Goal: Task Accomplishment & Management: Manage account settings

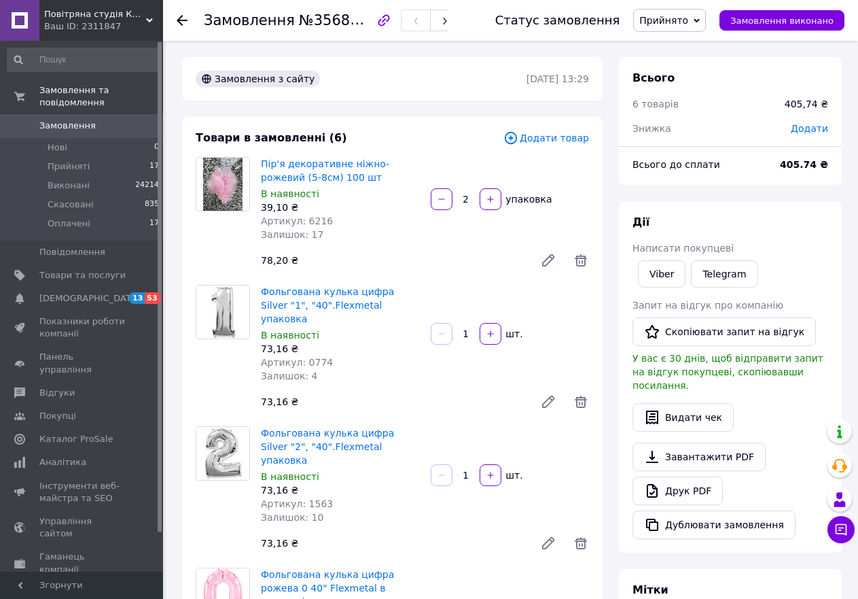
click at [546, 139] on span "Додати товар" at bounding box center [546, 137] width 86 height 15
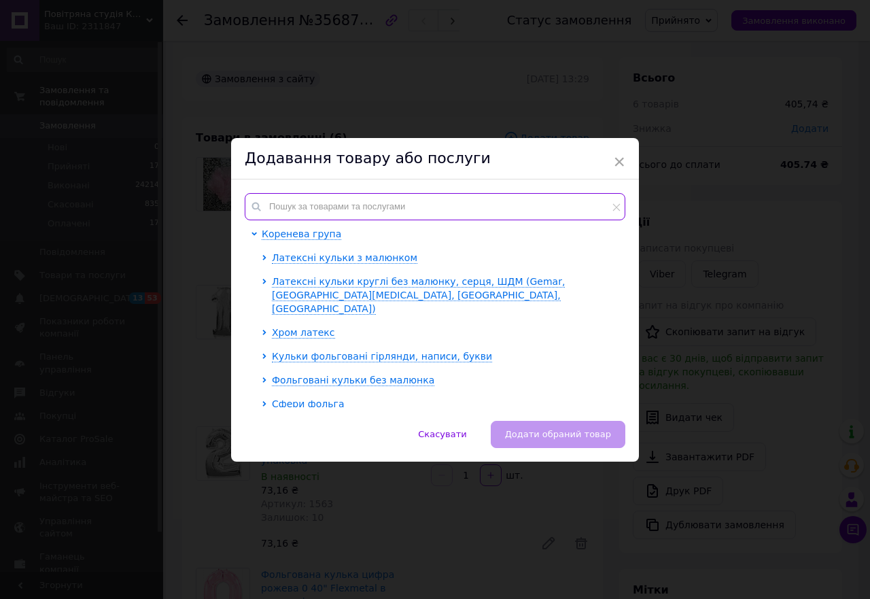
click at [461, 211] on input "text" at bounding box center [435, 206] width 380 height 27
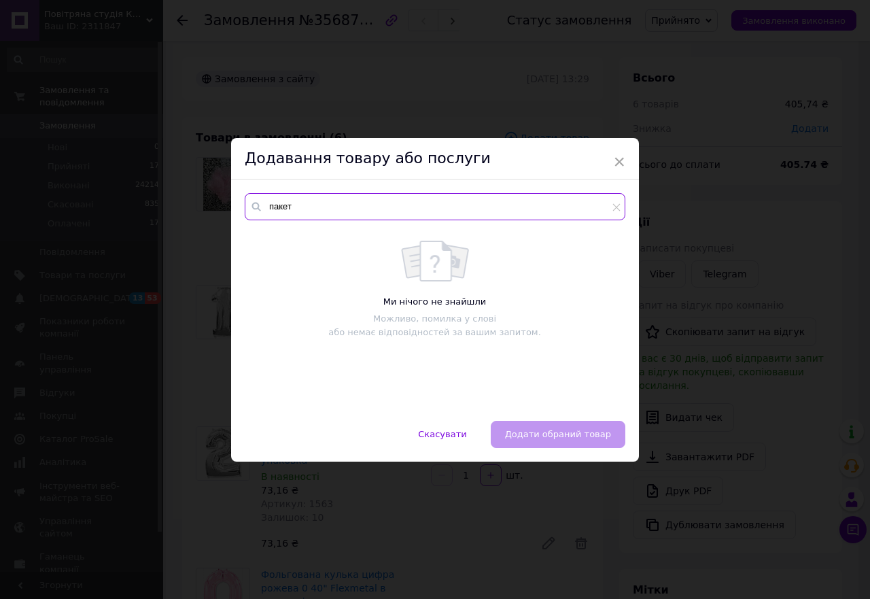
type input "пакет"
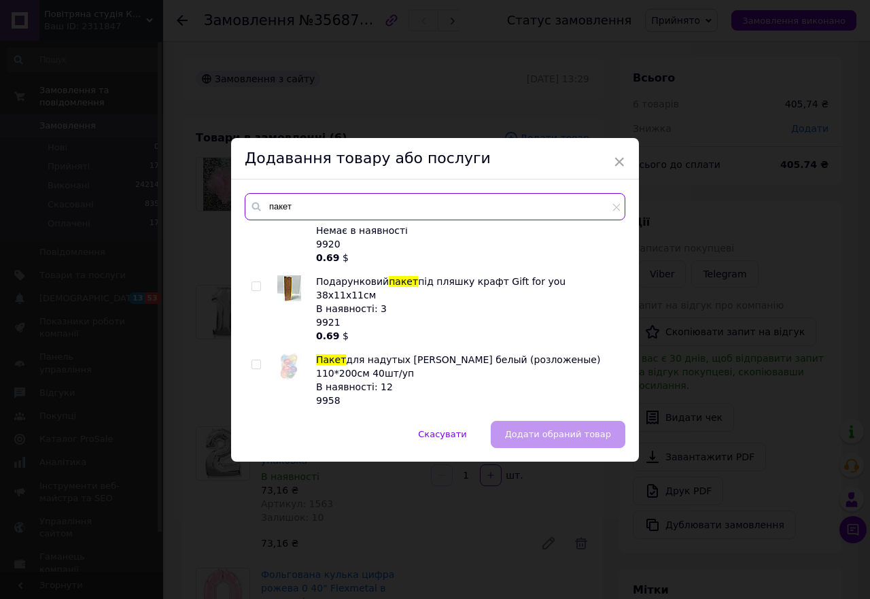
scroll to position [747, 0]
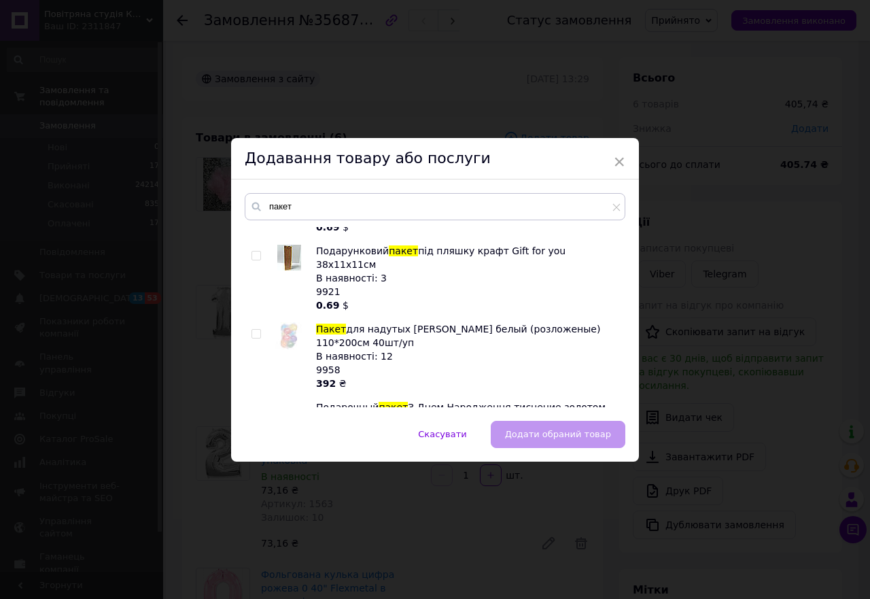
click at [255, 329] on input "checkbox" at bounding box center [255, 333] width 9 height 9
checkbox input "true"
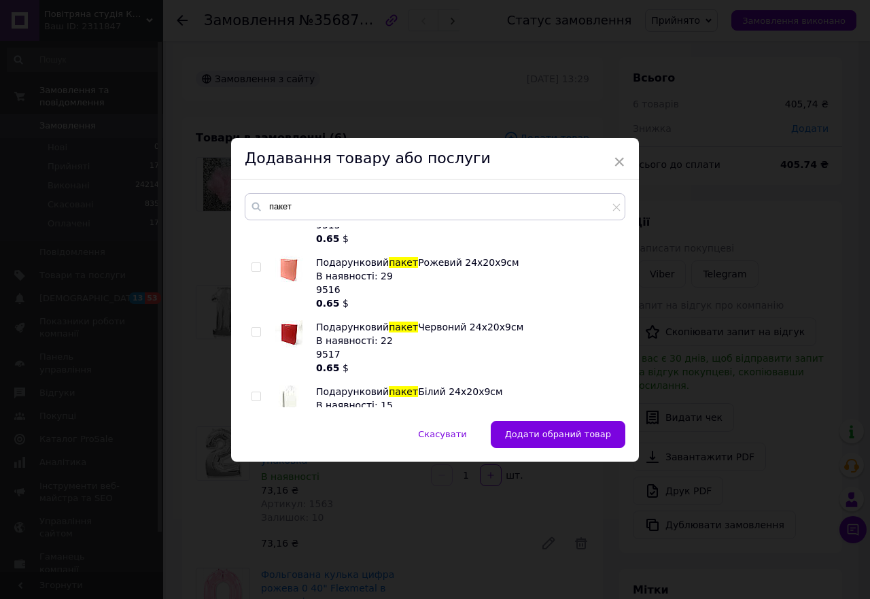
scroll to position [1454, 0]
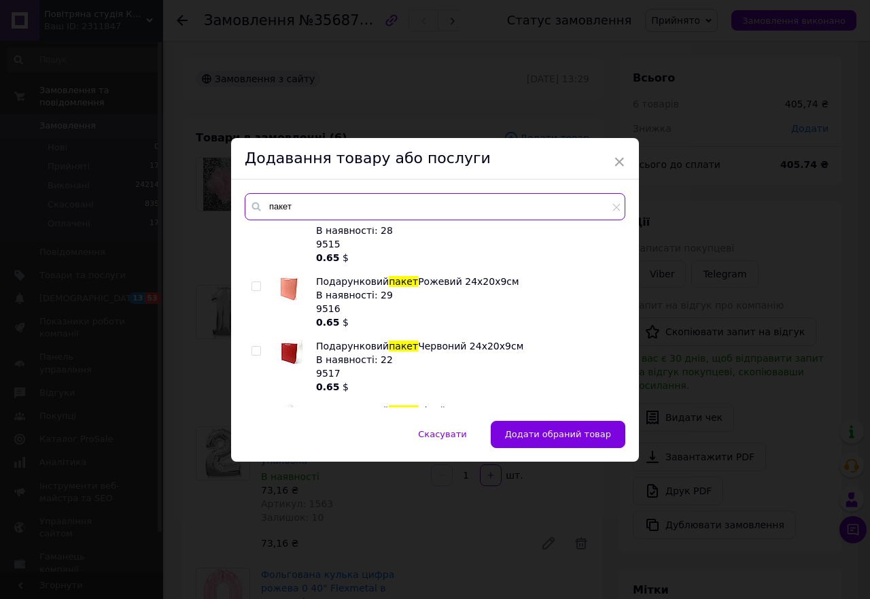
drag, startPoint x: 328, startPoint y: 211, endPoint x: 255, endPoint y: 219, distance: 73.1
click at [255, 219] on input "пакет" at bounding box center [435, 206] width 380 height 27
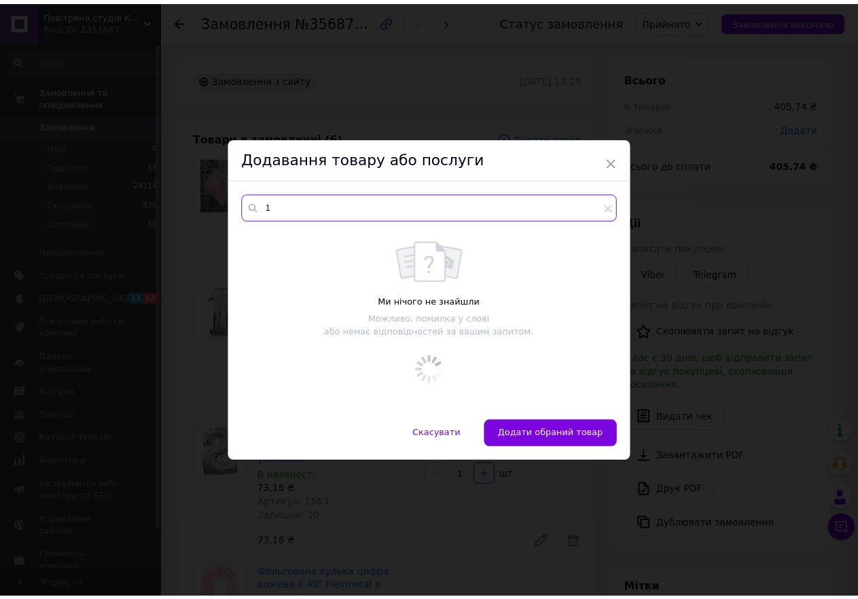
scroll to position [0, 0]
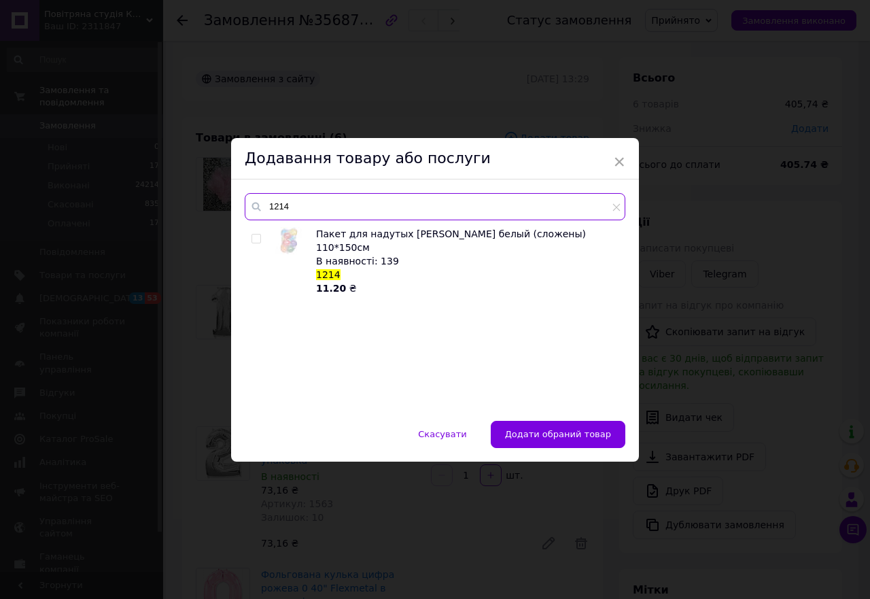
type input "1214"
click at [251, 240] on input "checkbox" at bounding box center [255, 238] width 9 height 9
checkbox input "true"
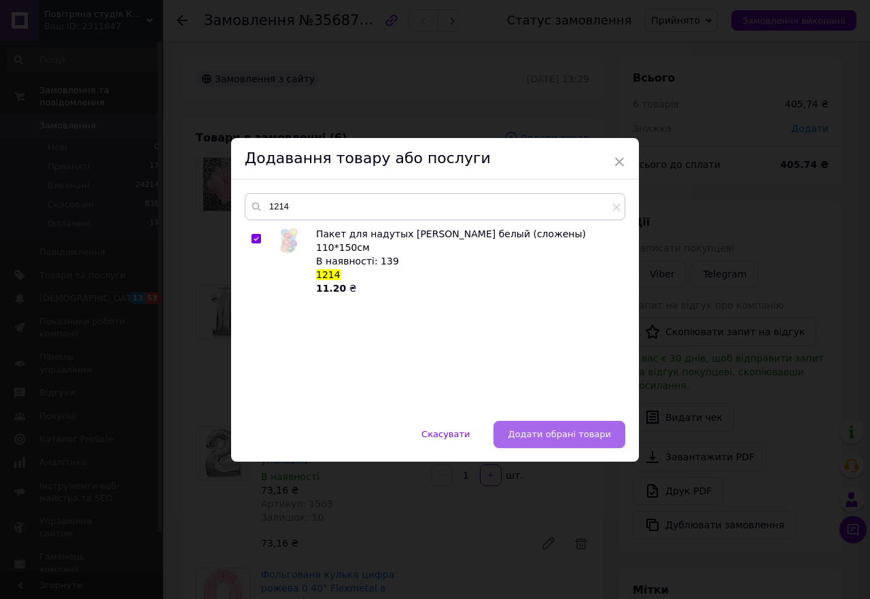
click at [569, 438] on span "Додати обрані товари" at bounding box center [558, 434] width 103 height 10
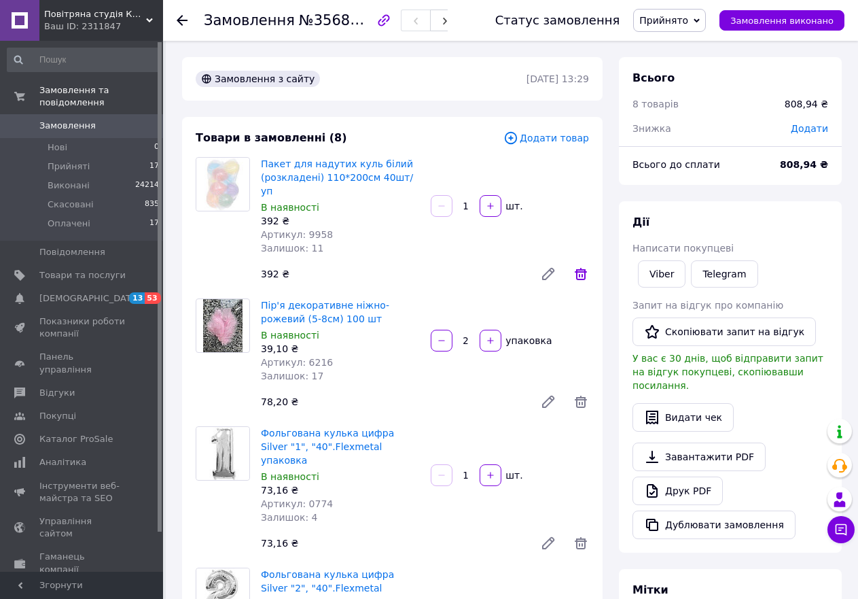
click at [580, 266] on icon at bounding box center [581, 274] width 16 height 16
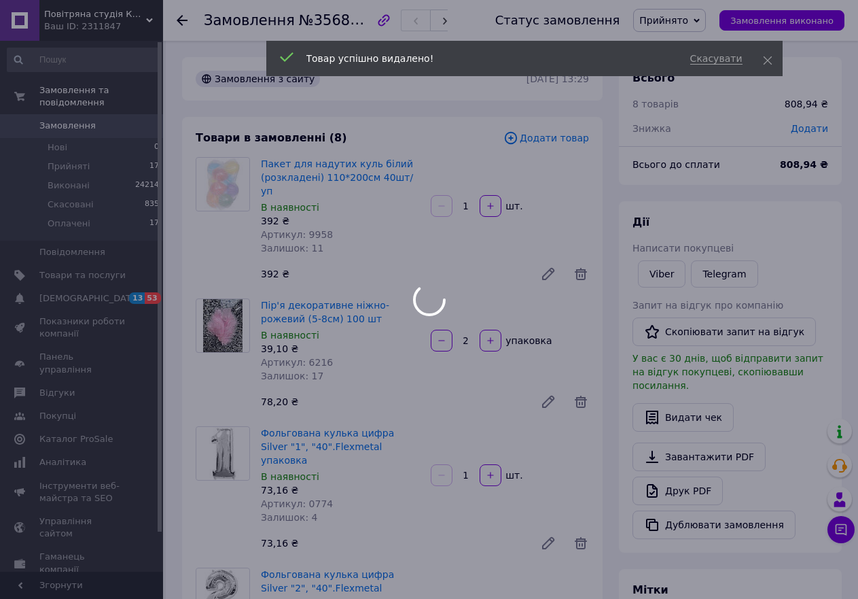
type input "2"
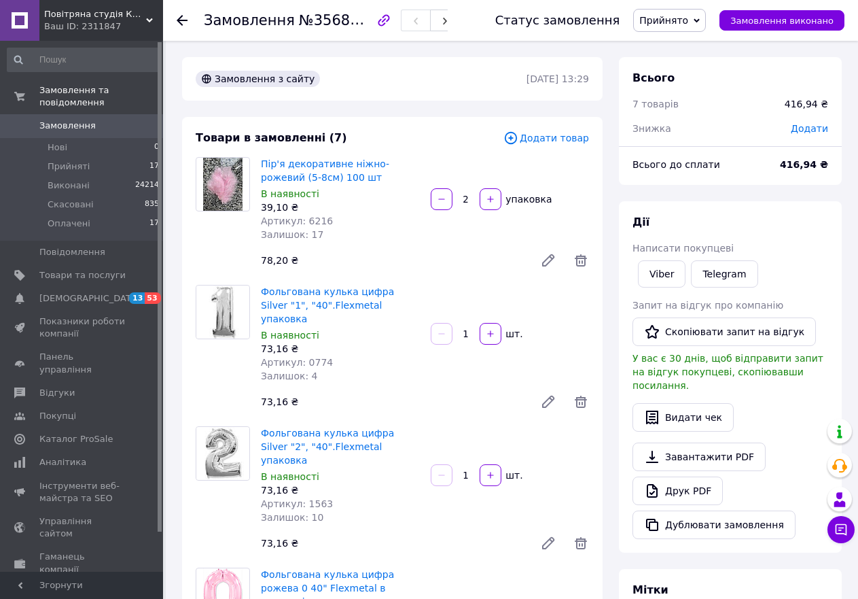
click at [543, 141] on span "Додати товар" at bounding box center [546, 137] width 86 height 15
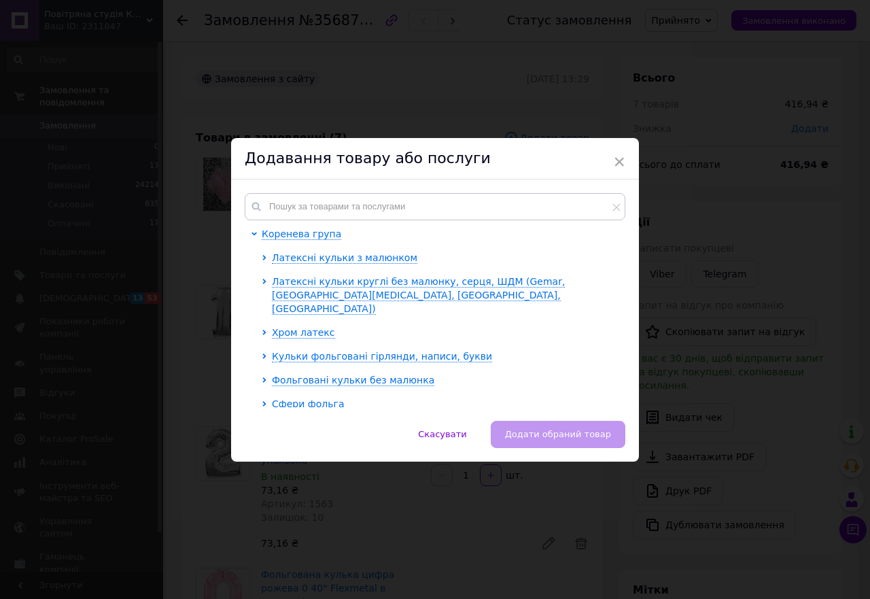
click at [317, 190] on div "Коренева група Латексні кульки з малюнком Латексні кульки круглі без малюнку, с…" at bounding box center [435, 299] width 408 height 241
click at [319, 205] on input "text" at bounding box center [435, 206] width 380 height 27
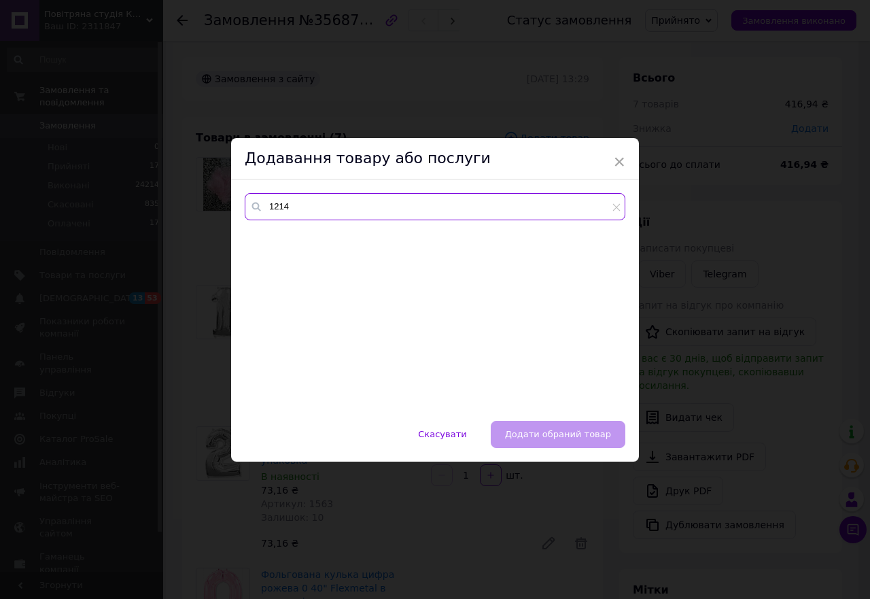
click at [361, 206] on input "1214" at bounding box center [435, 206] width 380 height 27
click at [269, 209] on input "1214" at bounding box center [435, 206] width 380 height 27
click at [388, 209] on input "1214" at bounding box center [435, 206] width 380 height 27
type input "1214"
drag, startPoint x: 388, startPoint y: 209, endPoint x: 249, endPoint y: 192, distance: 140.4
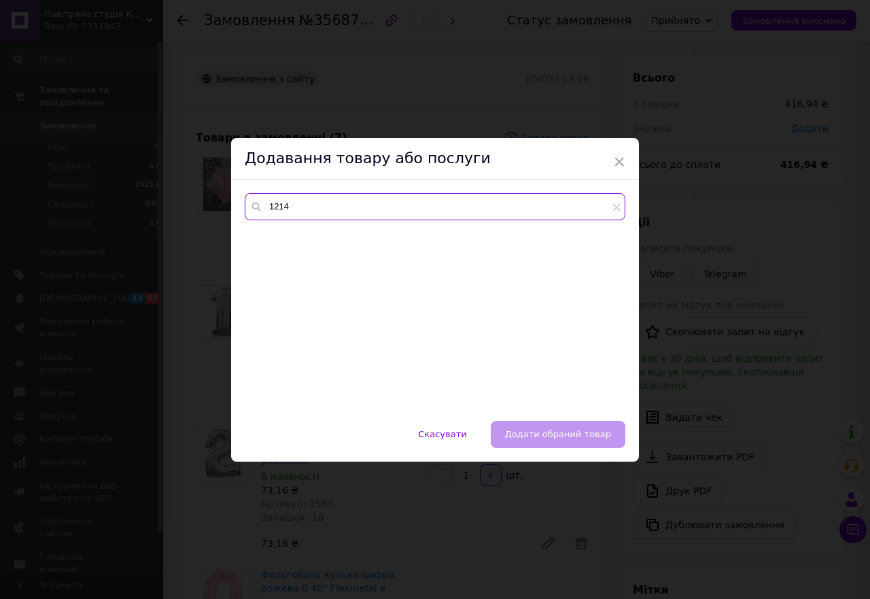
click at [249, 192] on div "1214" at bounding box center [435, 299] width 408 height 241
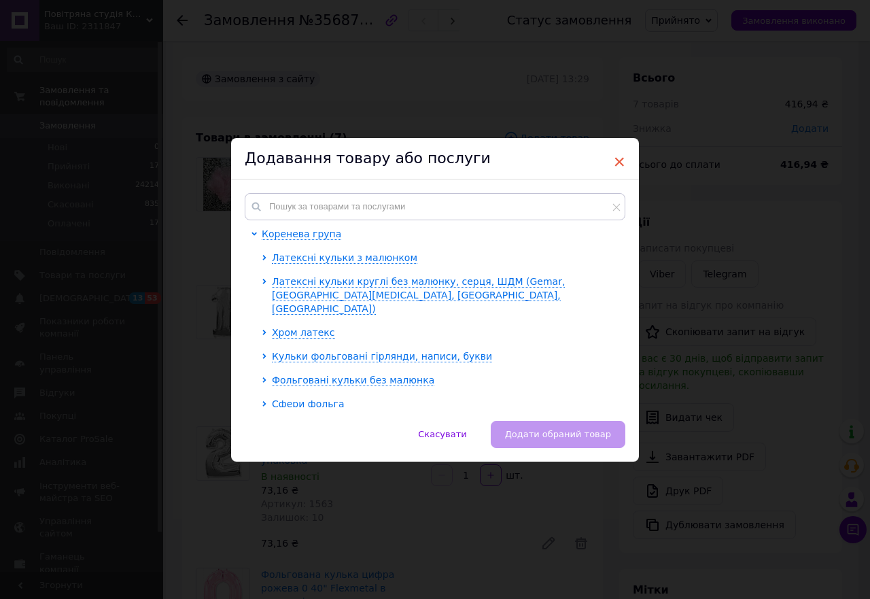
click at [614, 163] on span "×" at bounding box center [619, 161] width 12 height 23
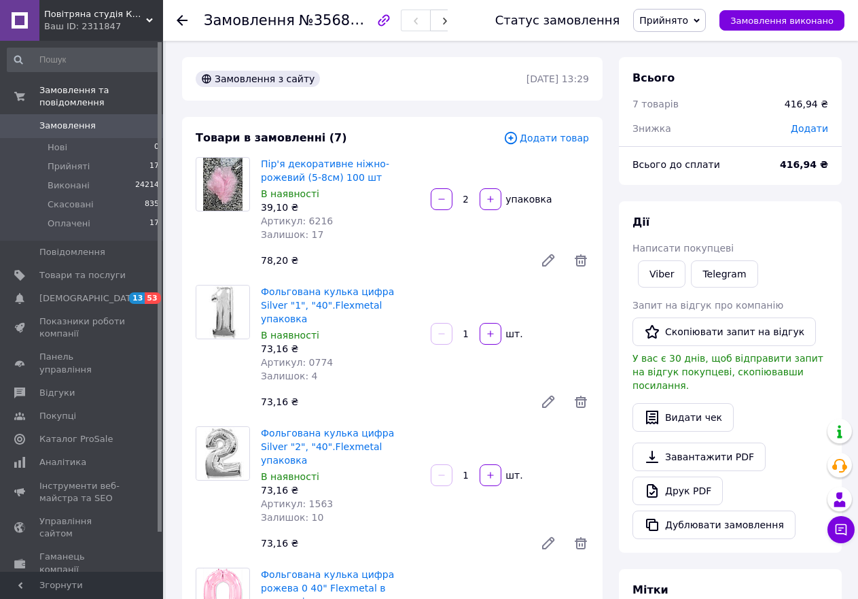
click at [554, 144] on span "Додати товар" at bounding box center [546, 137] width 86 height 15
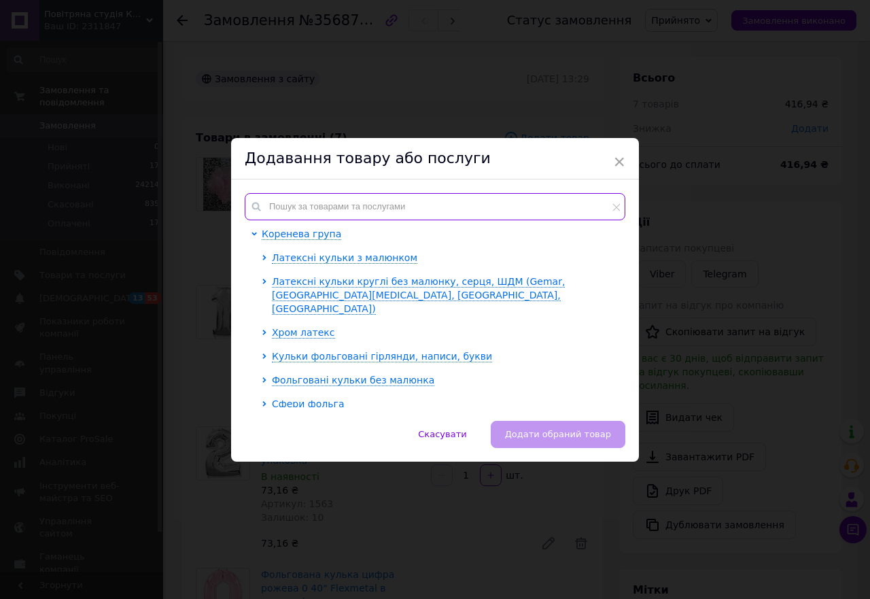
click at [499, 209] on input "text" at bounding box center [435, 206] width 380 height 27
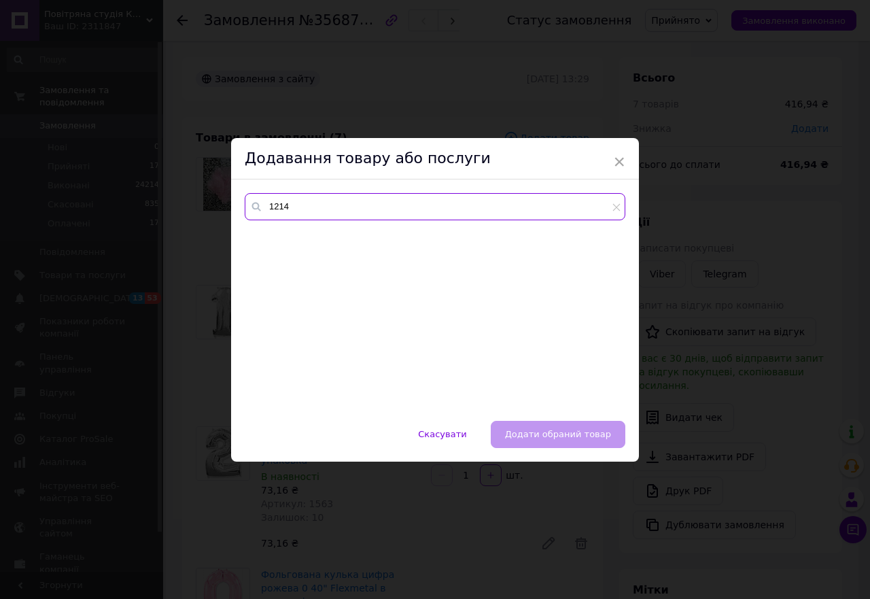
click at [408, 216] on input "1214" at bounding box center [435, 206] width 380 height 27
type input "1214"
click at [614, 155] on span "×" at bounding box center [619, 161] width 12 height 23
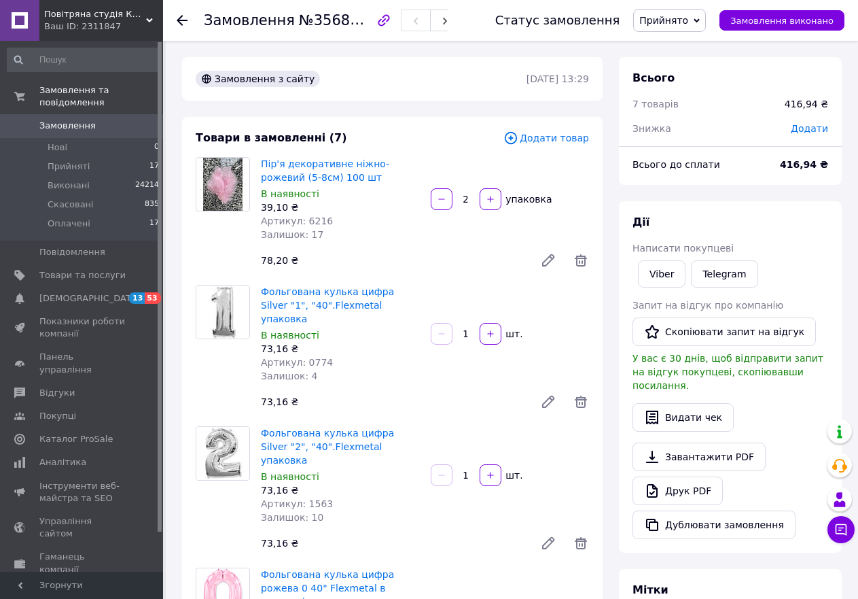
click at [558, 140] on span "Додати товар" at bounding box center [546, 137] width 86 height 15
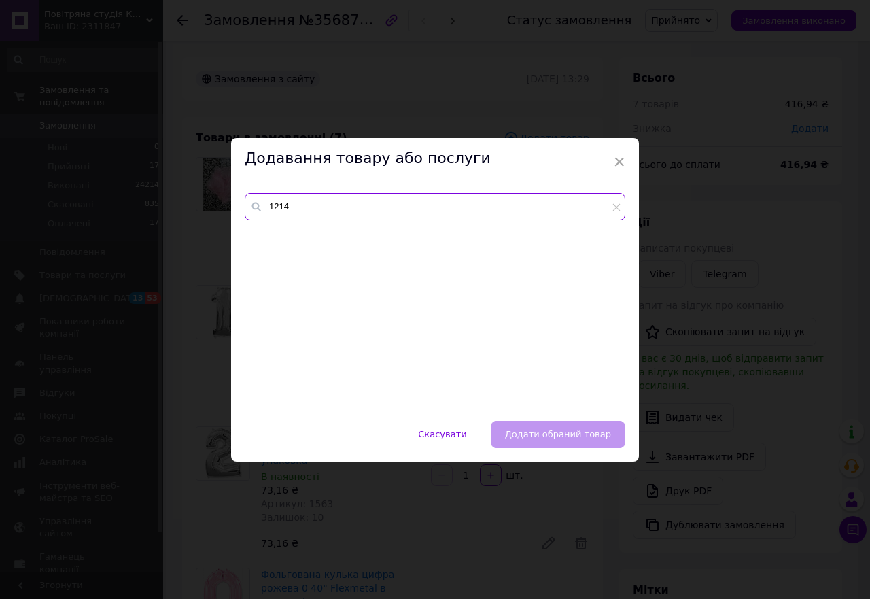
drag, startPoint x: 400, startPoint y: 214, endPoint x: 203, endPoint y: 207, distance: 197.2
click at [203, 207] on div "× Додавання товару або послуги 1214 Скасувати   Додати обраний товар" at bounding box center [435, 299] width 870 height 599
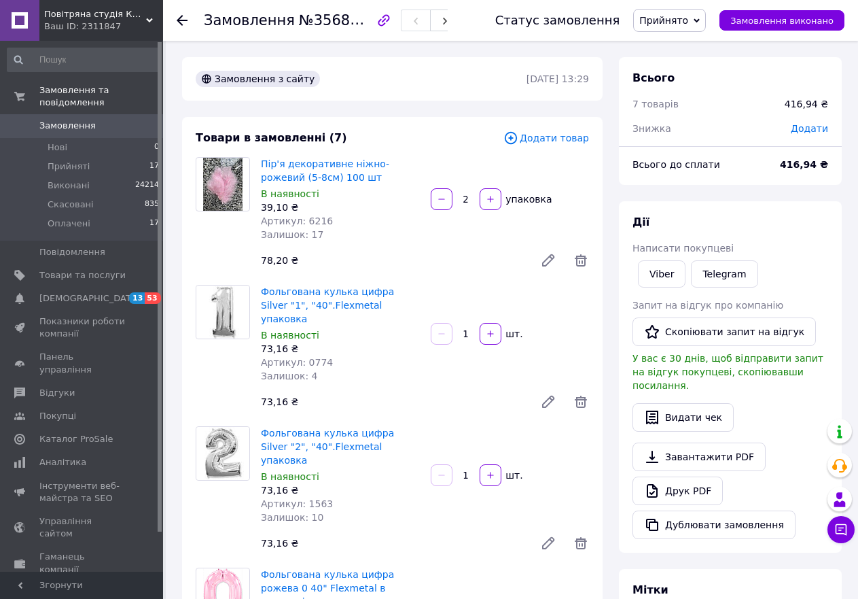
click at [555, 135] on span "Додати товар" at bounding box center [546, 137] width 86 height 15
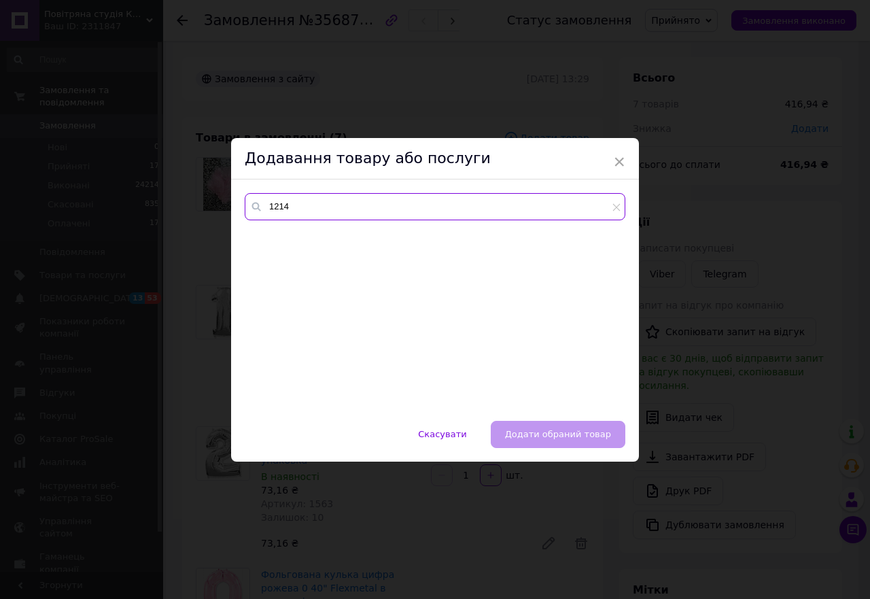
drag, startPoint x: 305, startPoint y: 202, endPoint x: 267, endPoint y: 206, distance: 38.2
click at [267, 206] on input "1214" at bounding box center [435, 206] width 380 height 27
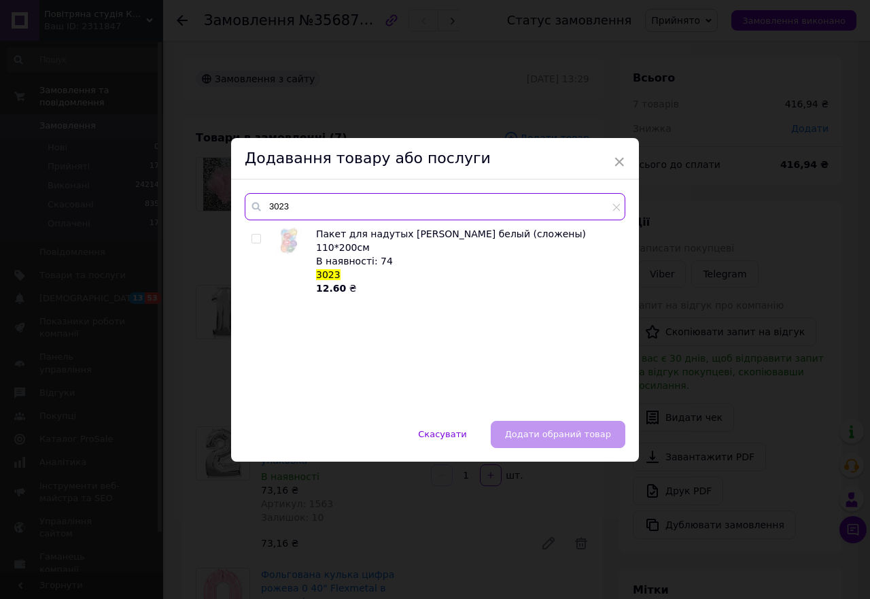
type input "3023"
click at [253, 238] on input "checkbox" at bounding box center [255, 238] width 9 height 9
checkbox input "true"
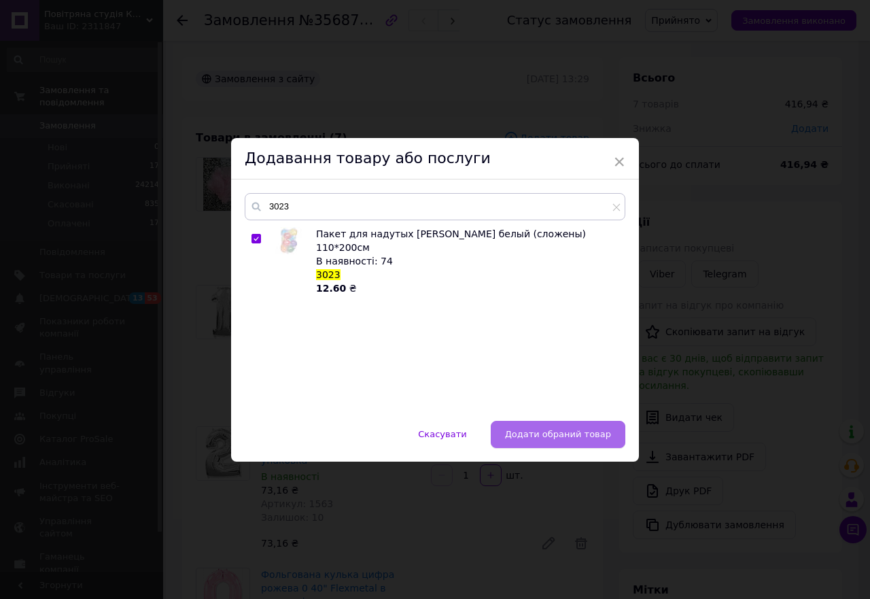
click at [574, 427] on button "Додати обраний товар" at bounding box center [557, 434] width 135 height 27
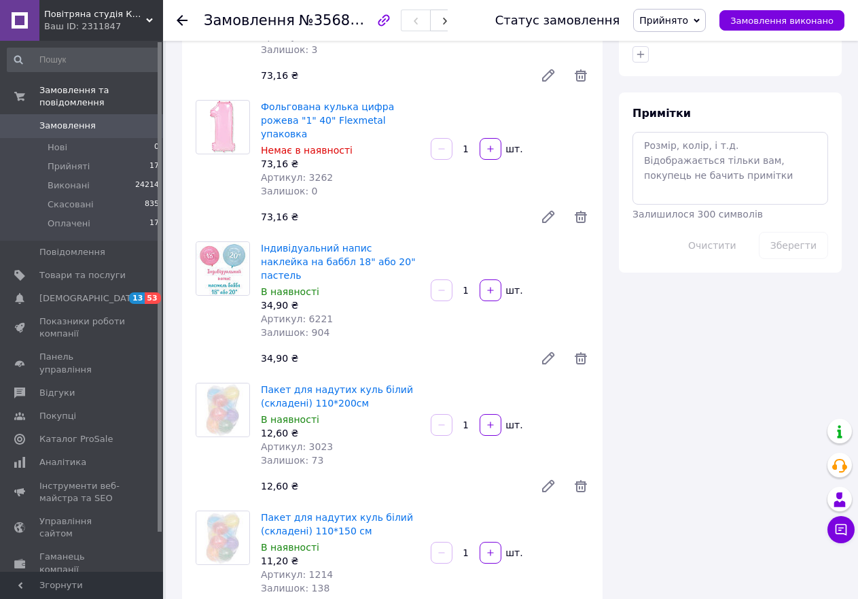
scroll to position [611, 0]
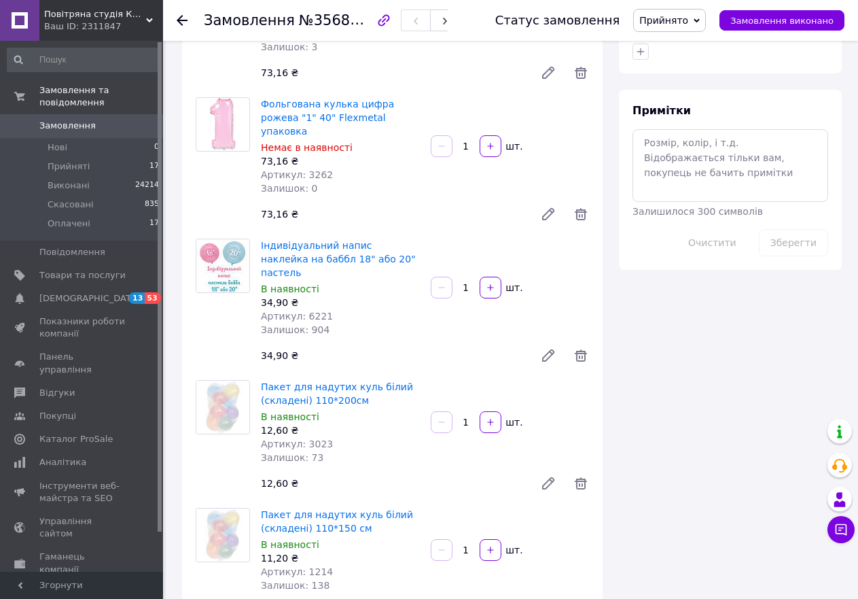
drag, startPoint x: 470, startPoint y: 357, endPoint x: 453, endPoint y: 356, distance: 17.0
click at [454, 415] on div "1" at bounding box center [466, 422] width 24 height 14
type input "4"
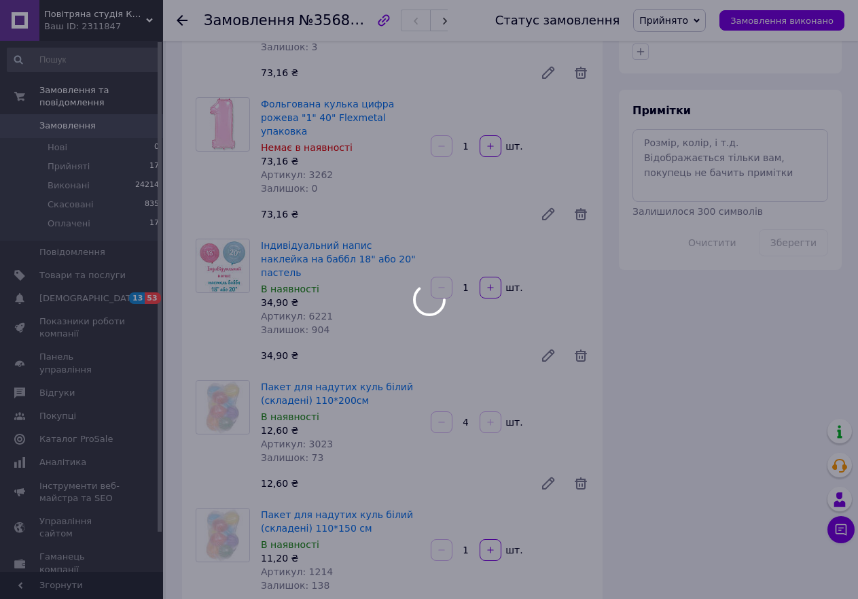
click at [469, 486] on body "Повітряна студія Кулька Ваш ID: 2311847 Сайт Повітряна студія Кулька Кабінет по…" at bounding box center [429, 318] width 858 height 1859
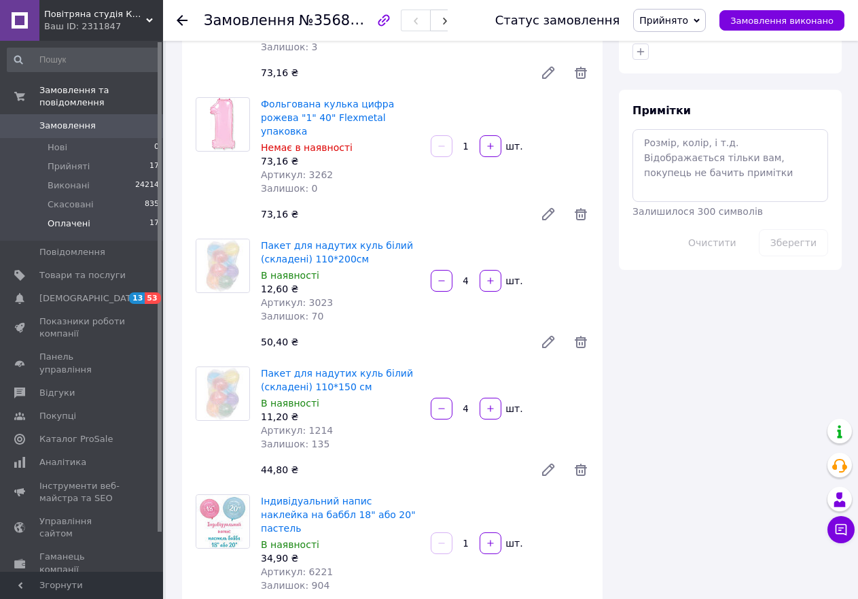
type input "4"
drag, startPoint x: 86, startPoint y: 210, endPoint x: 65, endPoint y: 215, distance: 21.6
click at [86, 214] on li "Оплачені 17" at bounding box center [83, 227] width 167 height 26
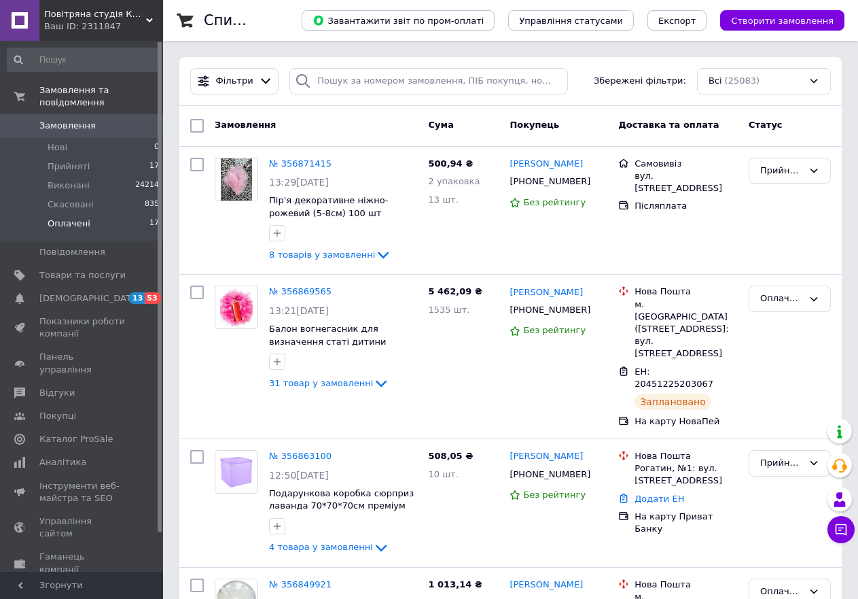
click at [75, 217] on span "Оплачені" at bounding box center [69, 223] width 43 height 12
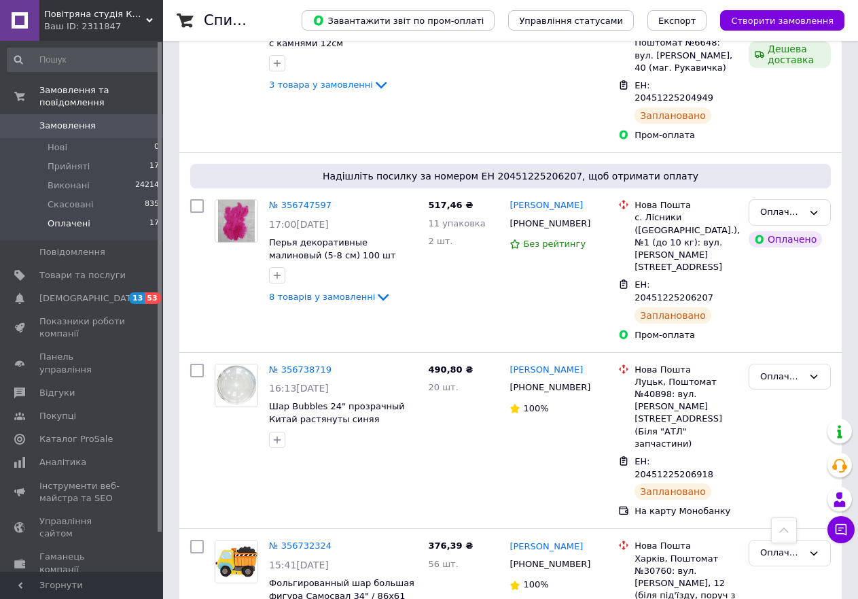
scroll to position [815, 0]
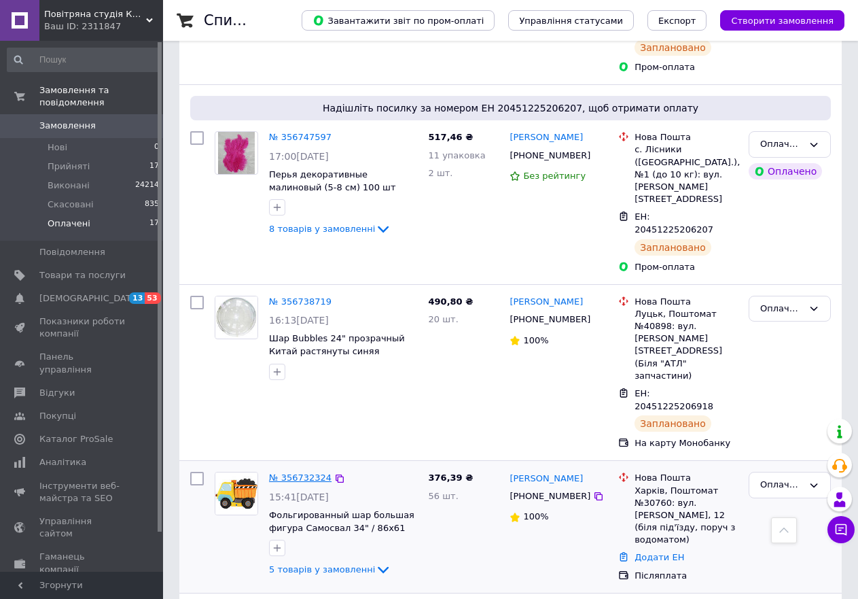
click at [307, 472] on link "№ 356732324" at bounding box center [300, 477] width 63 height 10
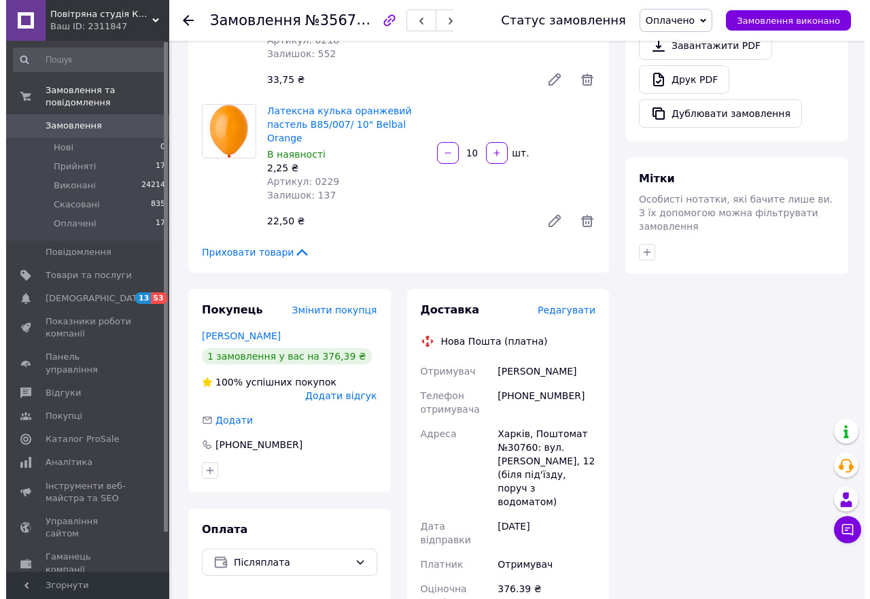
scroll to position [679, 0]
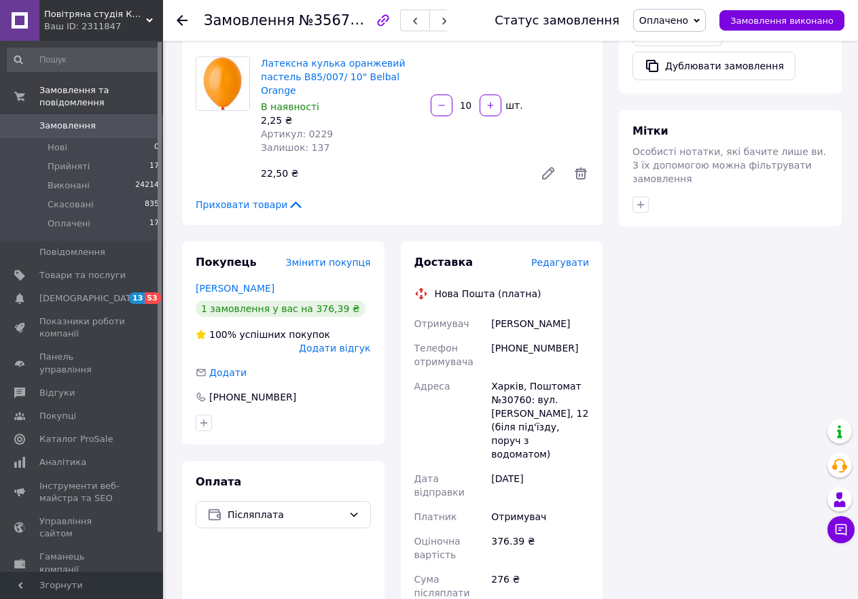
click at [567, 257] on span "Редагувати" at bounding box center [560, 262] width 58 height 11
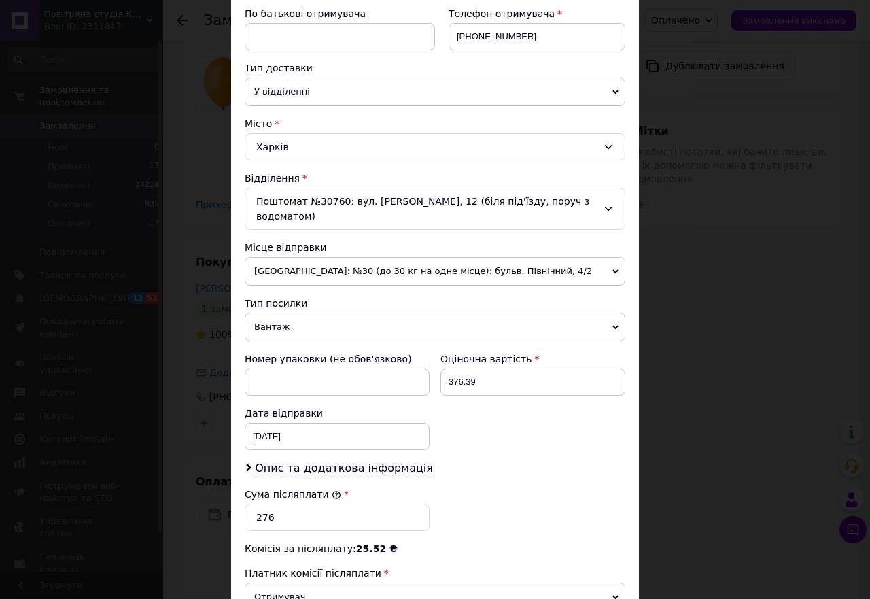
scroll to position [272, 0]
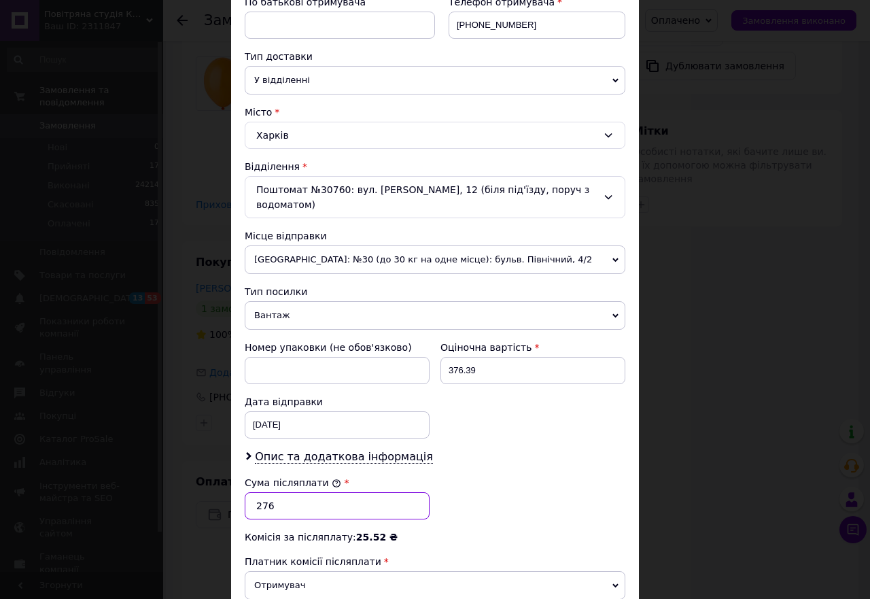
click at [310, 492] on input "276" at bounding box center [337, 505] width 185 height 27
type input "2"
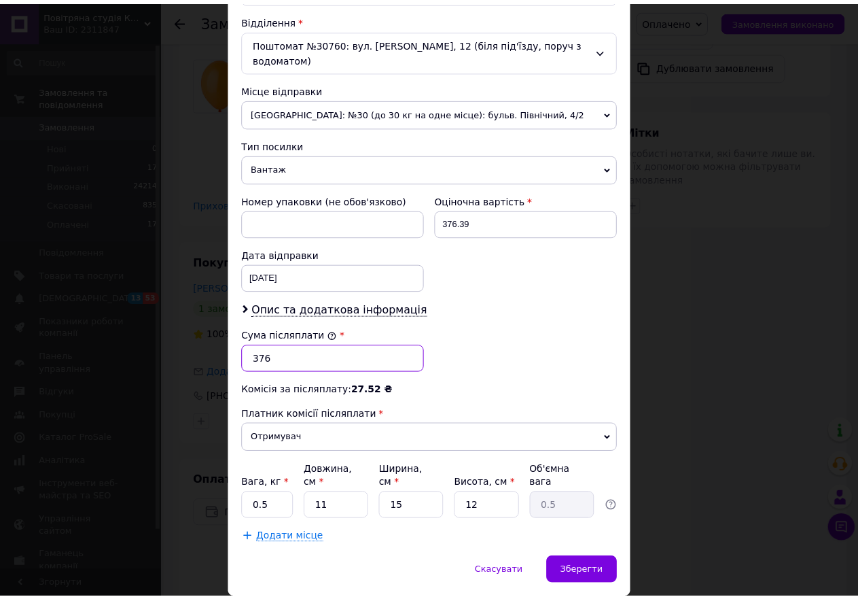
scroll to position [438, 0]
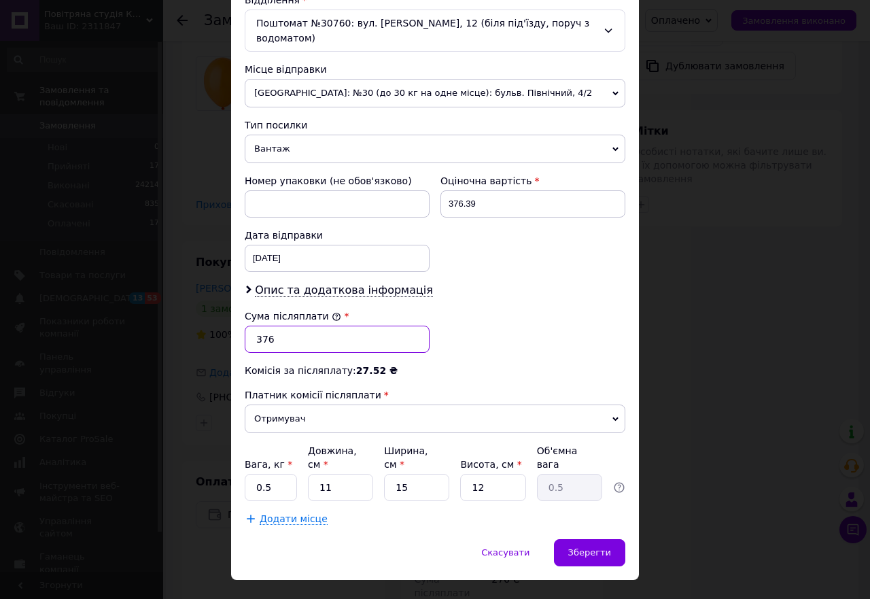
type input "376"
click at [340, 474] on input "11" at bounding box center [340, 487] width 65 height 27
type input "1"
type input "0.1"
type input "2"
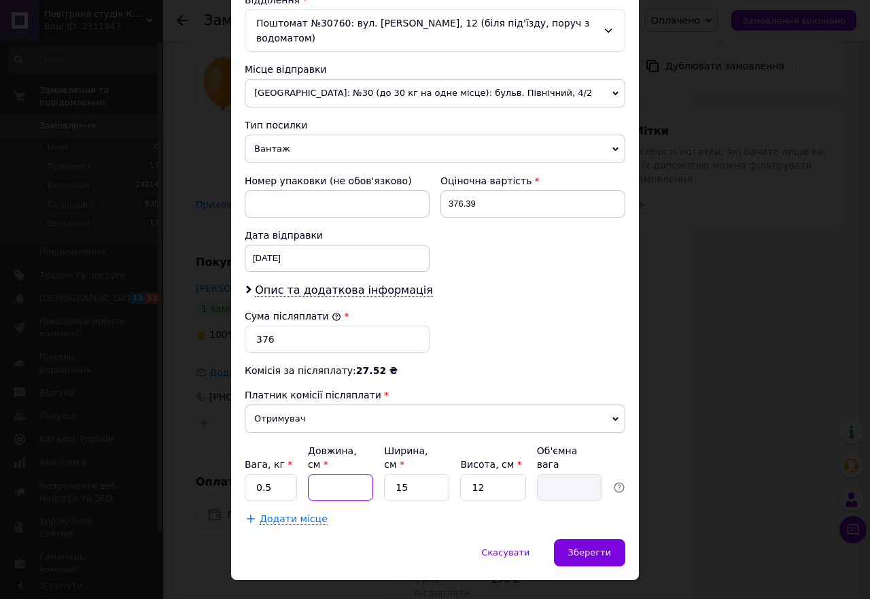
type input "0.1"
type input "26"
type input "1.17"
type input "26"
click at [419, 474] on input "15" at bounding box center [416, 487] width 65 height 27
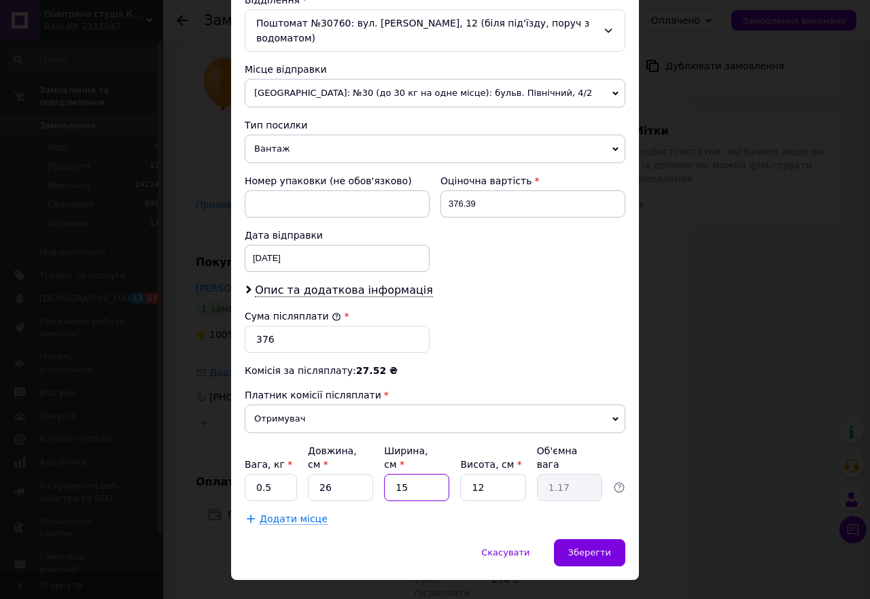
type input "1"
type input "0.1"
type input "17"
type input "1.33"
type input "17"
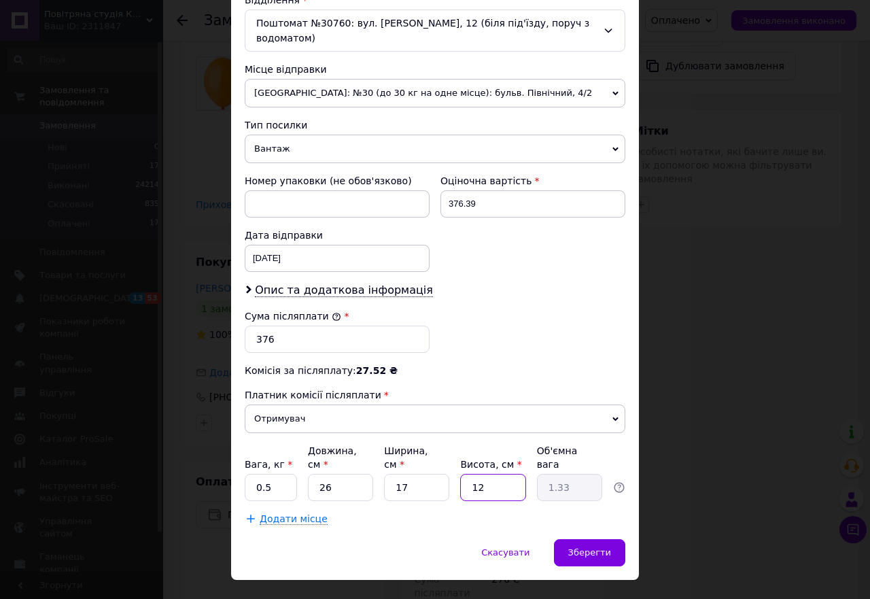
click at [501, 474] on input "12" at bounding box center [492, 487] width 65 height 27
type input "1"
type input "0.11"
type input "5"
type input "0.55"
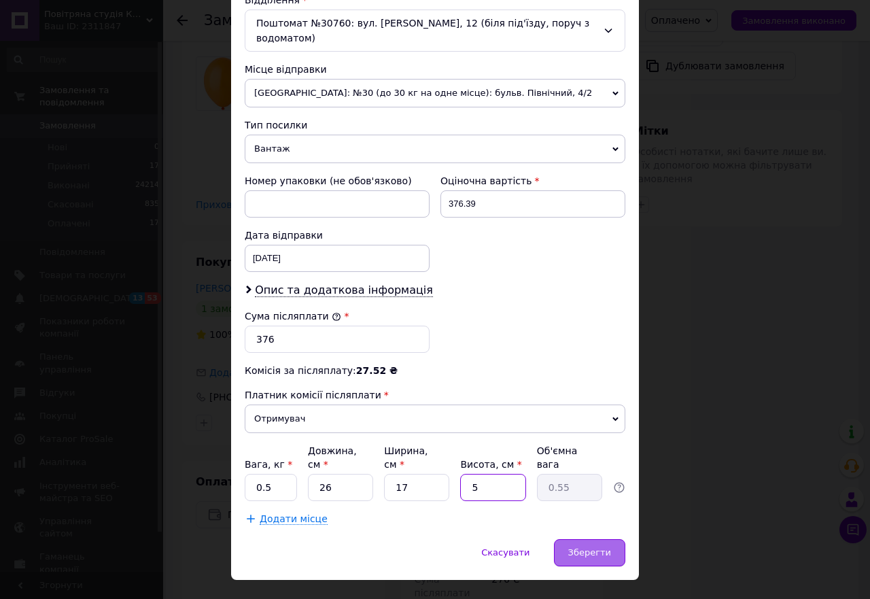
type input "5"
click at [587, 547] on span "Зберегти" at bounding box center [589, 552] width 43 height 10
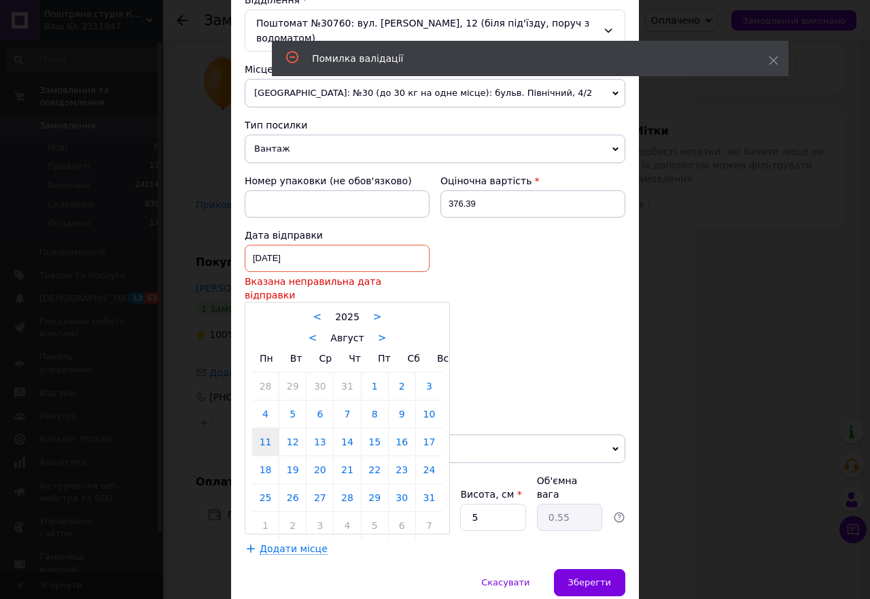
click at [358, 246] on div "[DATE] < 2025 > < Август > Пн Вт Ср Чт Пт Сб Вс 28 29 30 31 1 2 3 4 5 6 7 8 9 1…" at bounding box center [337, 258] width 185 height 27
click at [291, 428] on link "12" at bounding box center [292, 441] width 26 height 27
type input "[DATE]"
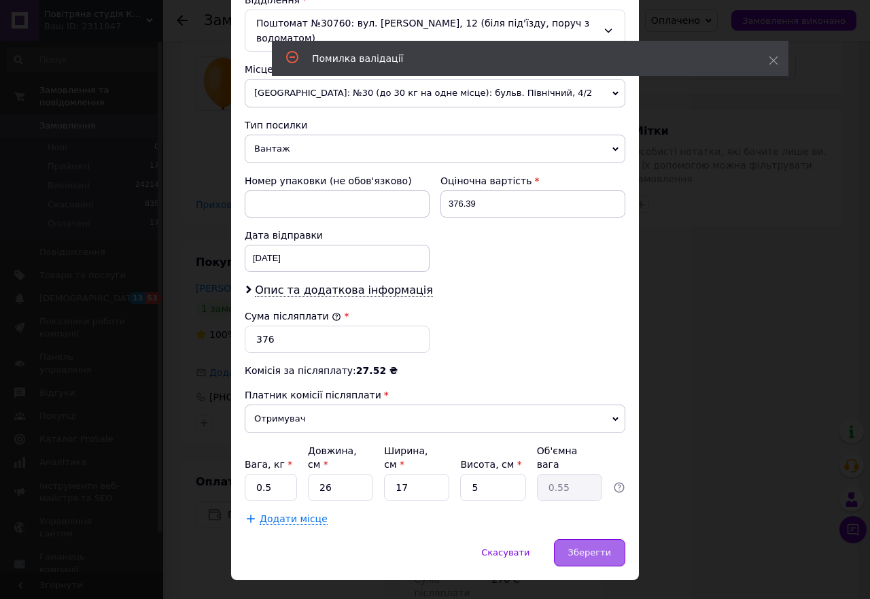
click at [588, 547] on span "Зберегти" at bounding box center [589, 552] width 43 height 10
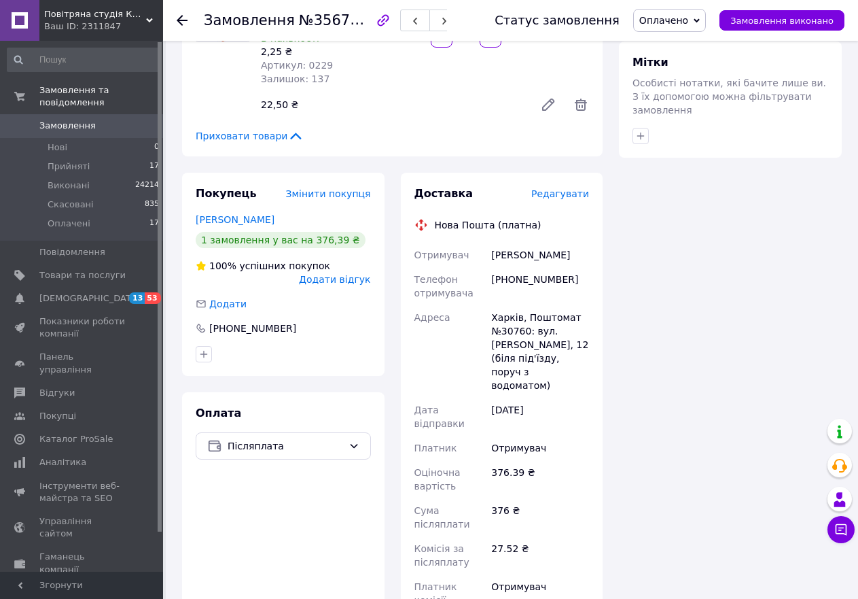
scroll to position [747, 0]
drag, startPoint x: 493, startPoint y: 227, endPoint x: 579, endPoint y: 230, distance: 86.3
click at [579, 268] on div "[PHONE_NUMBER]" at bounding box center [539, 287] width 103 height 38
copy div "[PHONE_NUMBER]"
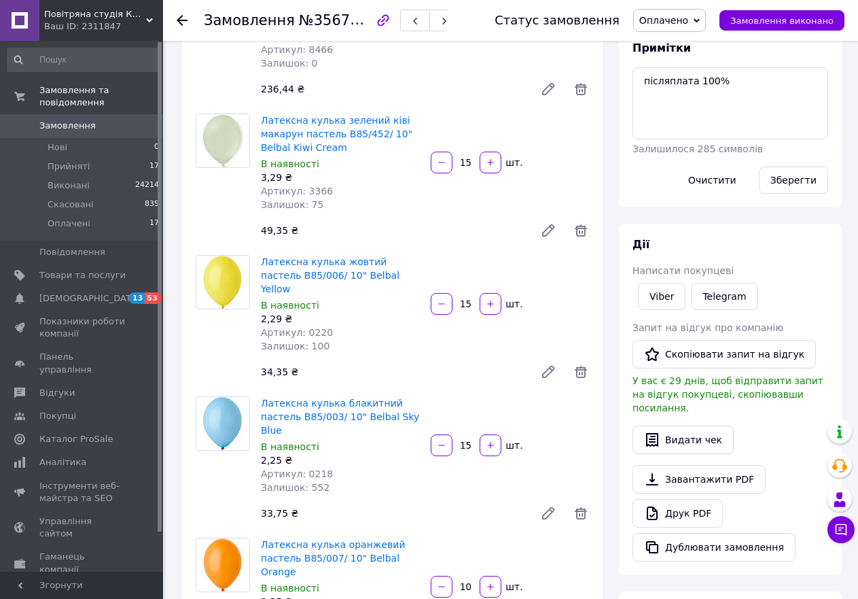
scroll to position [136, 0]
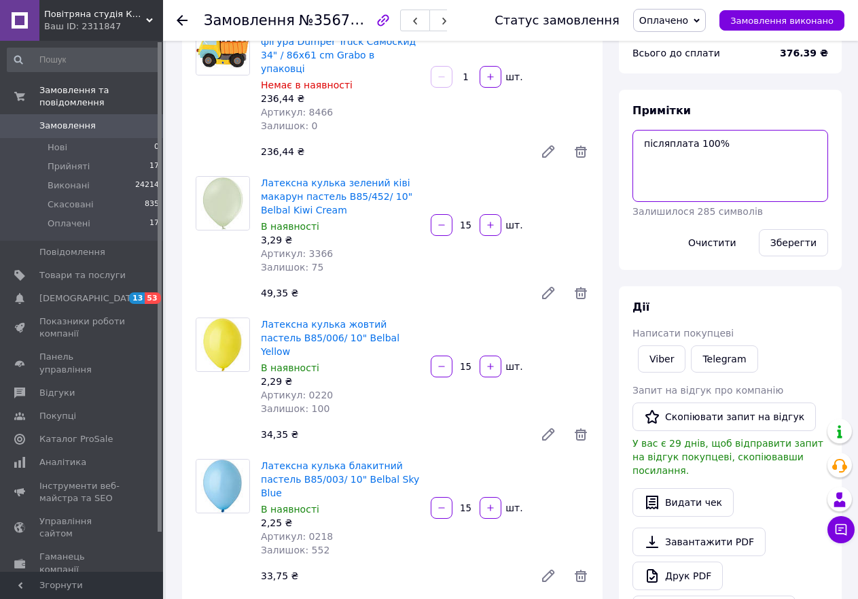
click at [714, 141] on textarea "післяплата 100%" at bounding box center [730, 166] width 196 height 72
type textarea "післяплата 276"
click at [801, 245] on button "Зберегти" at bounding box center [793, 242] width 69 height 27
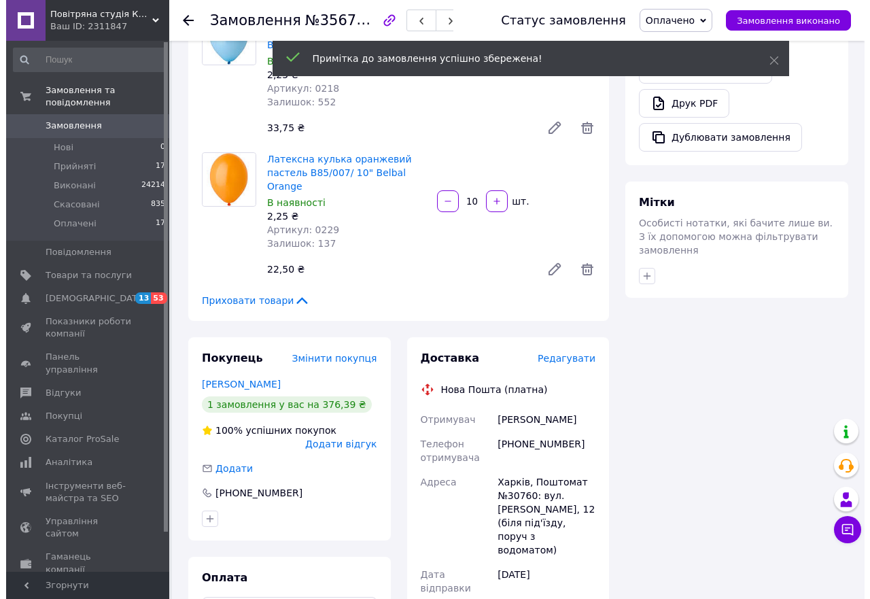
scroll to position [611, 0]
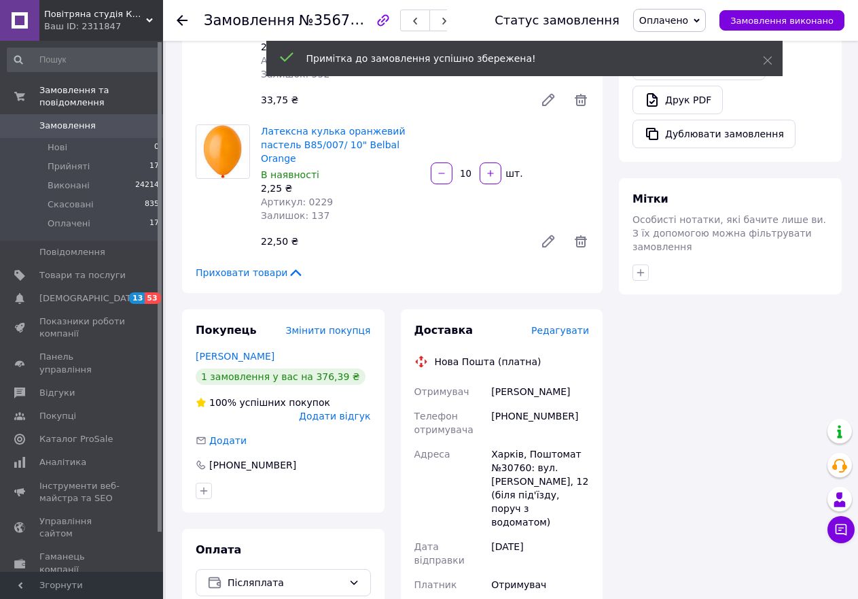
click at [571, 325] on span "Редагувати" at bounding box center [560, 330] width 58 height 11
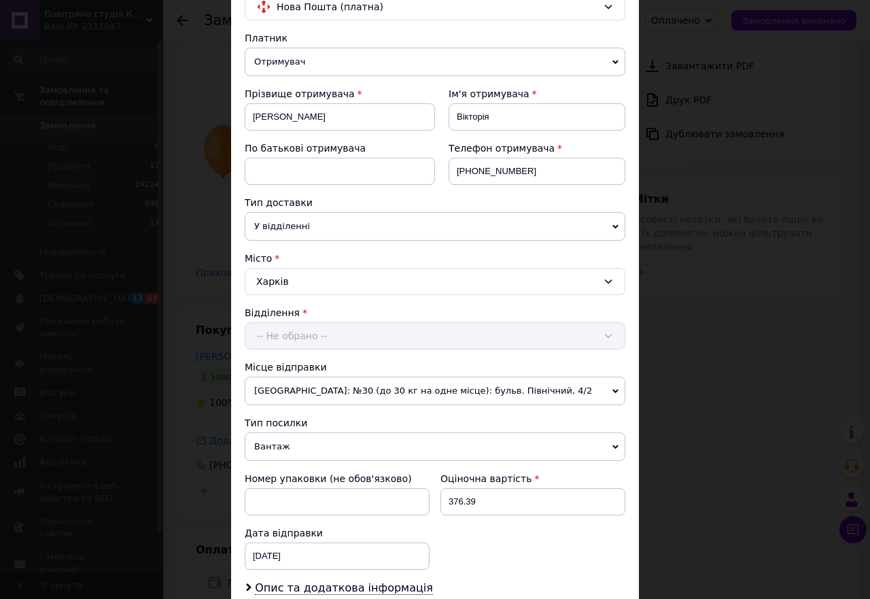
scroll to position [340, 0]
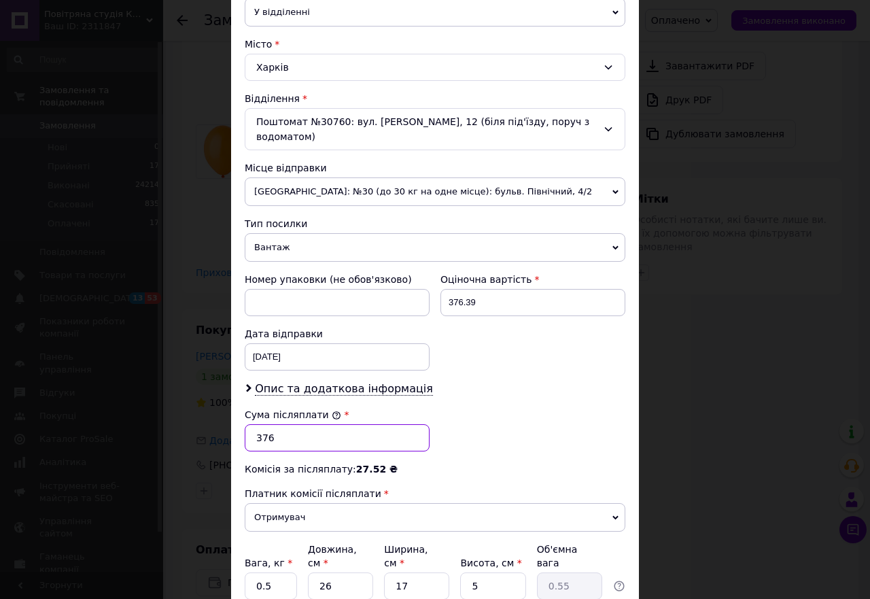
click at [260, 424] on input "376" at bounding box center [337, 437] width 185 height 27
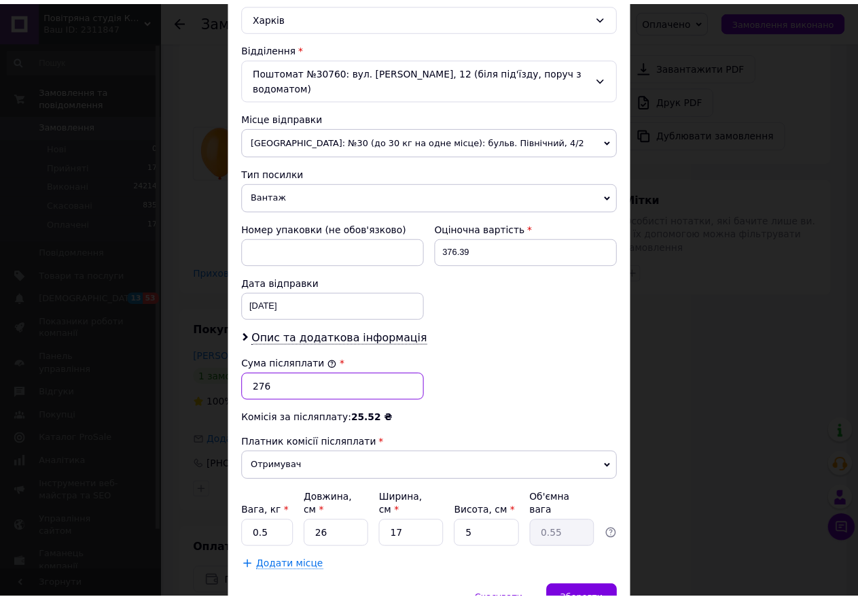
scroll to position [438, 0]
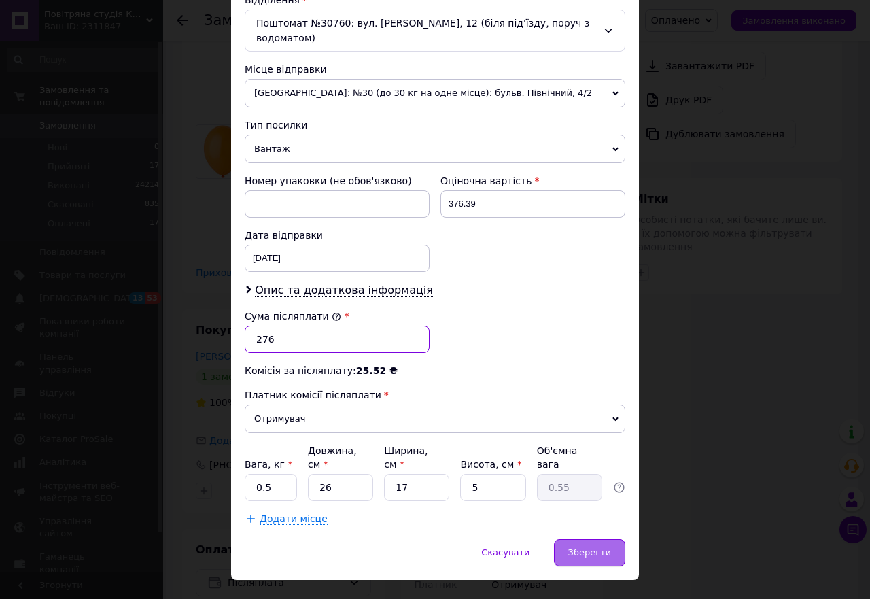
type input "276"
drag, startPoint x: 587, startPoint y: 520, endPoint x: 582, endPoint y: 505, distance: 15.9
click at [587, 547] on span "Зберегти" at bounding box center [589, 552] width 43 height 10
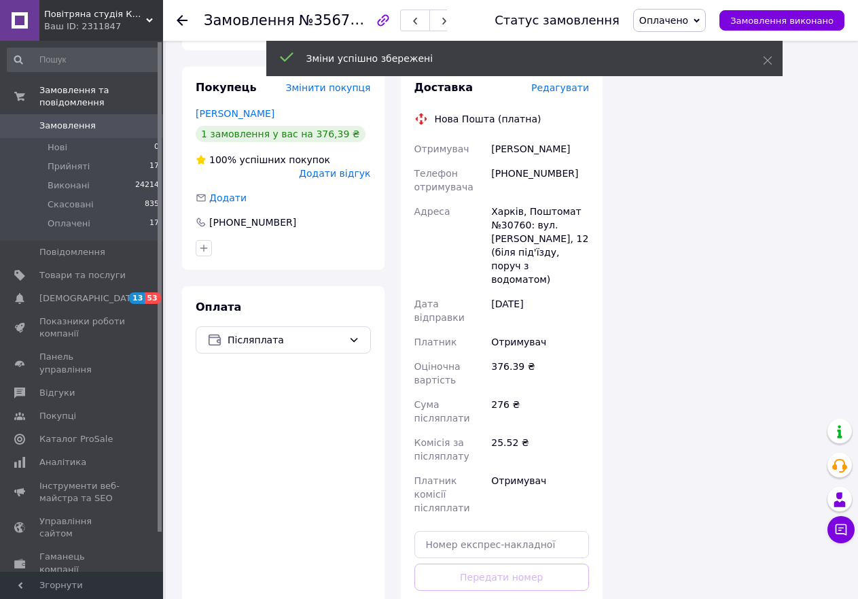
scroll to position [883, 0]
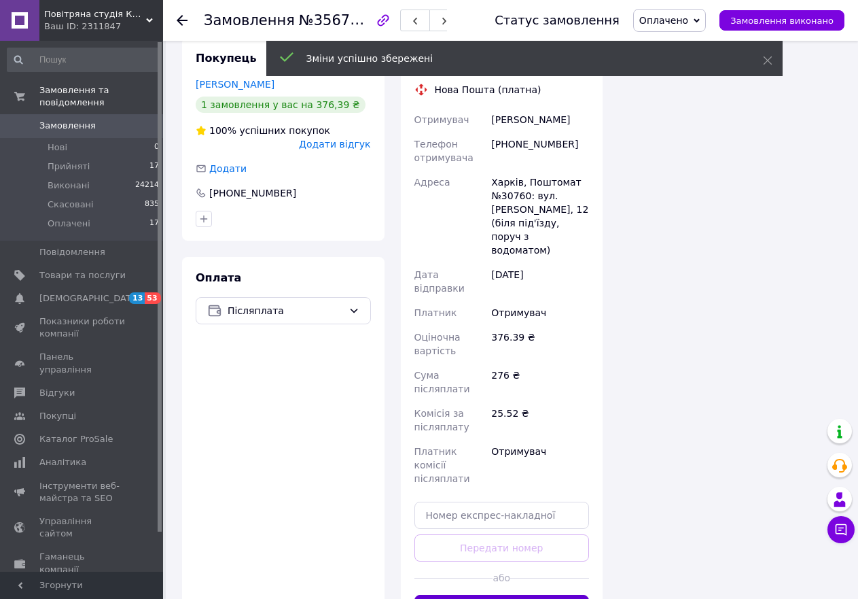
click at [493, 567] on button "Згенерувати ЕН" at bounding box center [501, 607] width 175 height 27
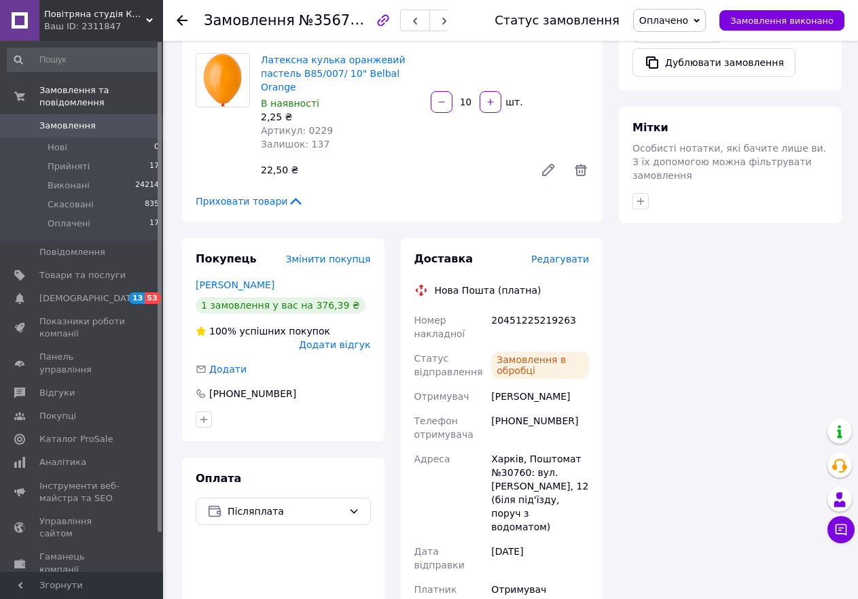
scroll to position [679, 0]
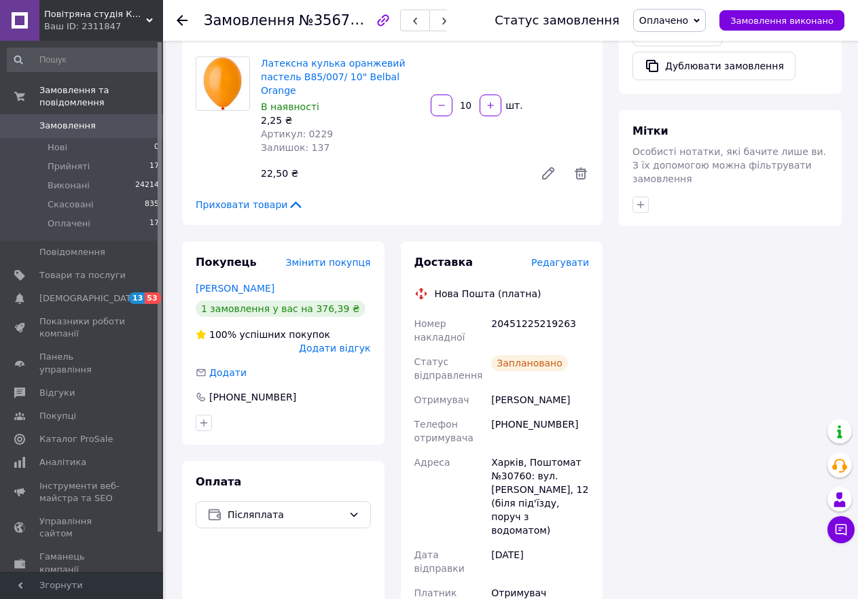
click at [184, 20] on use at bounding box center [182, 20] width 11 height 11
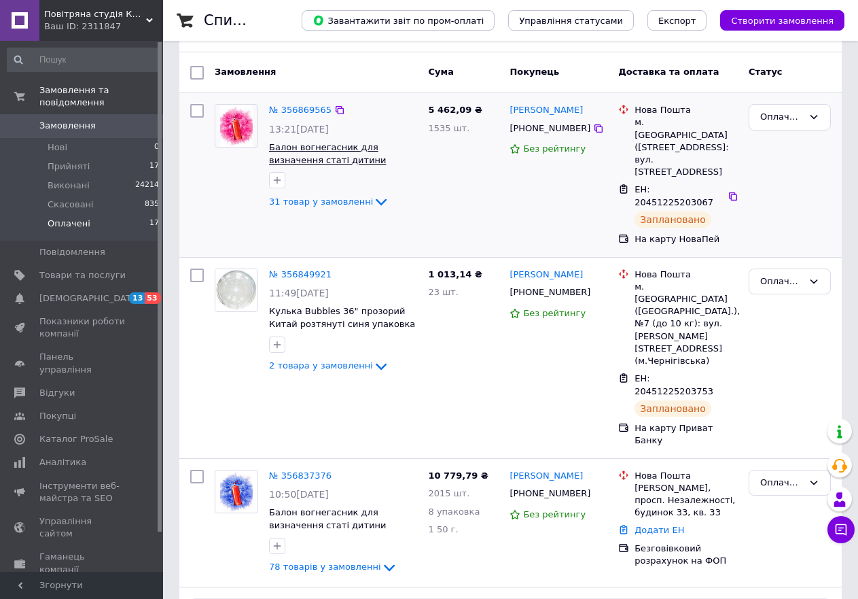
scroll to position [204, 0]
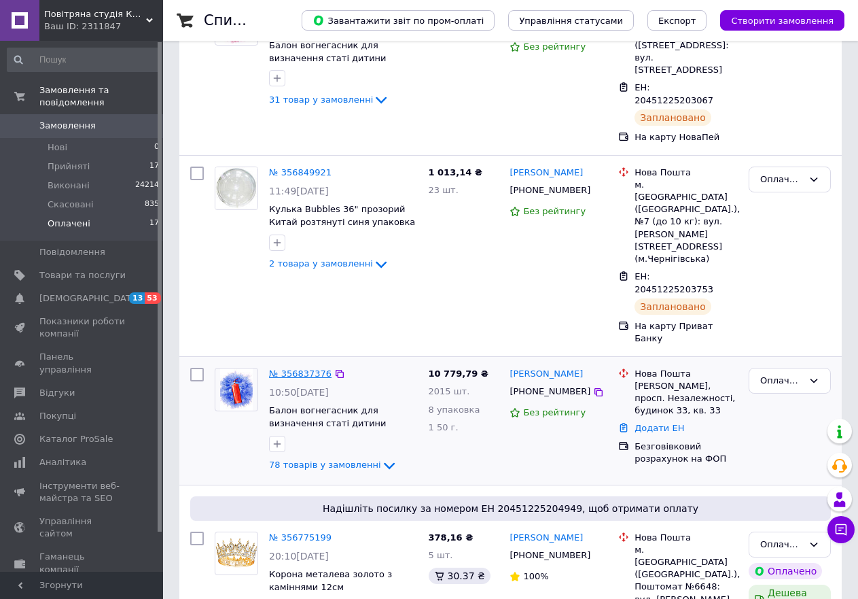
click at [321, 368] on link "№ 356837376" at bounding box center [300, 373] width 63 height 10
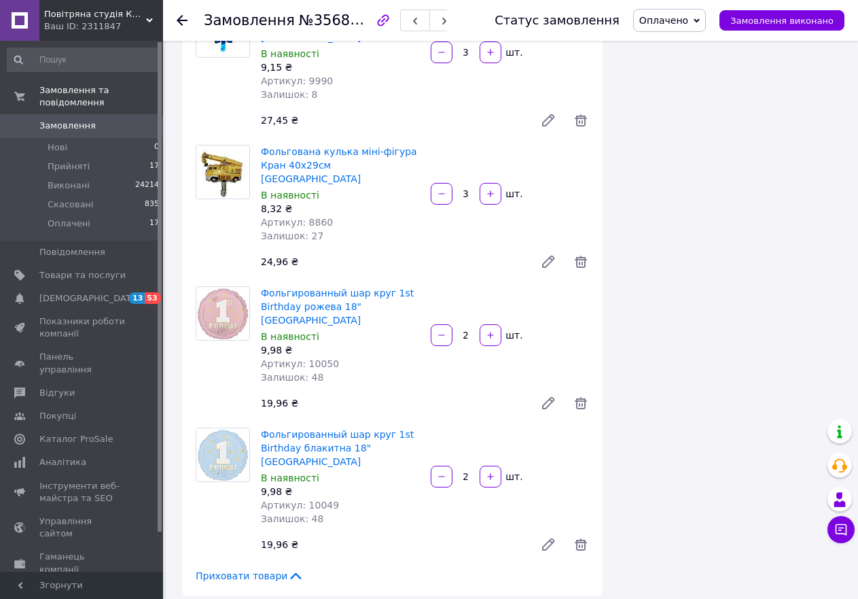
scroll to position [10842, 0]
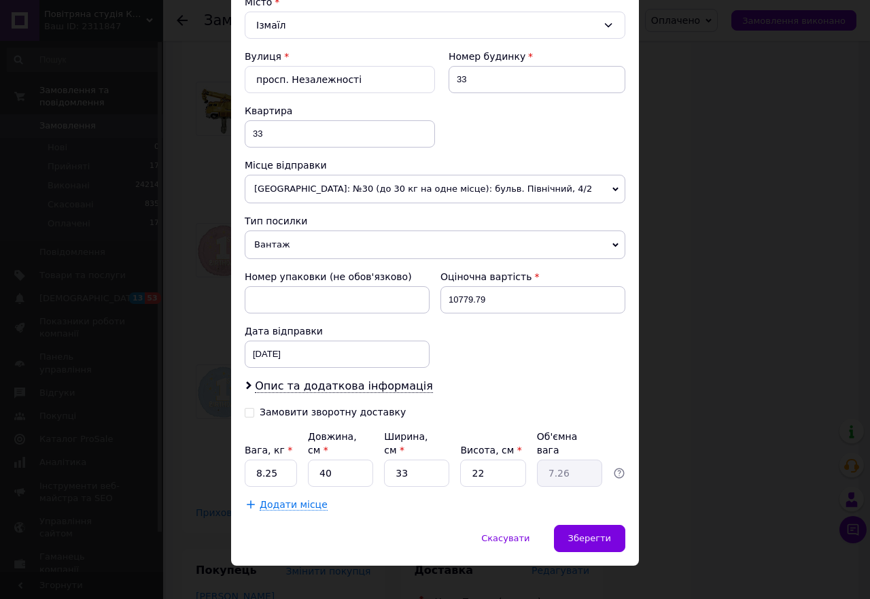
scroll to position [382, 0]
click at [344, 459] on input "40" at bounding box center [340, 472] width 65 height 27
type input "4"
type input "0.73"
type input "5"
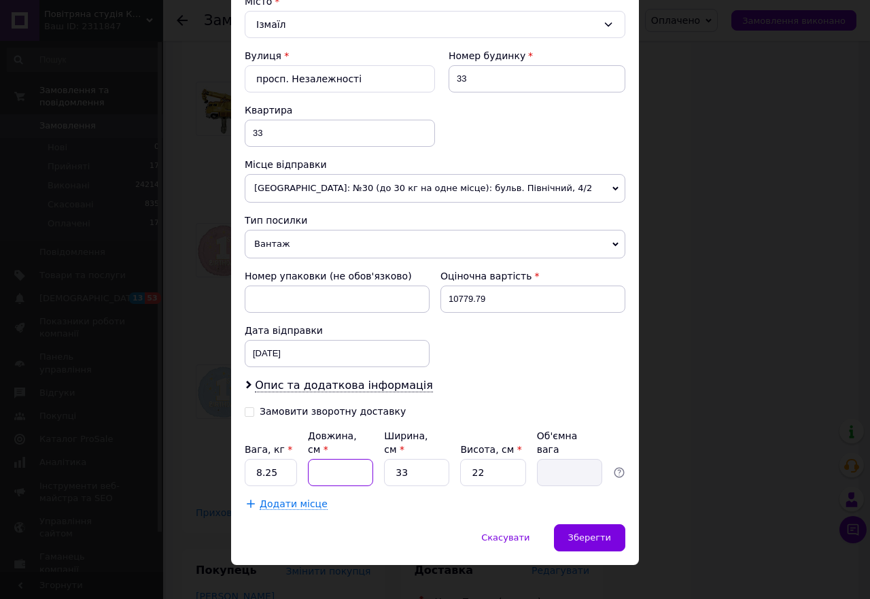
type input "0.91"
type input "57"
type input "10.35"
type input "57"
click at [408, 467] on input "33" at bounding box center [416, 472] width 65 height 27
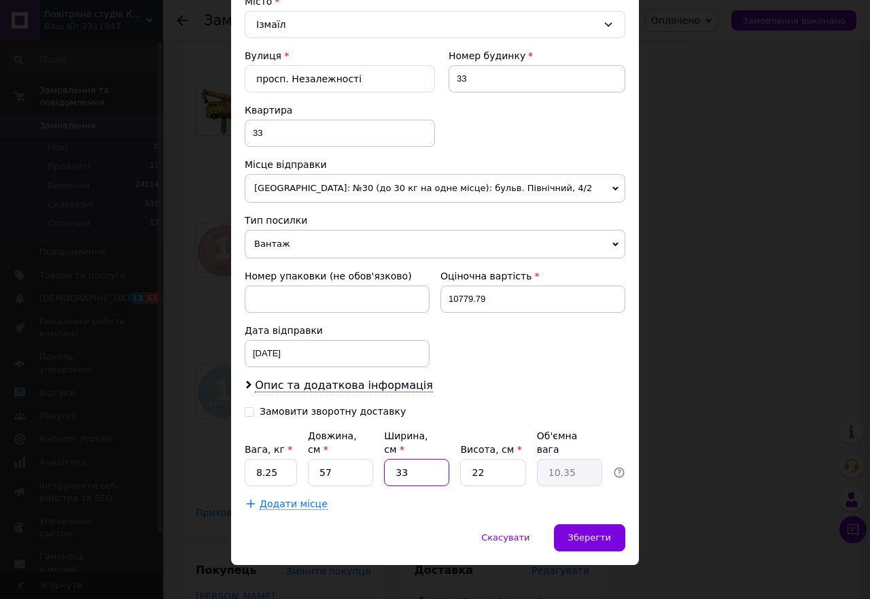
type input "3"
type input "0.94"
type input "4"
type input "1.25"
type input "40"
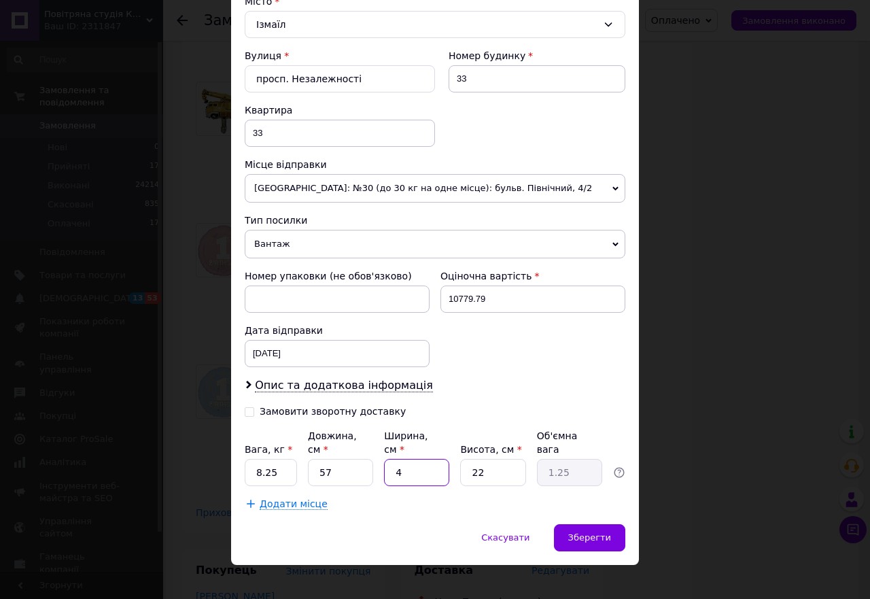
type input "12.54"
type input "40"
click at [501, 459] on input "22" at bounding box center [492, 472] width 65 height 27
type input "2"
type input "1.14"
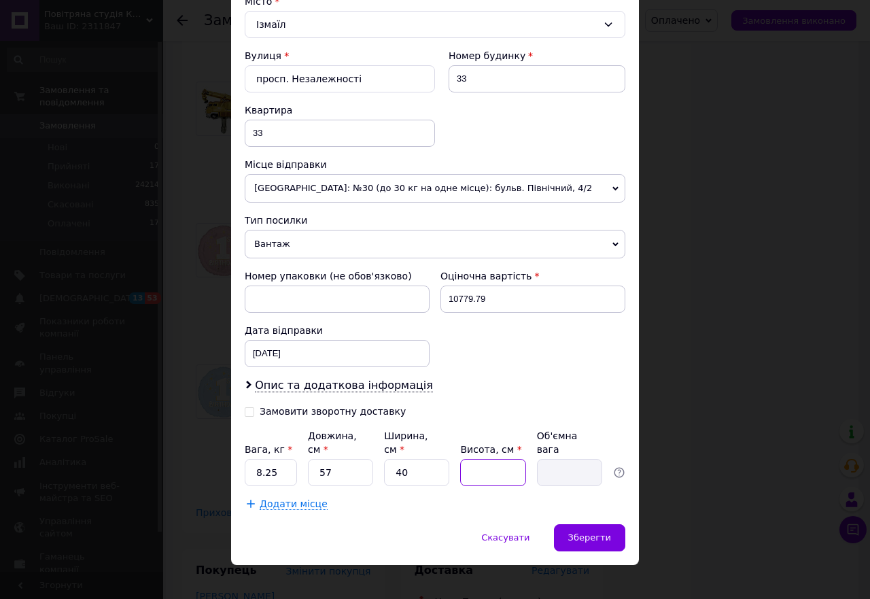
type input "4"
type input "2.28"
type input "40"
type input "22.8"
type input "40"
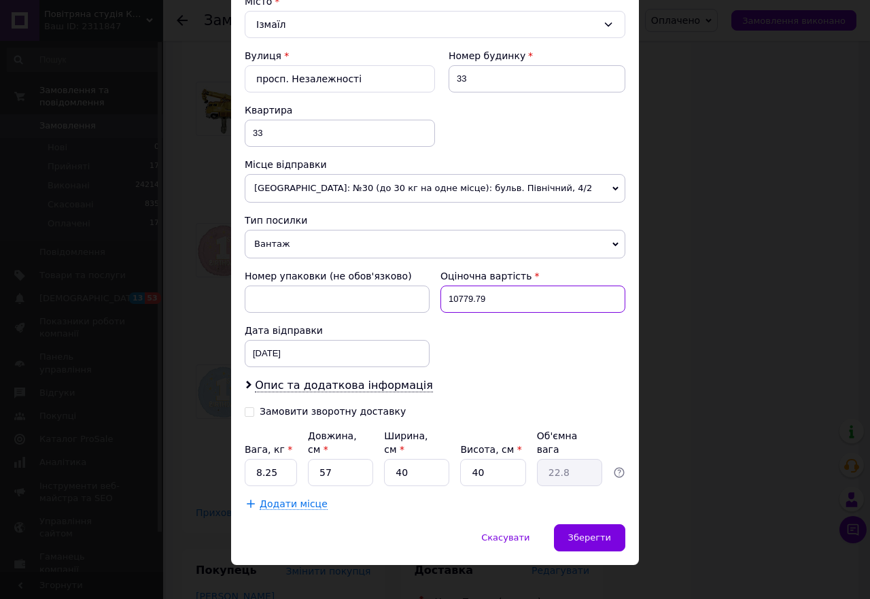
click at [507, 304] on input "10779.79" at bounding box center [532, 298] width 185 height 27
type input "1"
type input "2000"
click at [290, 459] on input "8.25" at bounding box center [271, 472] width 52 height 27
type input "8"
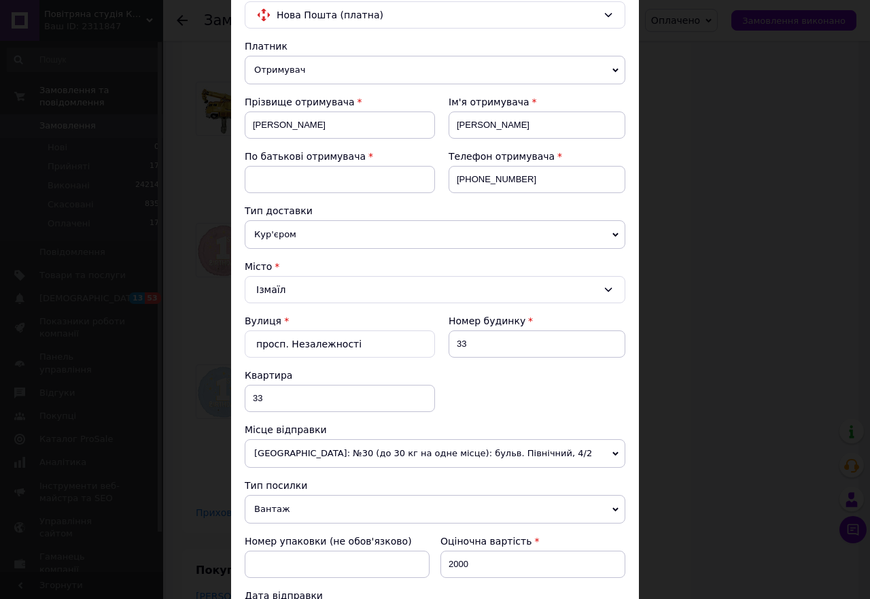
scroll to position [43, 0]
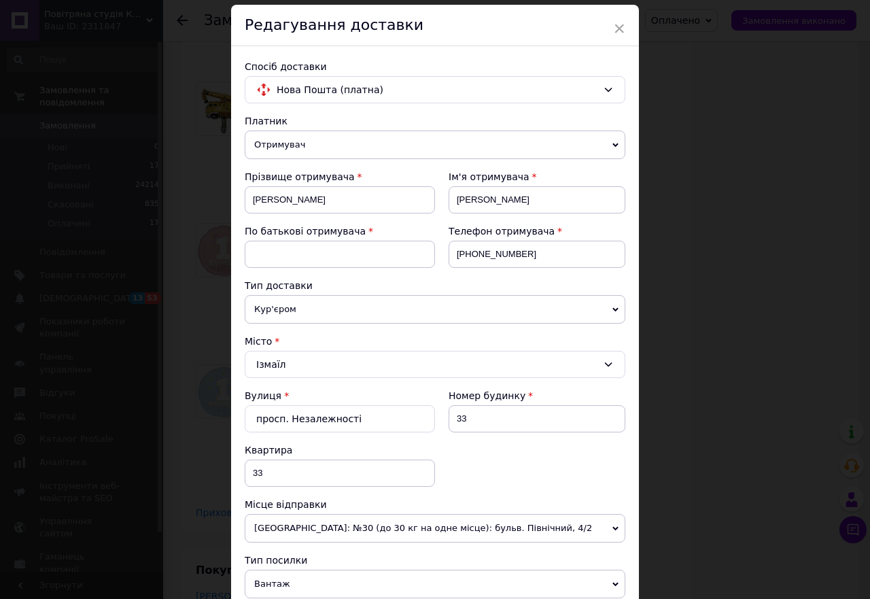
type input "10"
click at [332, 157] on span "Отримувач" at bounding box center [435, 144] width 380 height 29
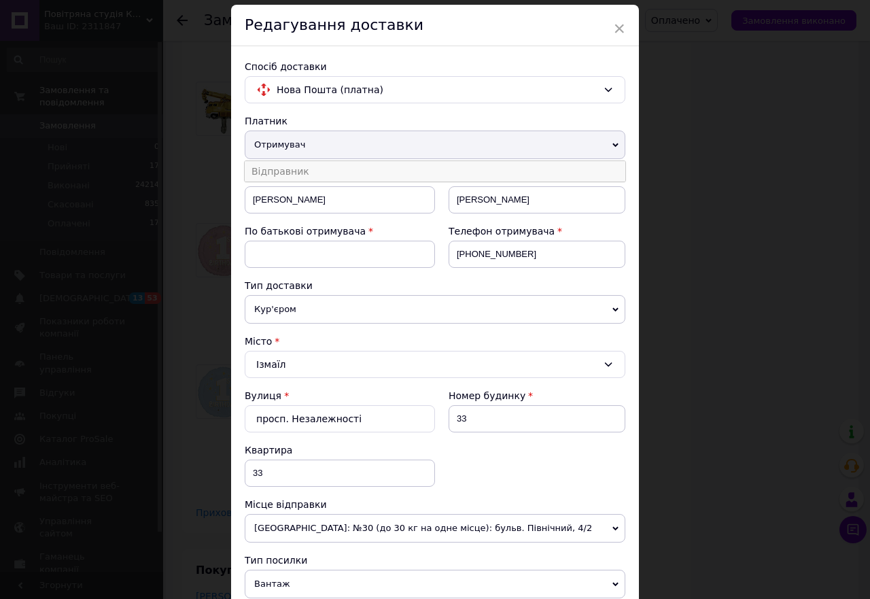
click at [324, 172] on li "Відправник" at bounding box center [435, 171] width 380 height 20
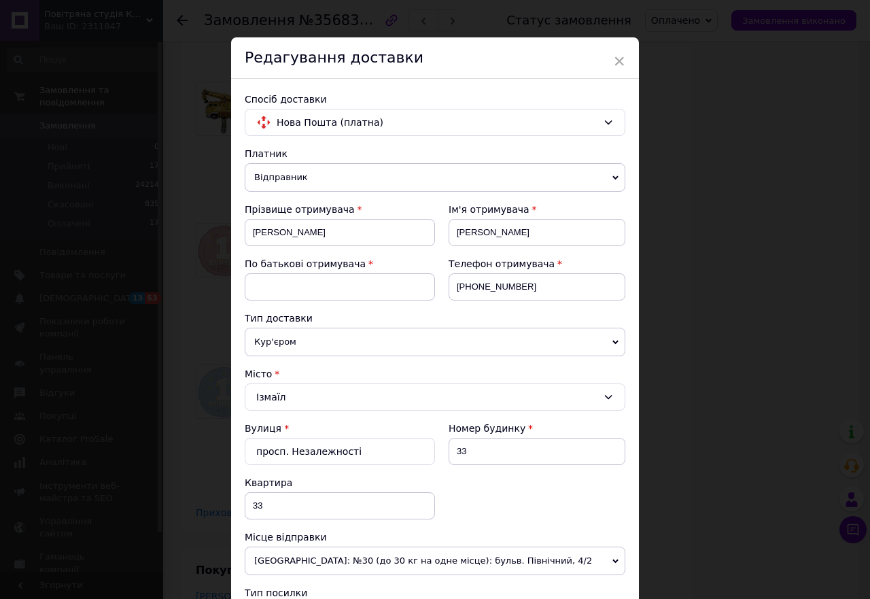
scroll to position [0, 0]
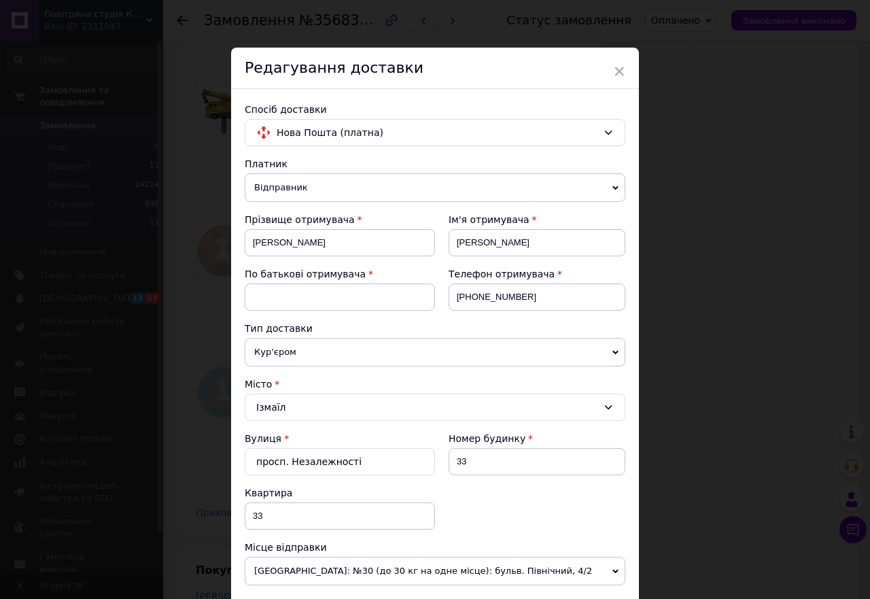
click at [337, 187] on span "Відправник" at bounding box center [435, 187] width 380 height 29
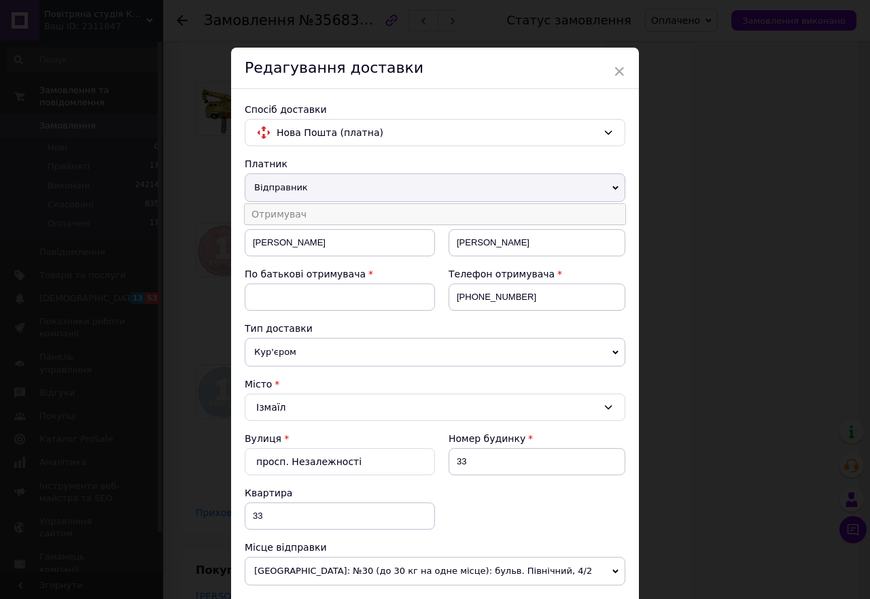
click at [342, 208] on li "Отримувач" at bounding box center [435, 214] width 380 height 20
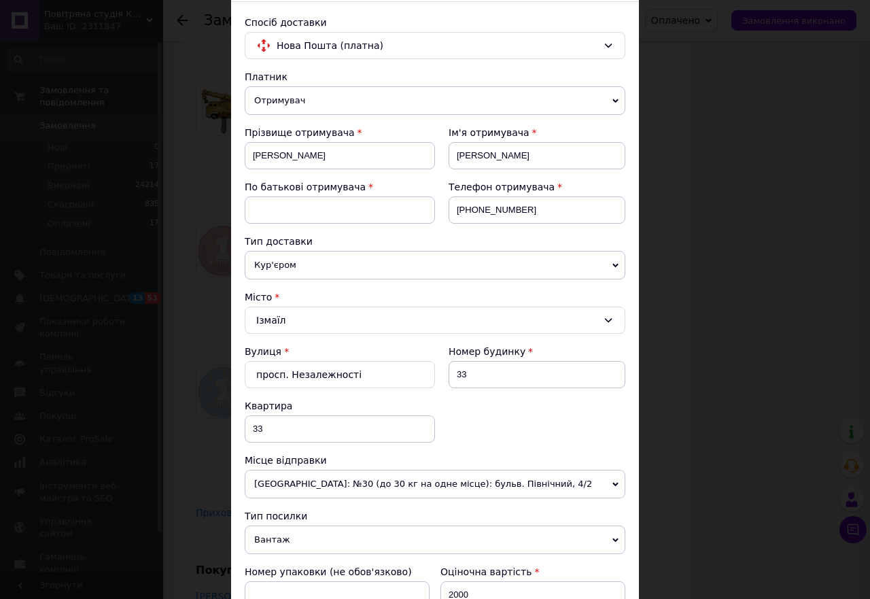
scroll to position [340, 0]
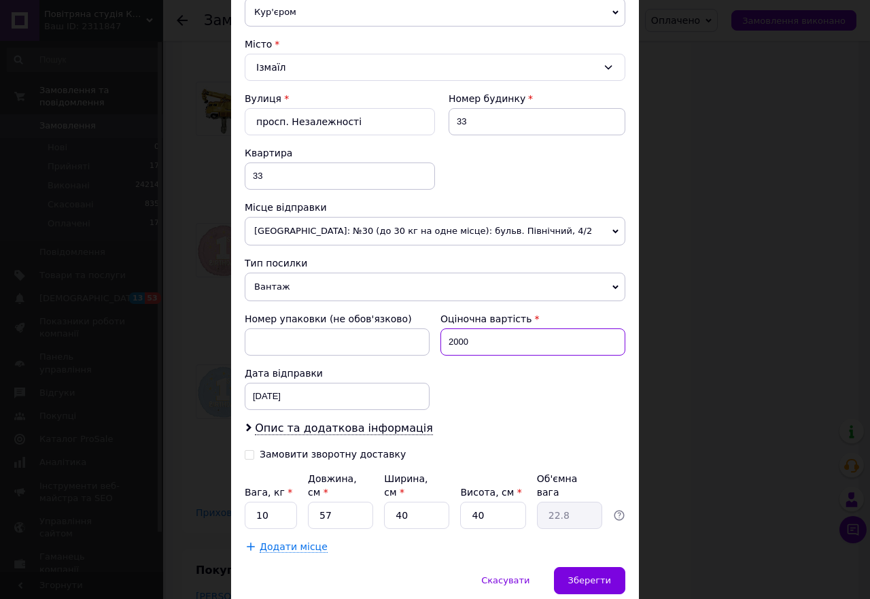
click at [488, 340] on input "2000" at bounding box center [532, 341] width 185 height 27
type input "2"
type input "10780"
click at [596, 567] on div "Зберегти" at bounding box center [589, 580] width 71 height 27
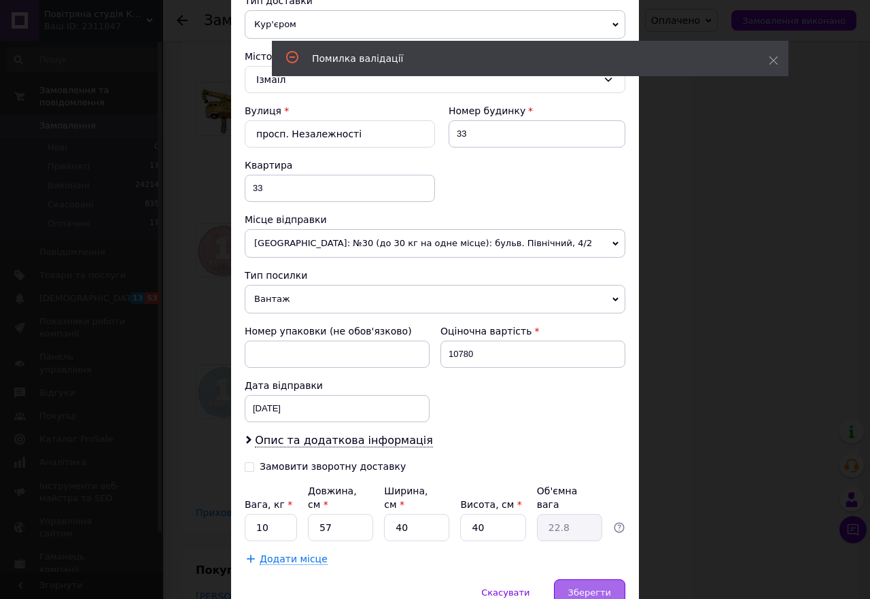
scroll to position [0, 0]
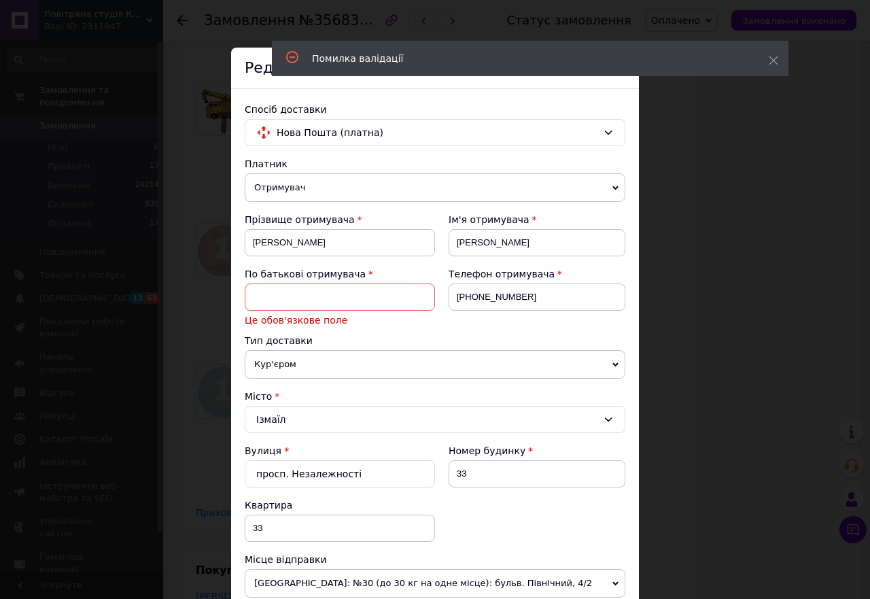
click at [293, 298] on input at bounding box center [340, 296] width 190 height 27
click at [341, 297] on input at bounding box center [340, 296] width 190 height 27
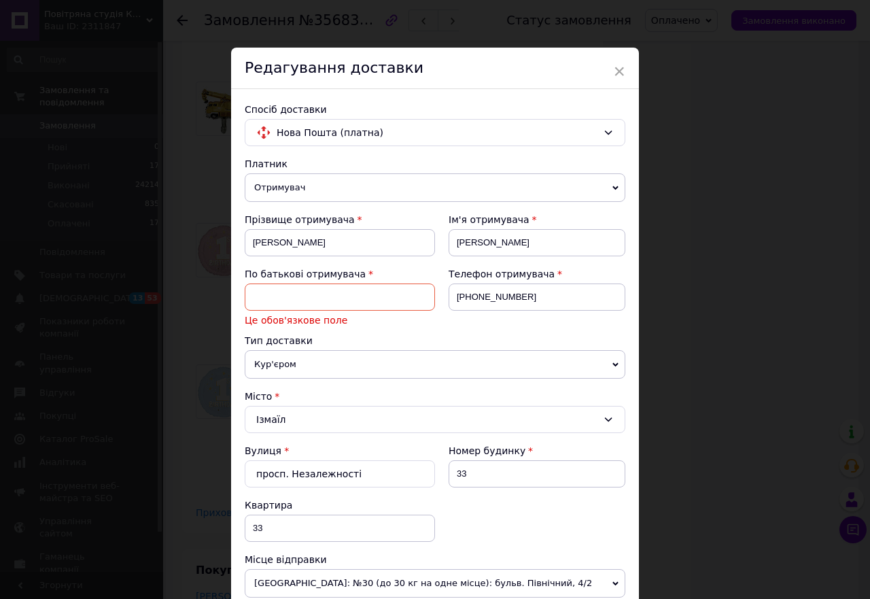
click at [364, 291] on input at bounding box center [340, 296] width 190 height 27
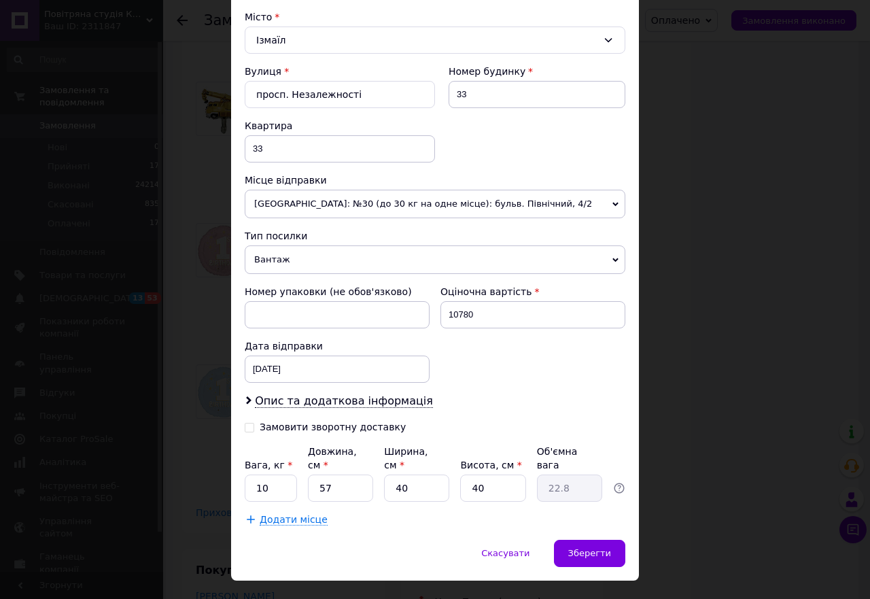
scroll to position [382, 0]
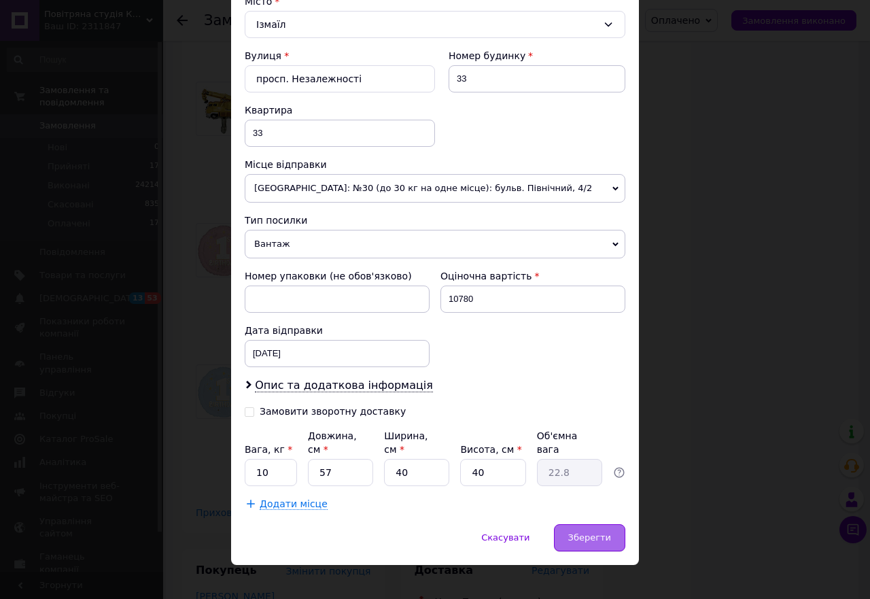
type input "І"
click at [603, 532] on span "Зберегти" at bounding box center [589, 537] width 43 height 10
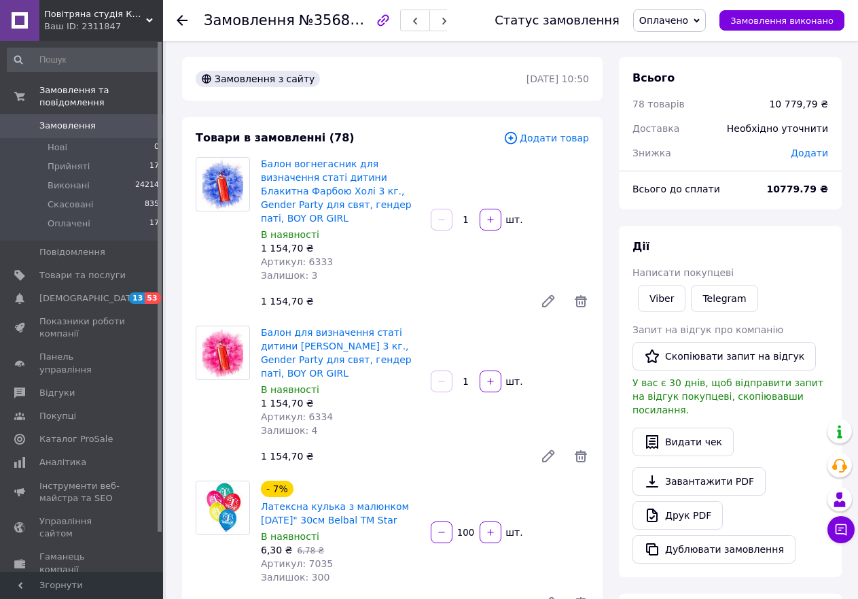
scroll to position [60, 0]
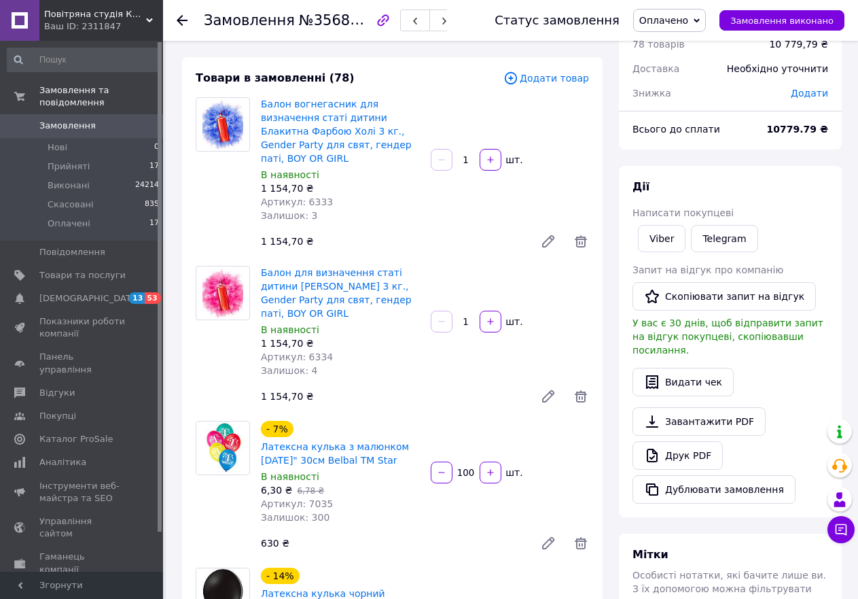
click at [663, 22] on span "Оплачено" at bounding box center [663, 20] width 49 height 11
drag, startPoint x: 667, startPoint y: 45, endPoint x: 647, endPoint y: 62, distance: 26.5
click at [667, 45] on li "Прийнято" at bounding box center [669, 47] width 71 height 20
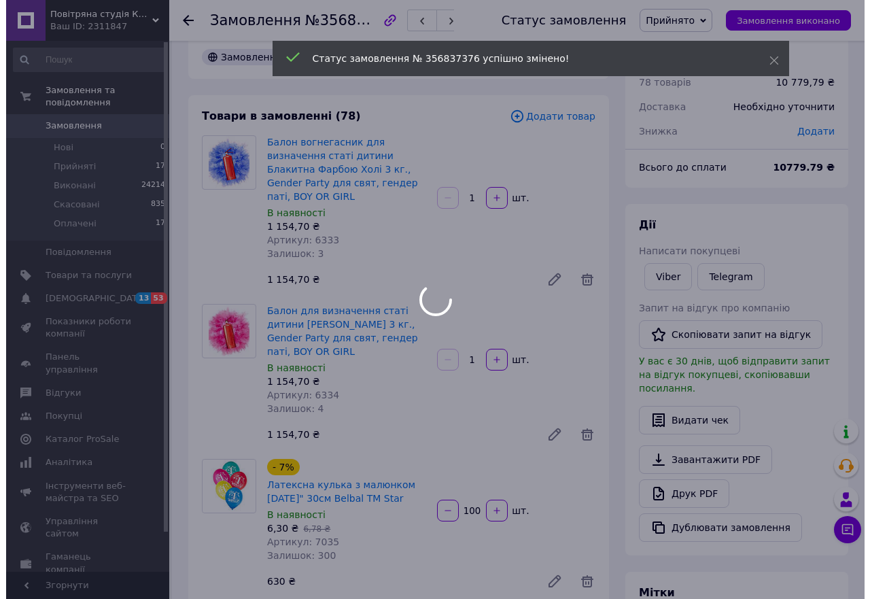
scroll to position [0, 0]
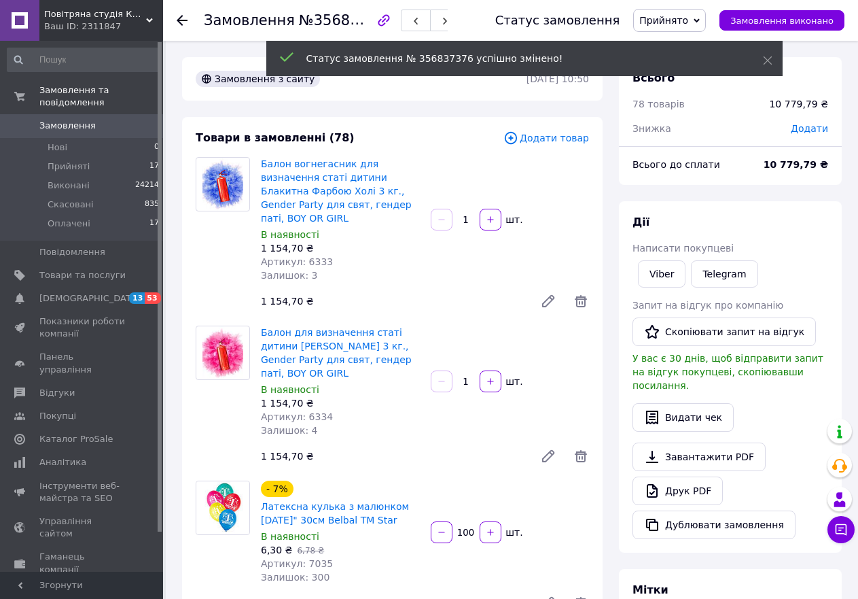
click at [554, 141] on span "Додати товар" at bounding box center [546, 137] width 86 height 15
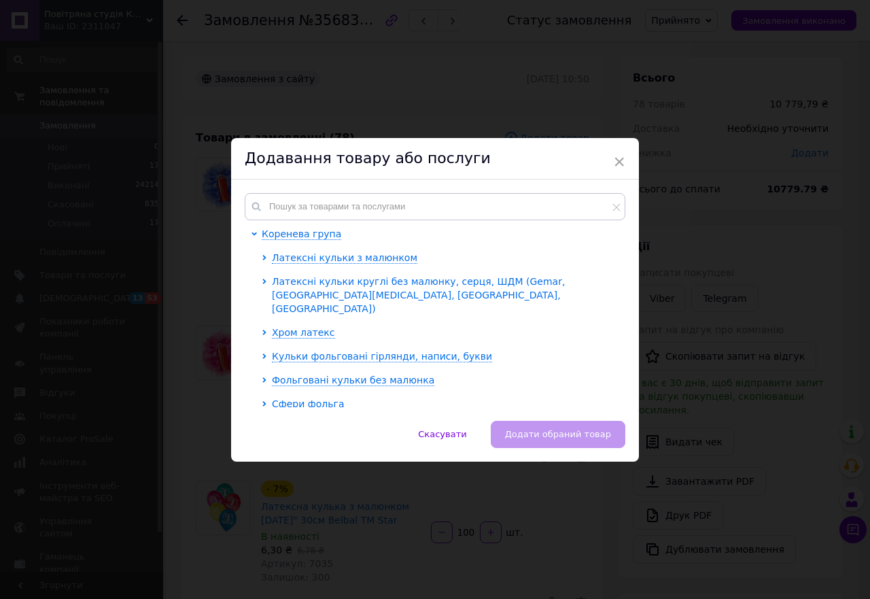
click at [380, 279] on span "Латексні кульки круглі без малюнку, серця, ШДМ (Gemar, [GEOGRAPHIC_DATA][MEDICA…" at bounding box center [418, 295] width 293 height 38
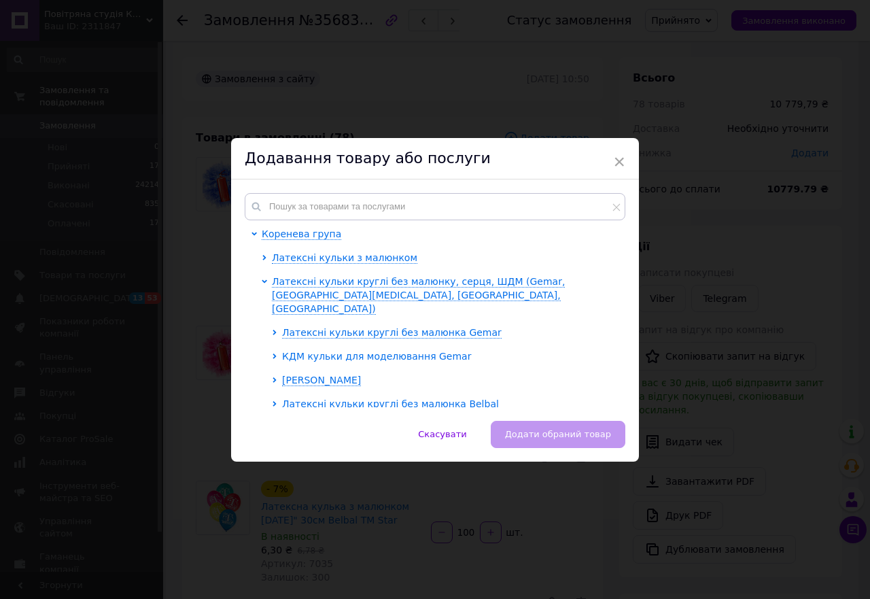
click at [370, 351] on span "КДМ кульки для моделювання Gemar" at bounding box center [376, 356] width 189 height 11
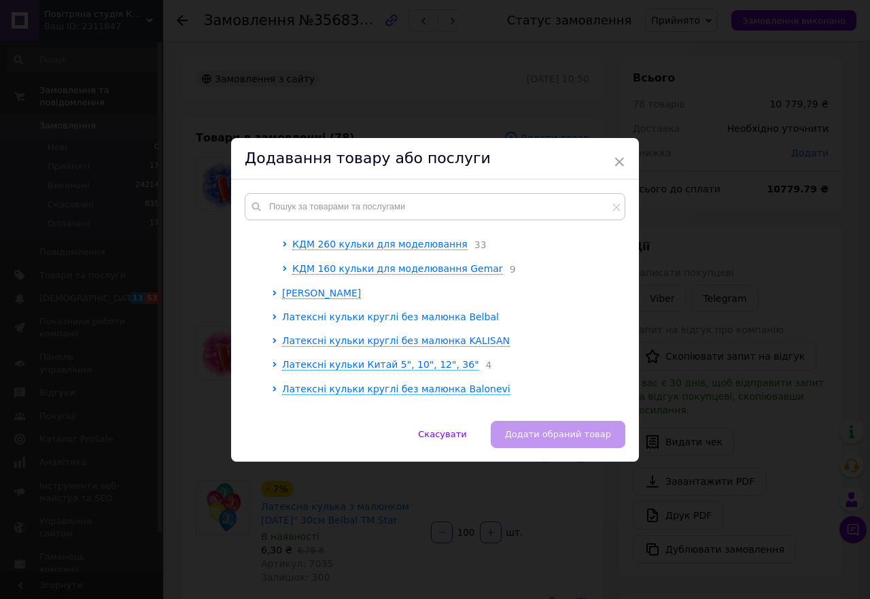
scroll to position [68, 0]
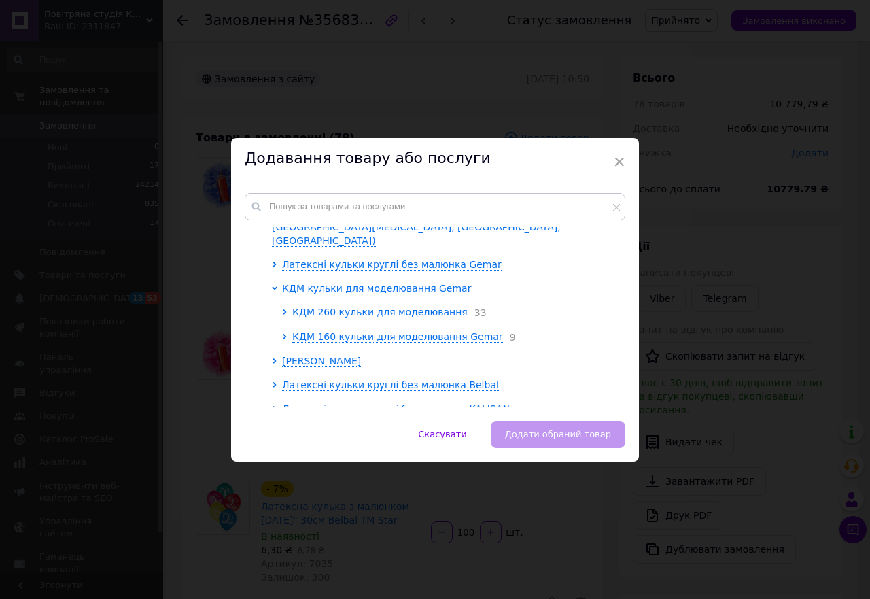
click at [365, 306] on span "КДМ 260 кульки для моделювання" at bounding box center [379, 311] width 175 height 11
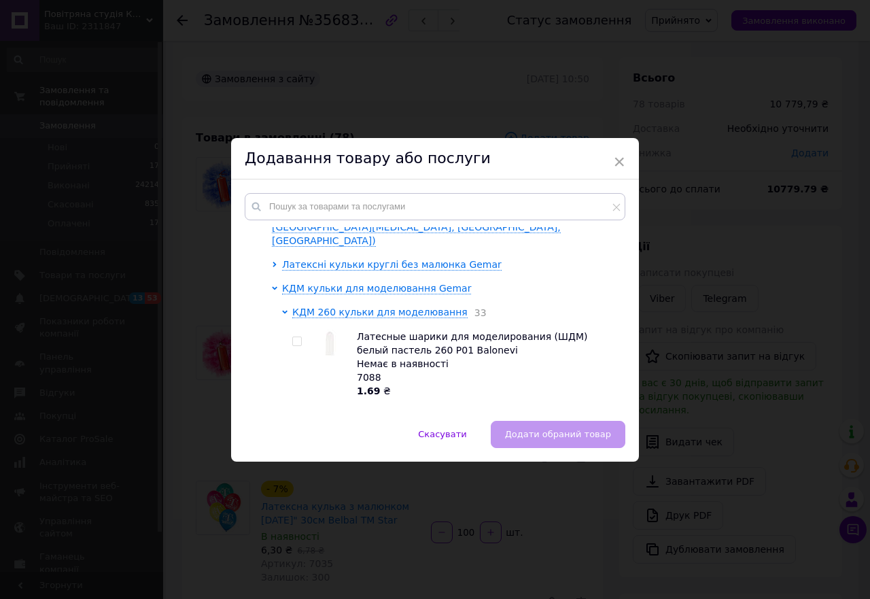
click at [298, 337] on input "checkbox" at bounding box center [296, 341] width 9 height 9
drag, startPoint x: 291, startPoint y: 322, endPoint x: 300, endPoint y: 324, distance: 9.7
click at [292, 329] on div at bounding box center [299, 363] width 14 height 68
click at [298, 337] on input "checkbox" at bounding box center [296, 341] width 9 height 9
checkbox input "false"
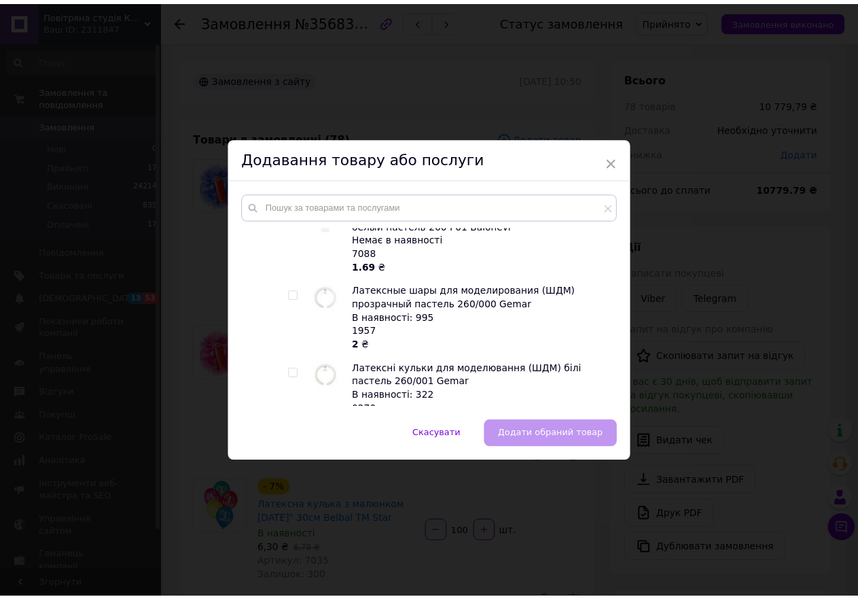
scroll to position [204, 0]
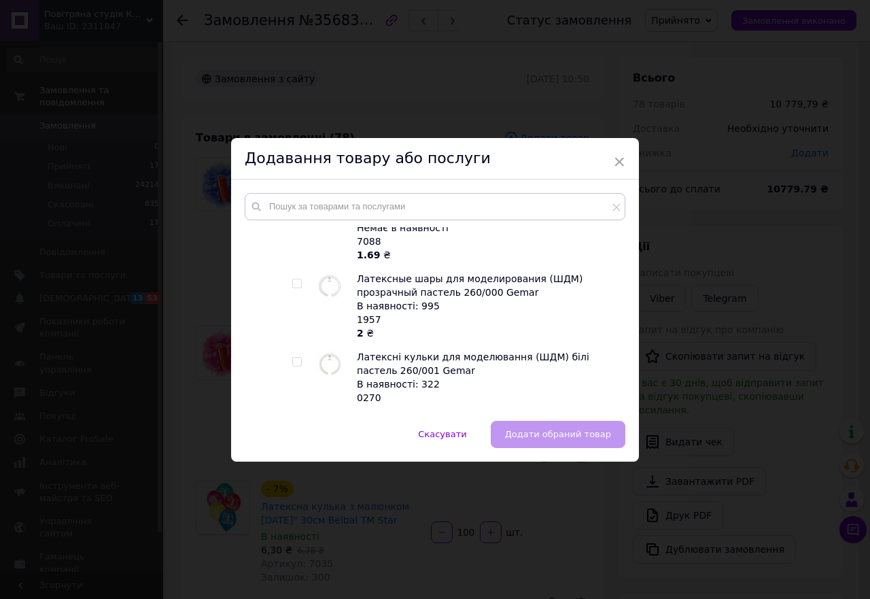
click at [296, 357] on input "checkbox" at bounding box center [296, 361] width 9 height 9
checkbox input "true"
click at [546, 427] on button "Додати обраний товар" at bounding box center [557, 434] width 135 height 27
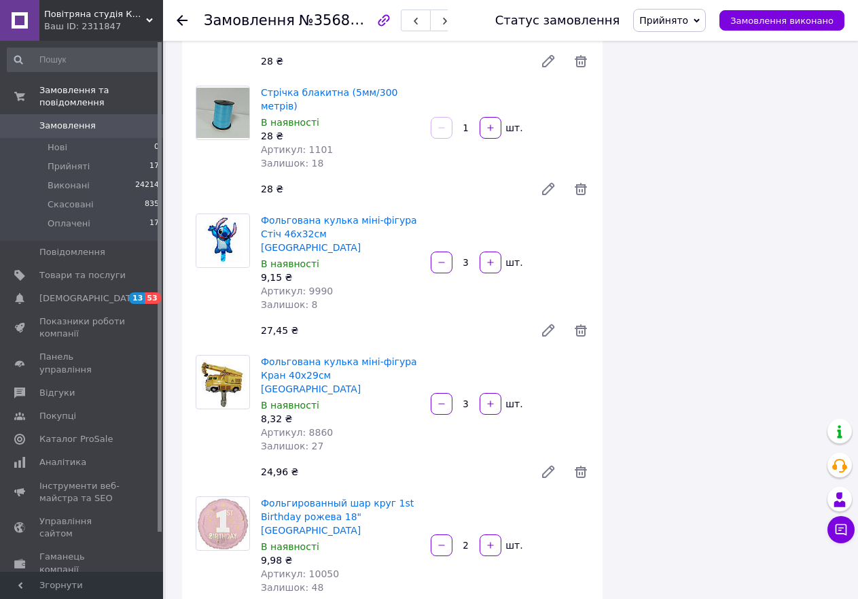
scroll to position [10666, 0]
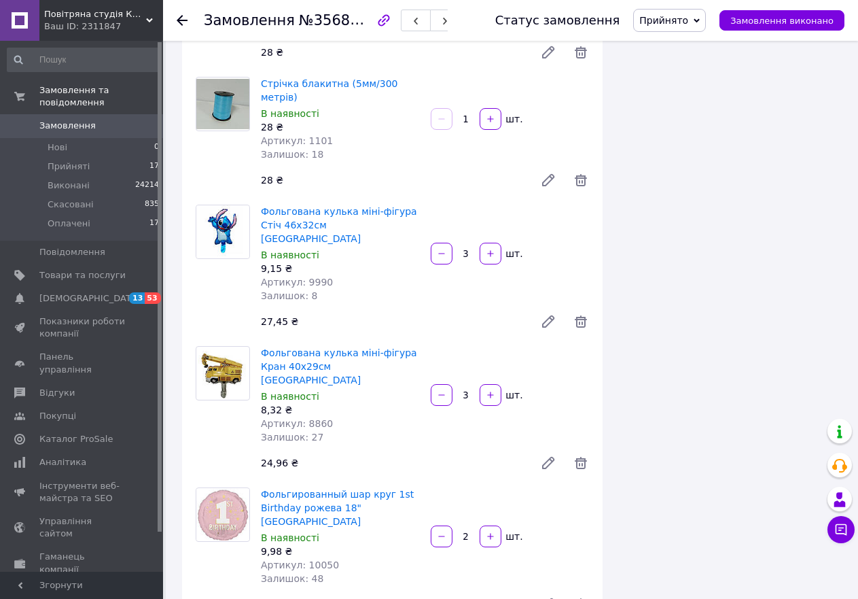
type input "27"
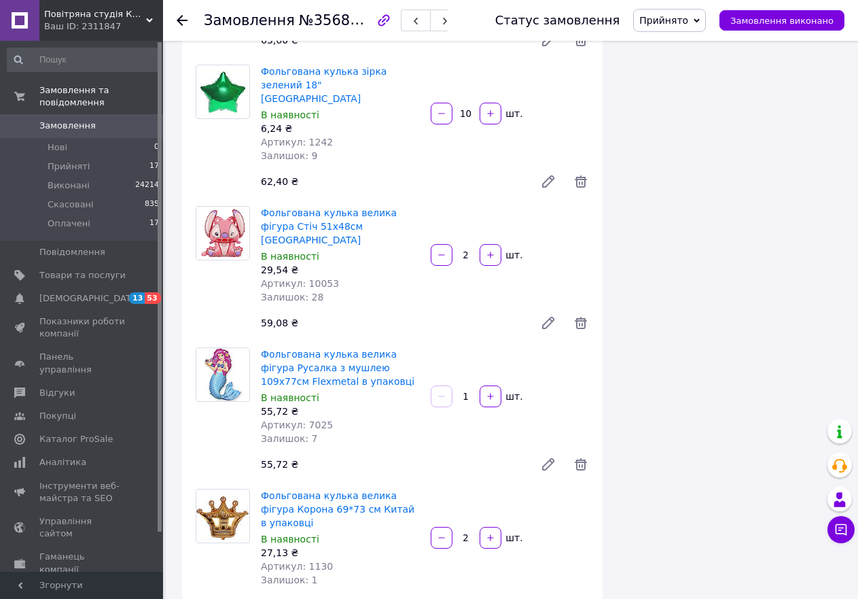
scroll to position [6842, 0]
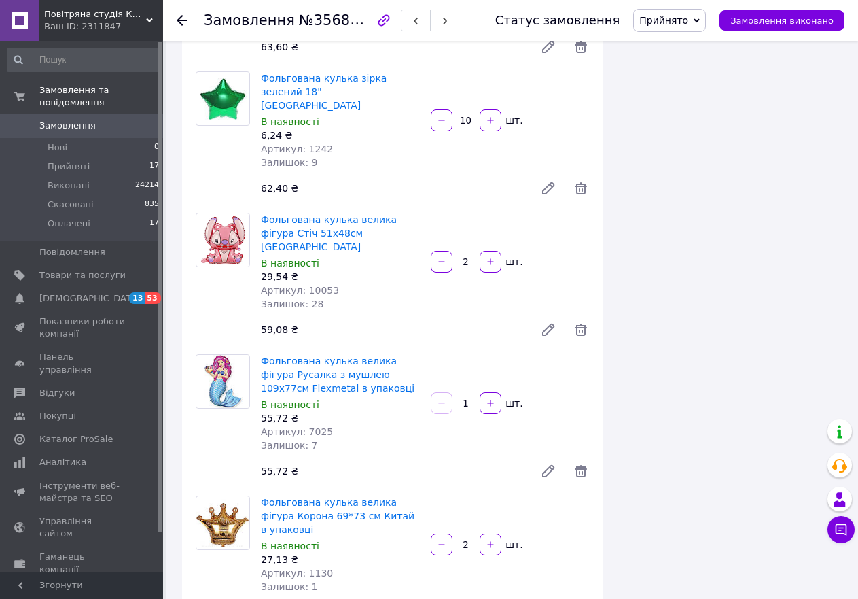
click at [681, 29] on span "Прийнято" at bounding box center [669, 20] width 73 height 23
click at [683, 90] on li "Оплачено" at bounding box center [669, 88] width 71 height 20
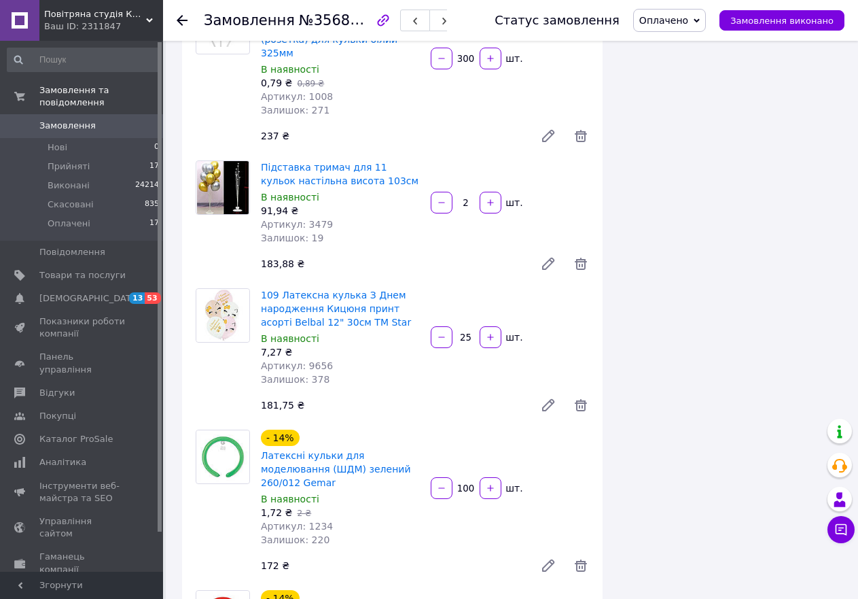
scroll to position [2087, 0]
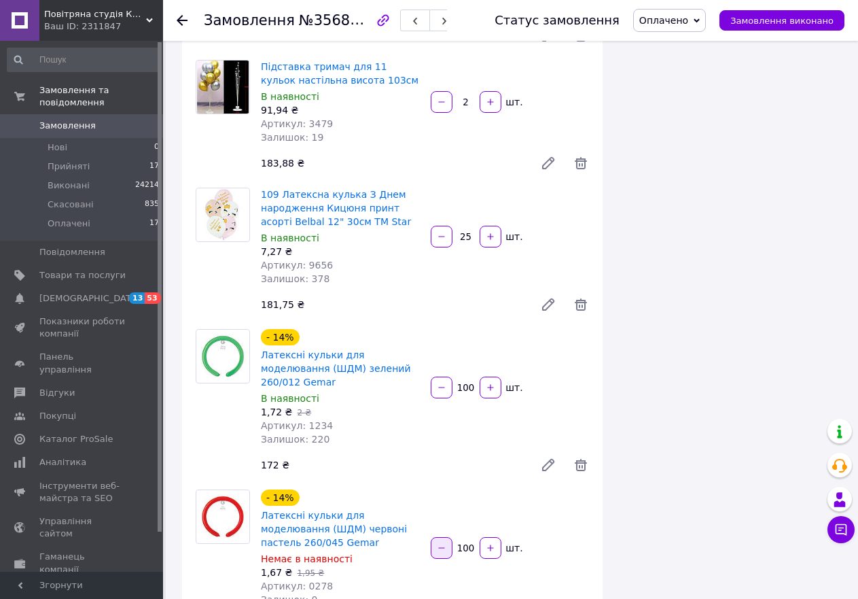
click at [439, 548] on icon "button" at bounding box center [441, 548] width 6 height 1
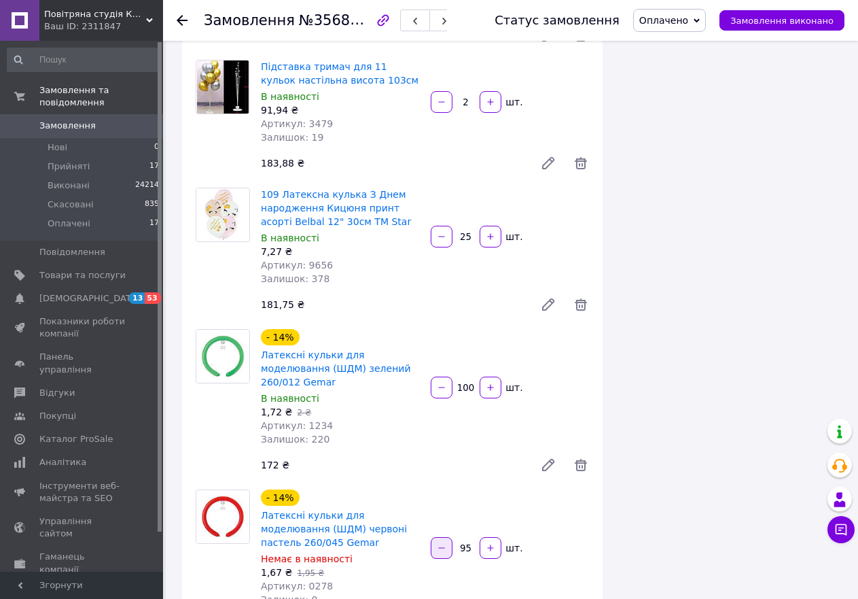
click at [439, 548] on icon "button" at bounding box center [441, 548] width 6 height 1
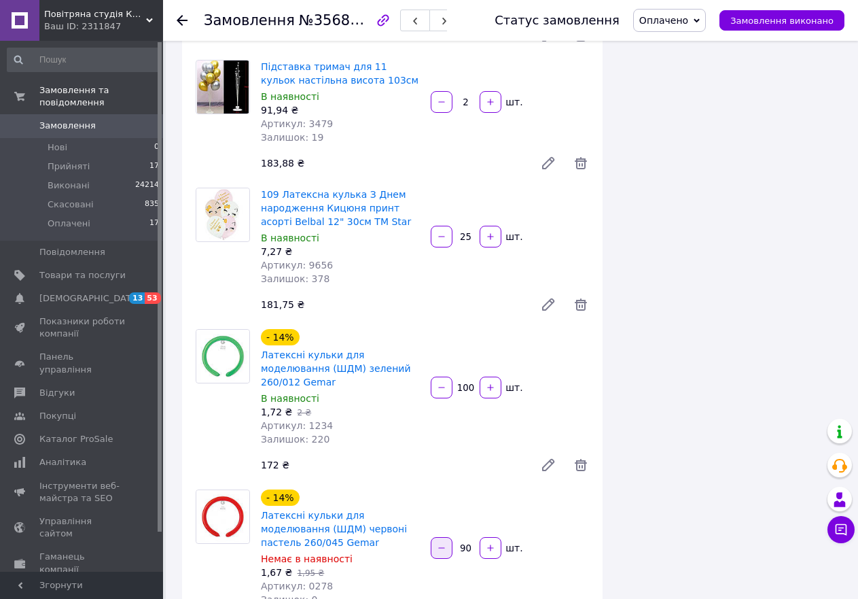
click at [439, 548] on icon "button" at bounding box center [441, 548] width 6 height 1
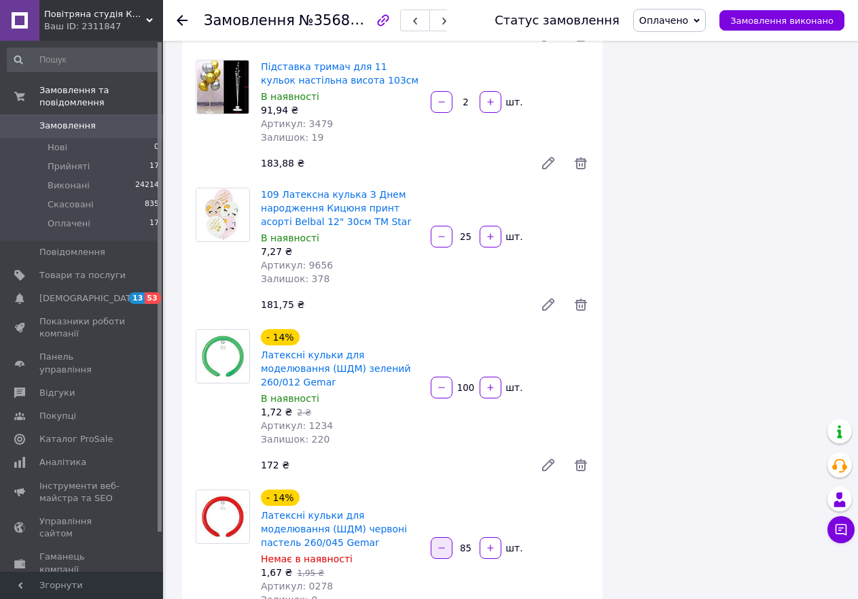
click at [439, 548] on icon "button" at bounding box center [441, 548] width 6 height 1
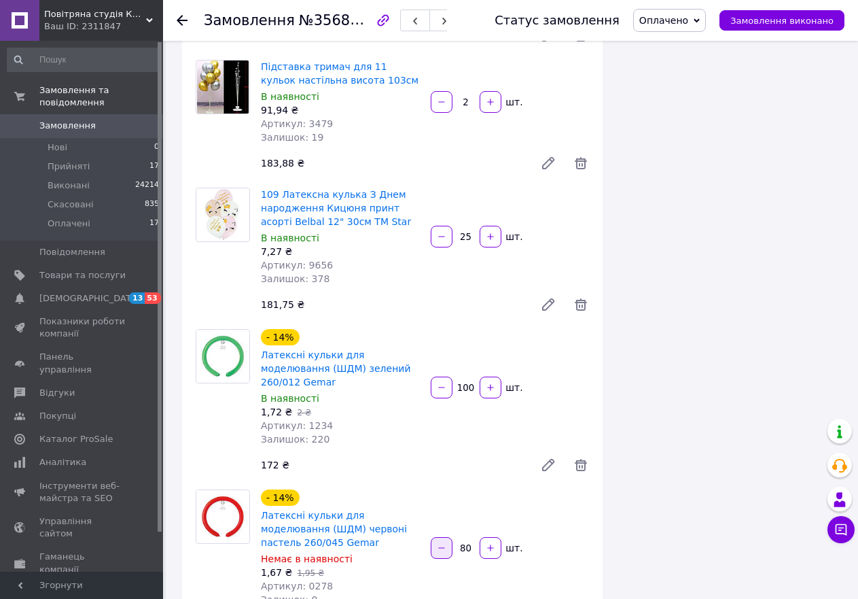
click at [439, 548] on icon "button" at bounding box center [441, 548] width 6 height 1
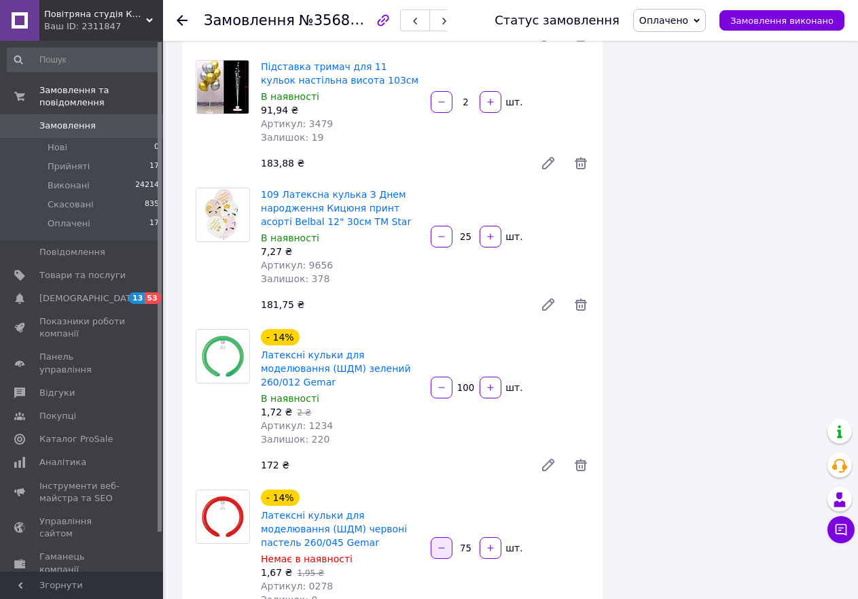
click at [439, 548] on icon "button" at bounding box center [441, 548] width 6 height 1
type input "73"
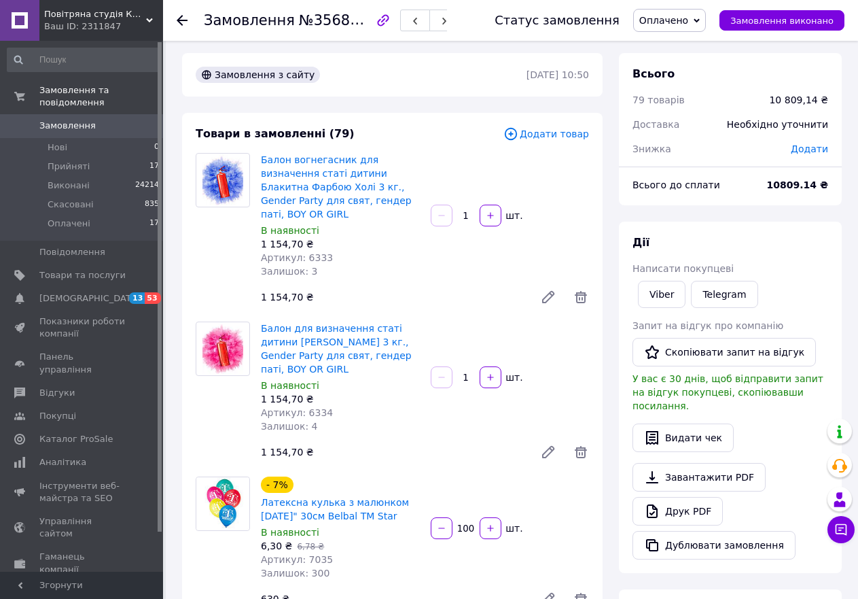
scroll to position [0, 0]
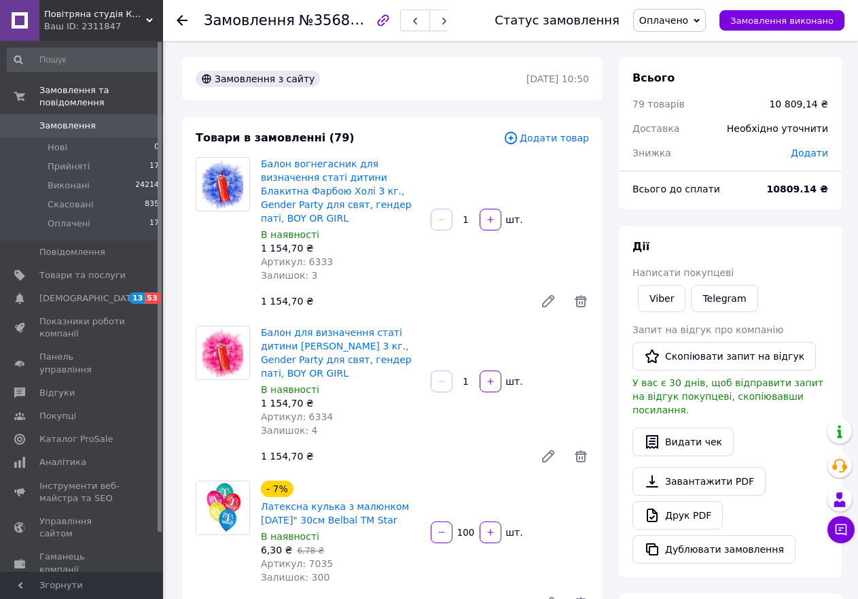
click at [182, 18] on icon at bounding box center [182, 20] width 11 height 11
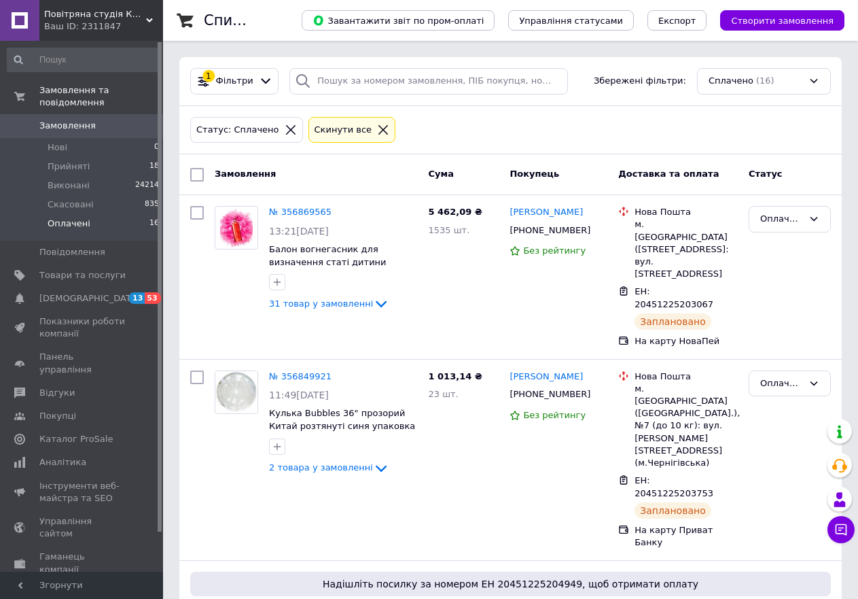
click at [286, 130] on icon at bounding box center [291, 130] width 10 height 10
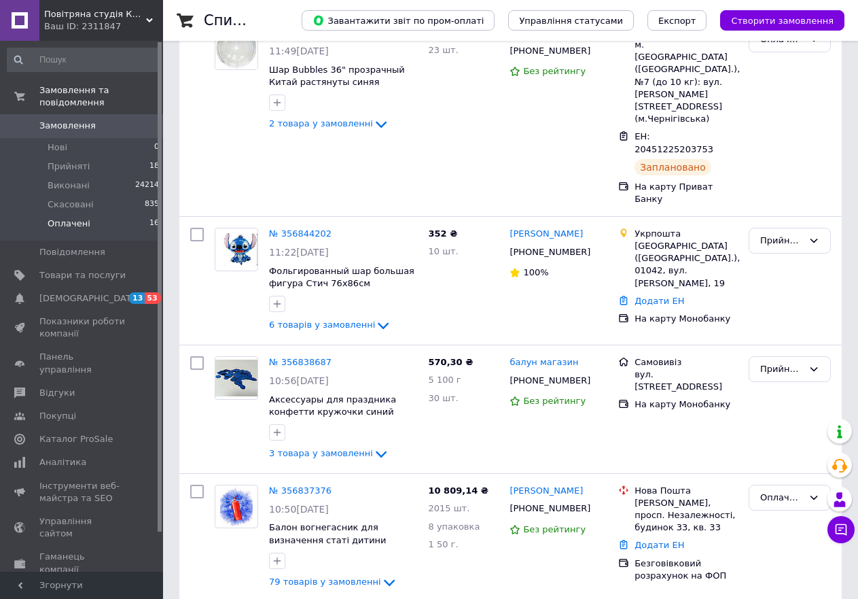
scroll to position [611, 0]
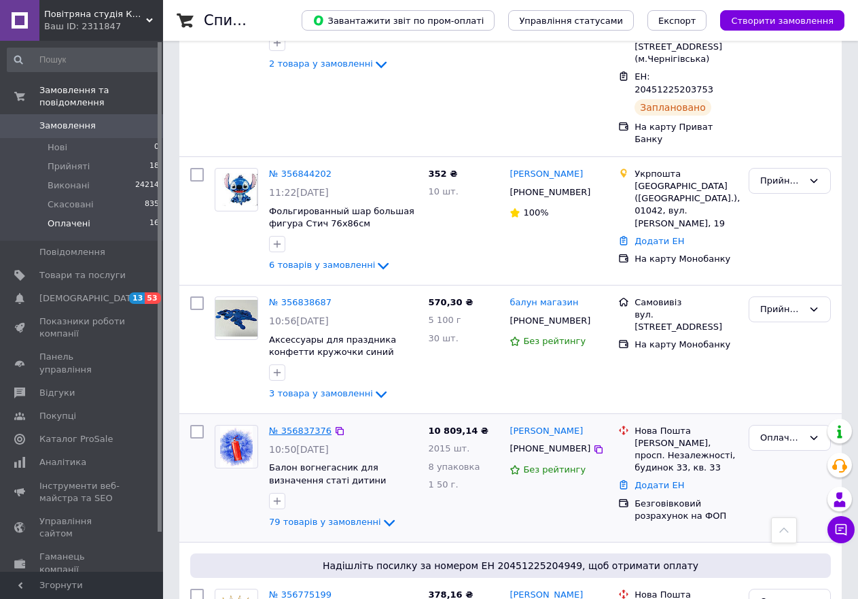
click at [296, 425] on link "№ 356837376" at bounding box center [300, 430] width 63 height 10
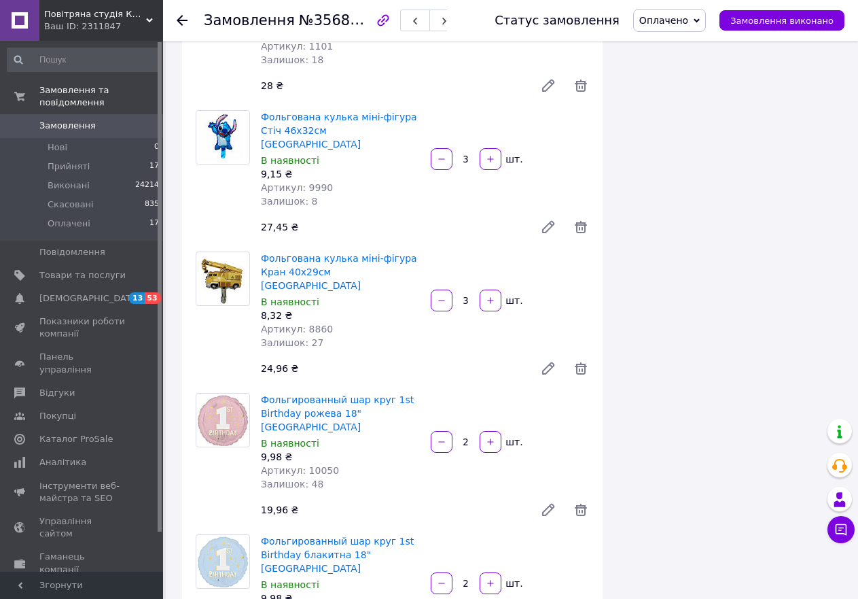
scroll to position [10950, 0]
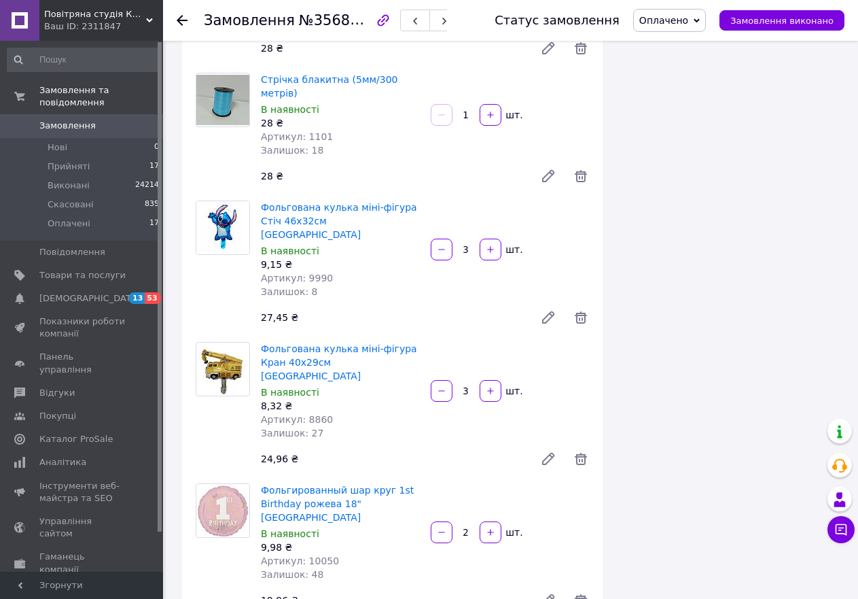
scroll to position [10747, 0]
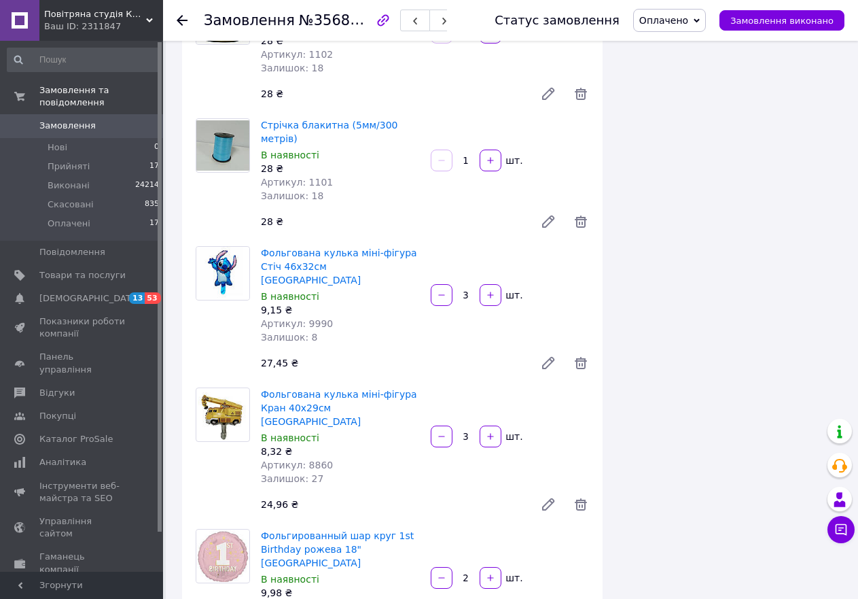
click at [181, 22] on icon at bounding box center [182, 20] width 11 height 11
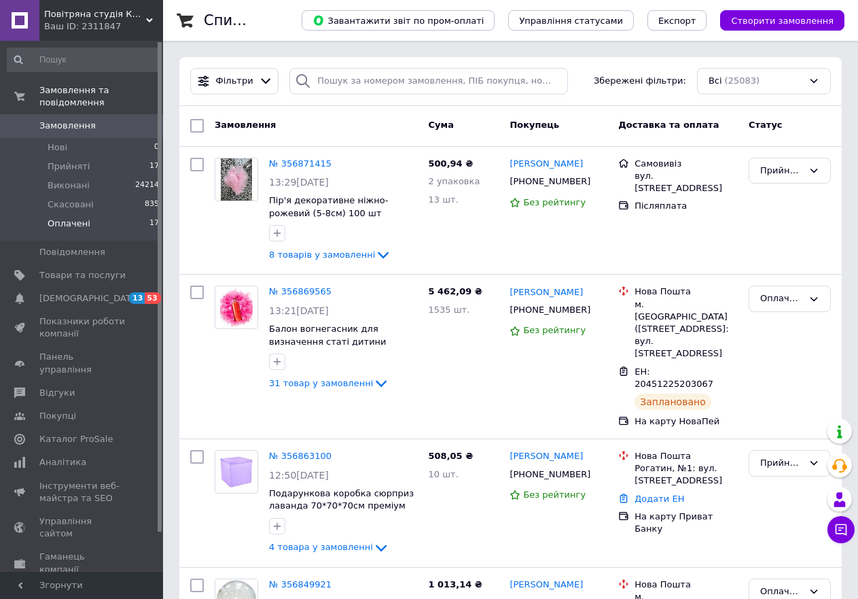
click at [86, 214] on li "Оплачені 17" at bounding box center [83, 227] width 167 height 26
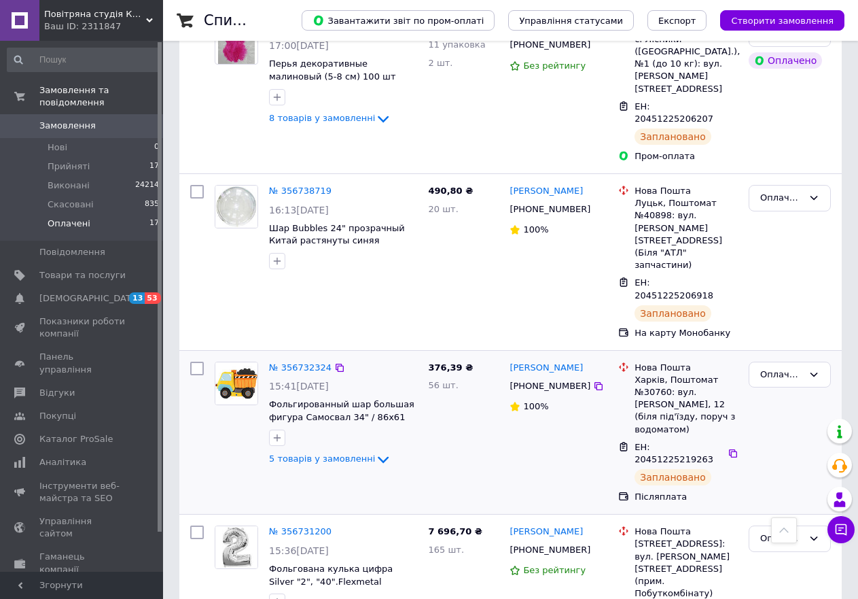
scroll to position [951, 0]
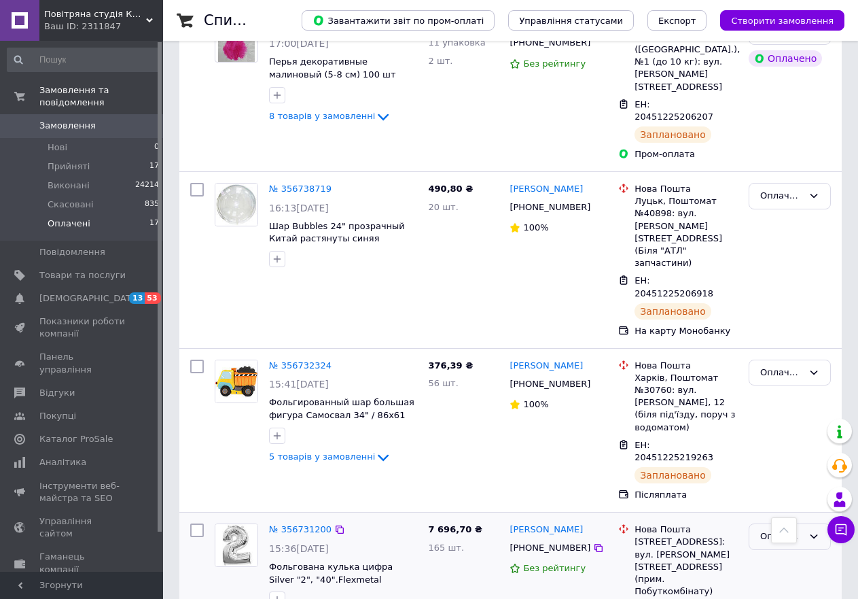
click at [770, 529] on div "Оплачено" at bounding box center [781, 536] width 43 height 14
click at [773, 567] on li "Виконано" at bounding box center [789, 589] width 81 height 25
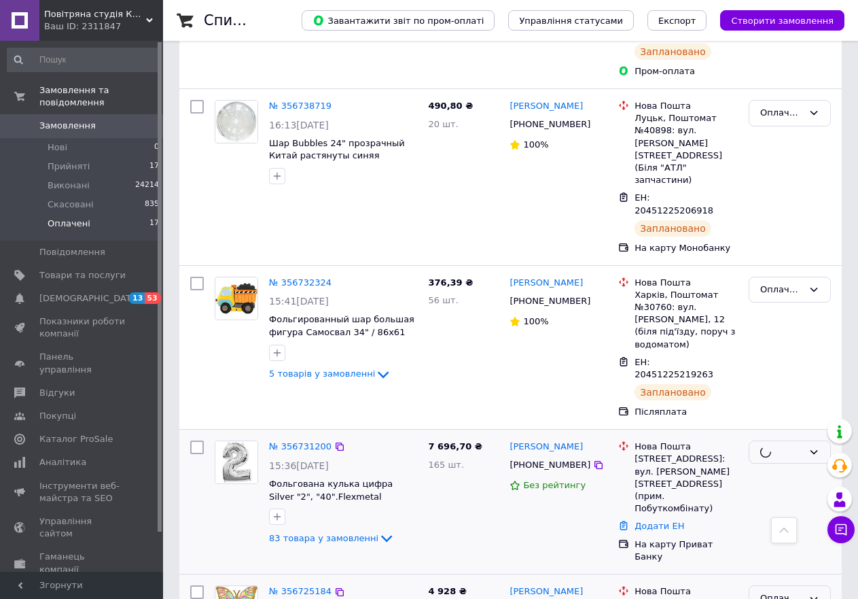
scroll to position [1087, 0]
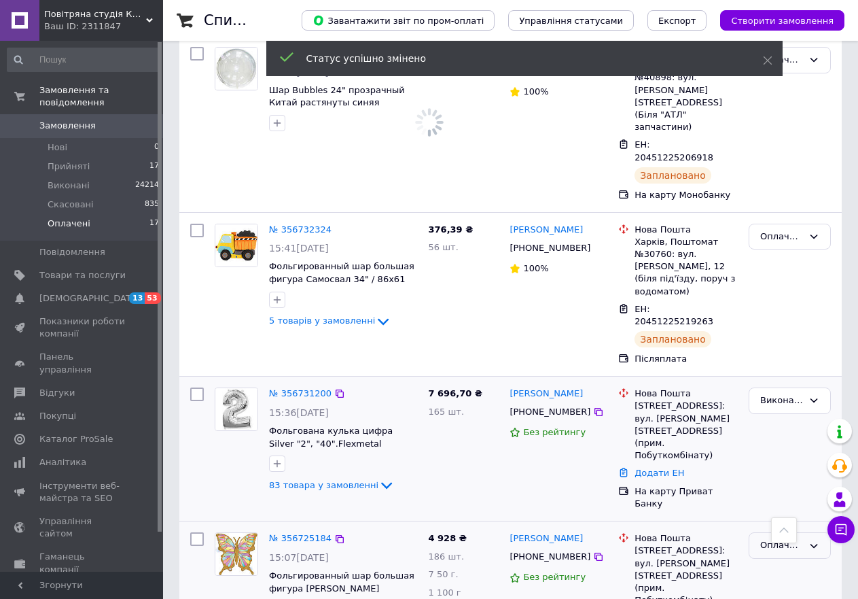
click at [774, 538] on div "Оплачено" at bounding box center [781, 545] width 43 height 14
click at [778, 567] on li "Виконано" at bounding box center [789, 598] width 81 height 25
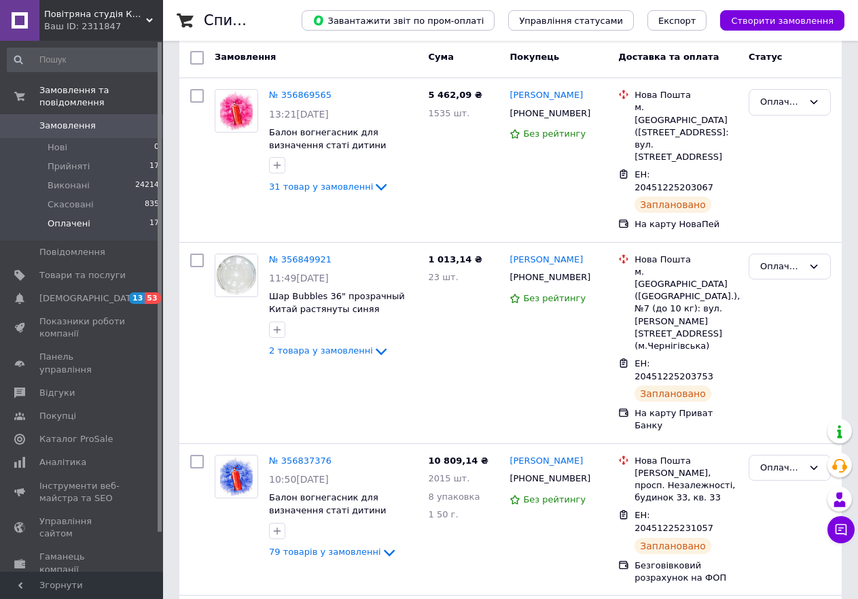
scroll to position [0, 0]
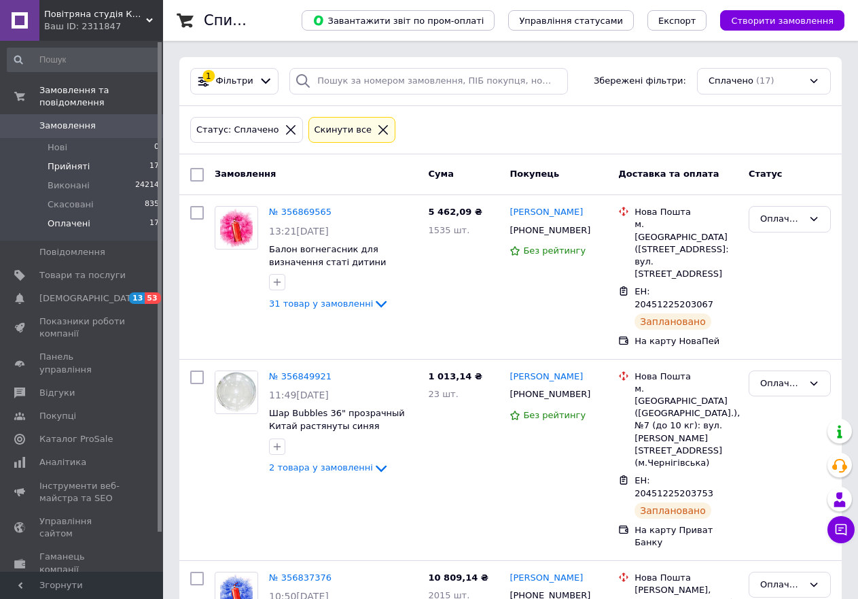
drag, startPoint x: 96, startPoint y: 158, endPoint x: 111, endPoint y: 160, distance: 15.7
click at [96, 158] on li "Прийняті 17" at bounding box center [83, 166] width 167 height 19
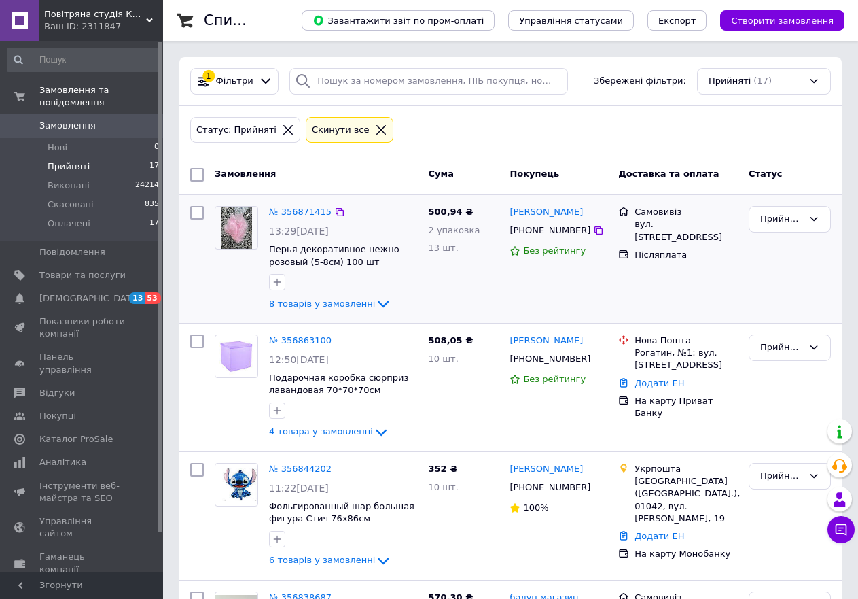
click at [296, 207] on link "№ 356871415" at bounding box center [300, 212] width 63 height 10
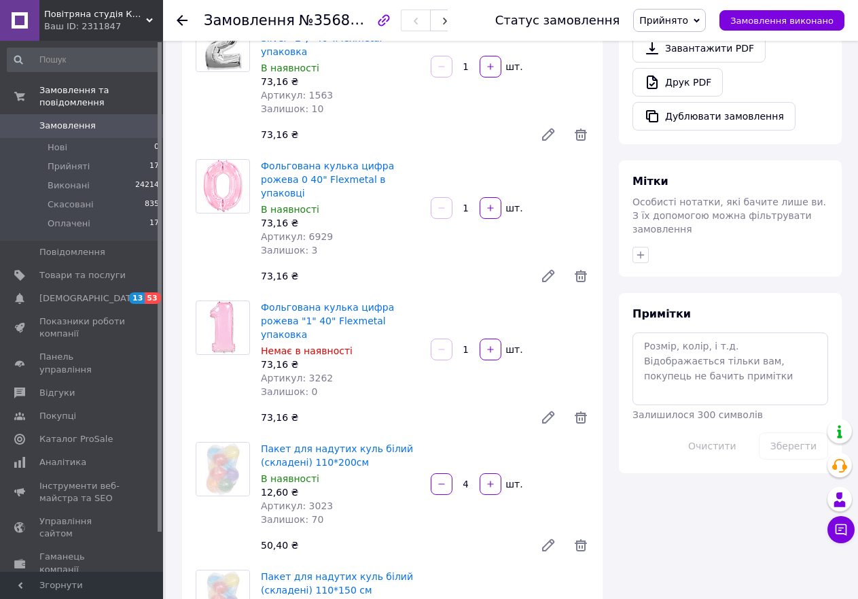
scroll to position [543, 0]
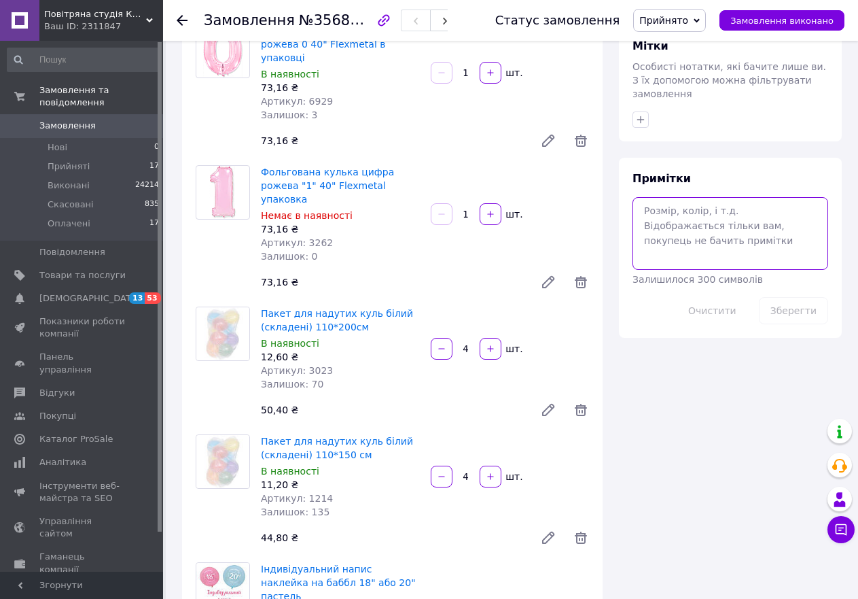
click at [682, 205] on textarea at bounding box center [730, 233] width 196 height 72
type textarea "готівка"
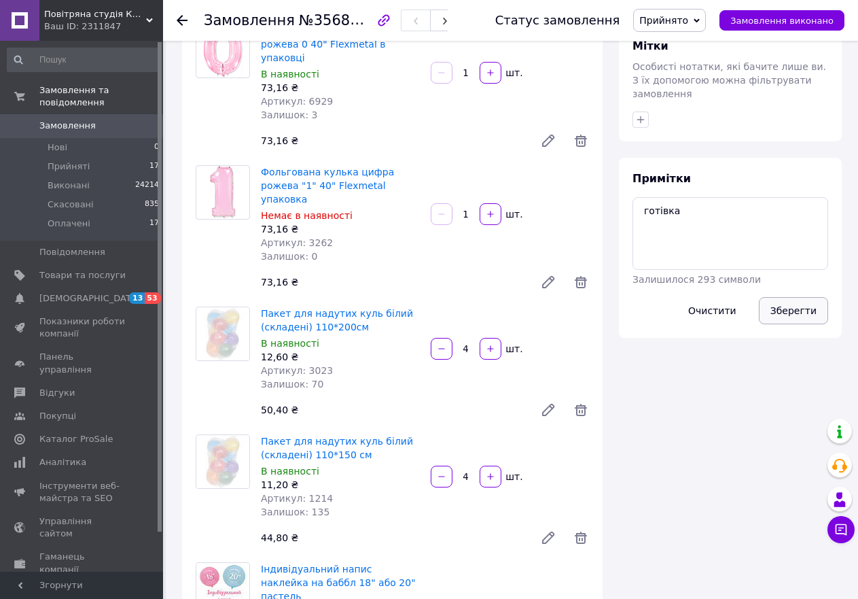
click at [793, 297] on button "Зберегти" at bounding box center [793, 310] width 69 height 27
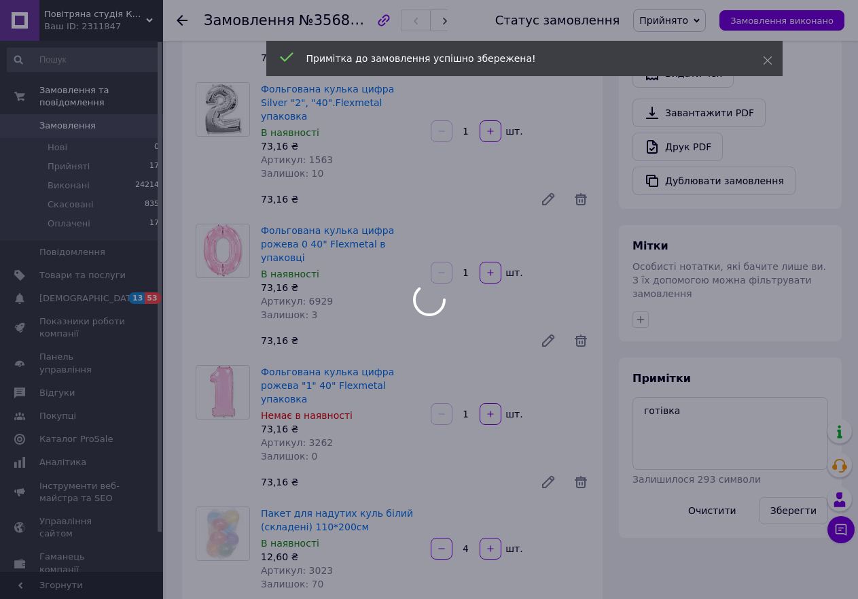
scroll to position [340, 0]
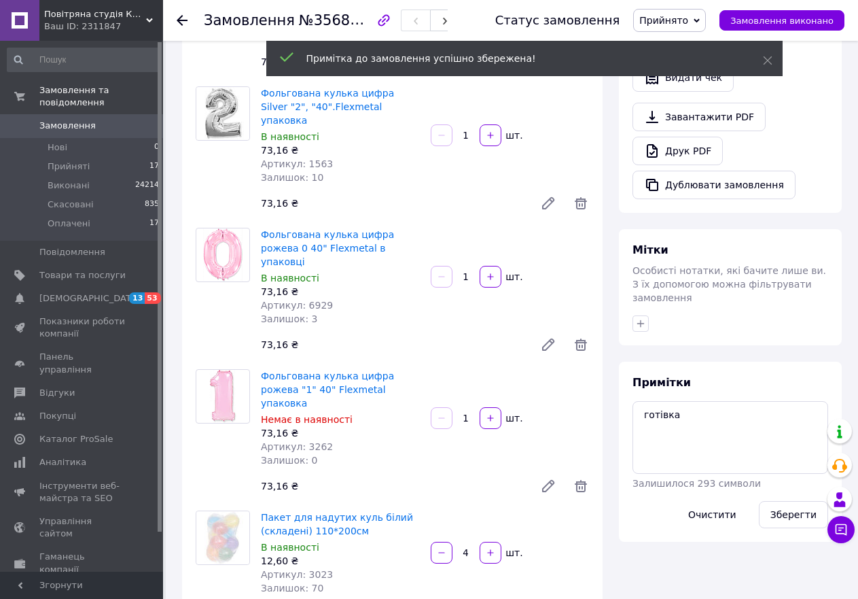
drag, startPoint x: 766, startPoint y: 55, endPoint x: 700, endPoint y: 33, distance: 69.4
click at [764, 56] on span at bounding box center [768, 61] width 10 height 14
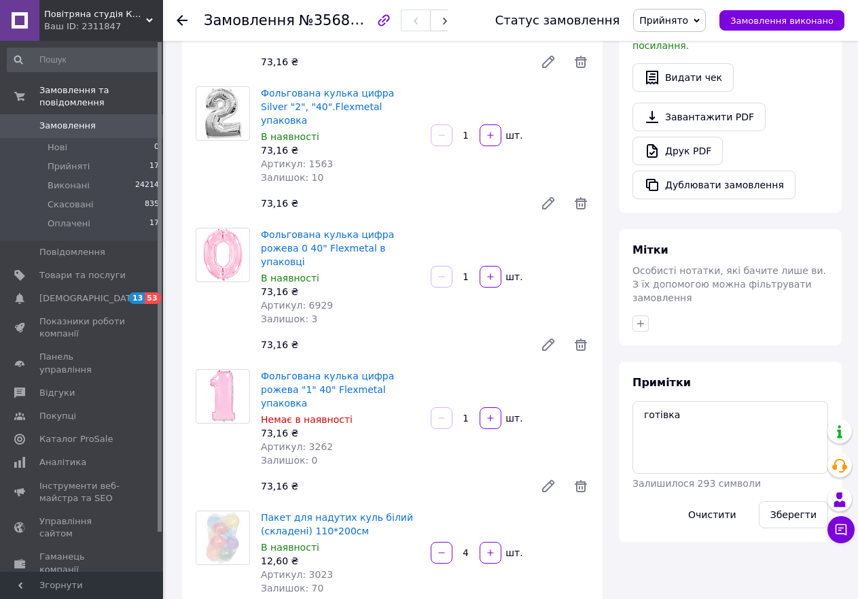
click at [688, 18] on span "Прийнято" at bounding box center [663, 20] width 49 height 11
drag, startPoint x: 681, startPoint y: 50, endPoint x: 641, endPoint y: 49, distance: 40.1
click at [681, 50] on li "Виконано" at bounding box center [669, 47] width 71 height 20
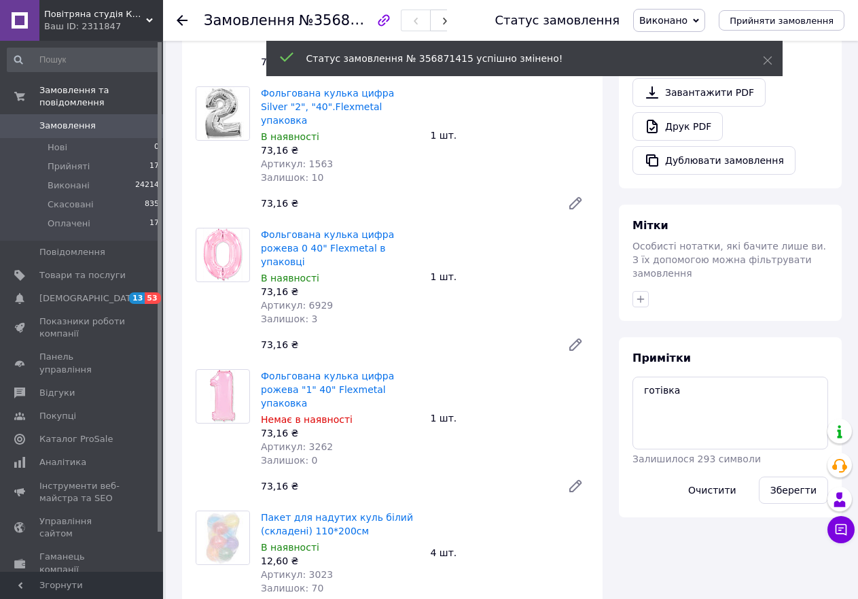
click at [182, 22] on icon at bounding box center [182, 20] width 11 height 11
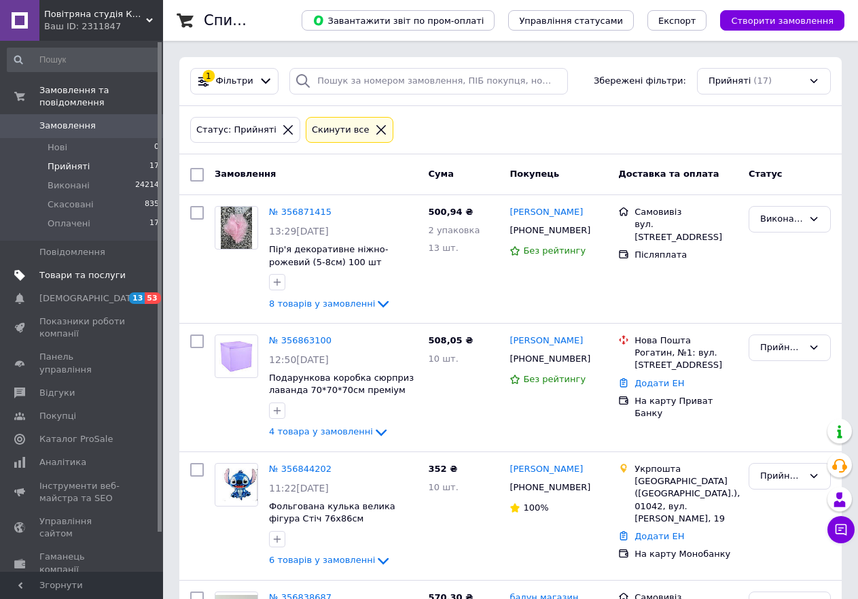
click at [65, 269] on span "Товари та послуги" at bounding box center [82, 275] width 86 height 12
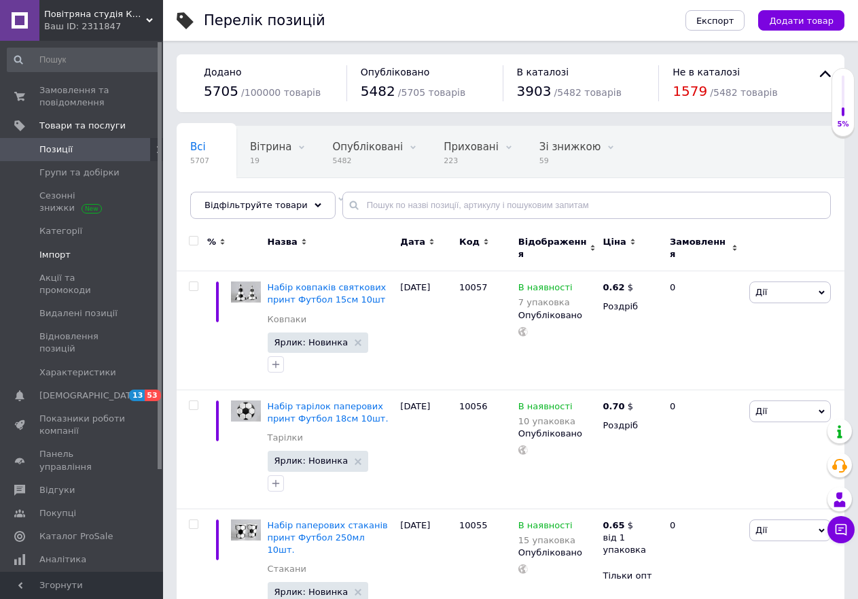
click at [65, 258] on span "Імпорт" at bounding box center [54, 255] width 31 height 12
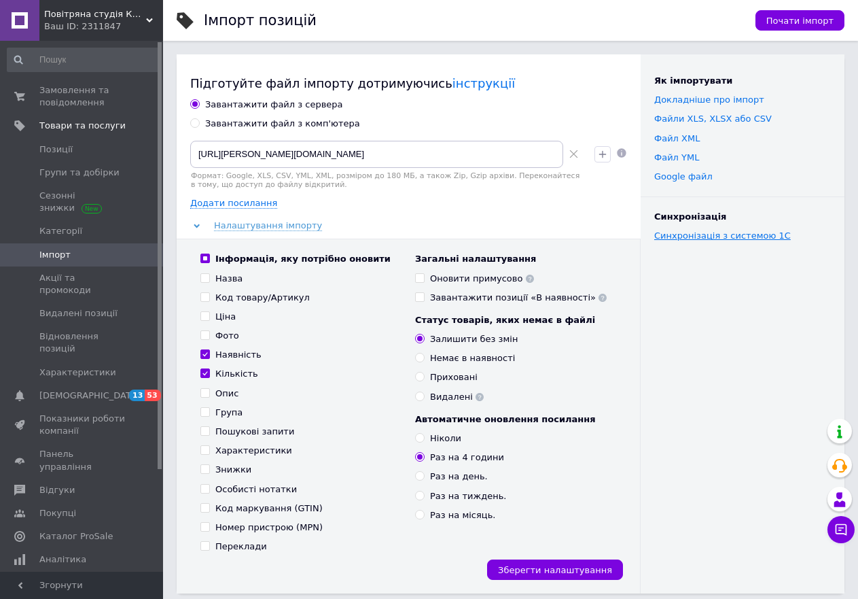
click at [679, 238] on link "Синхронізація з системою 1С" at bounding box center [722, 235] width 137 height 10
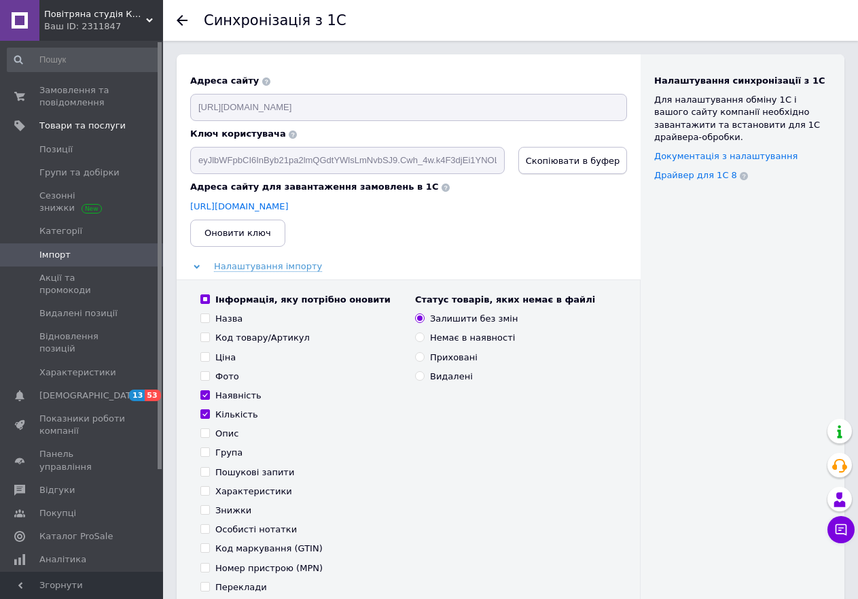
click at [546, 162] on span "Скопіювати в буфер" at bounding box center [573, 161] width 94 height 10
click at [69, 97] on span "Замовлення та повідомлення" at bounding box center [82, 96] width 86 height 24
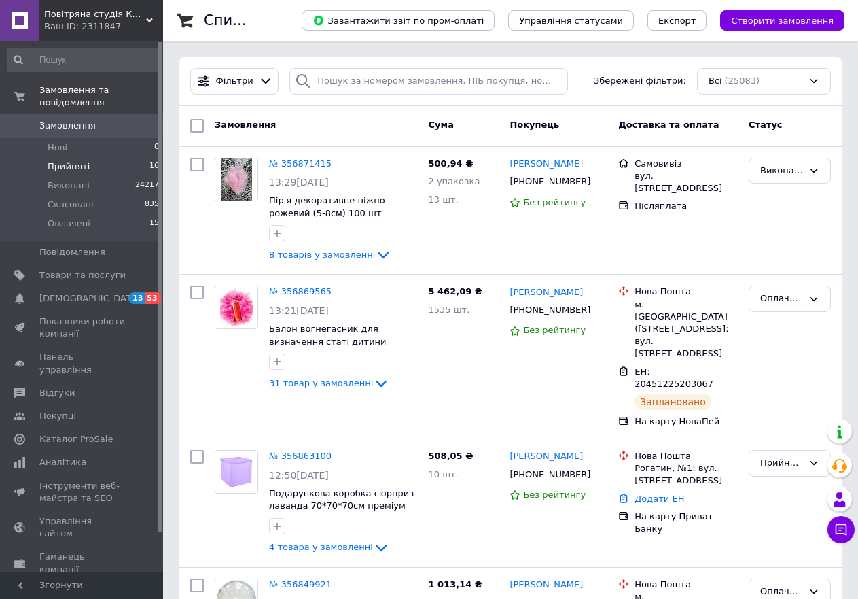
click at [81, 160] on span "Прийняті" at bounding box center [69, 166] width 42 height 12
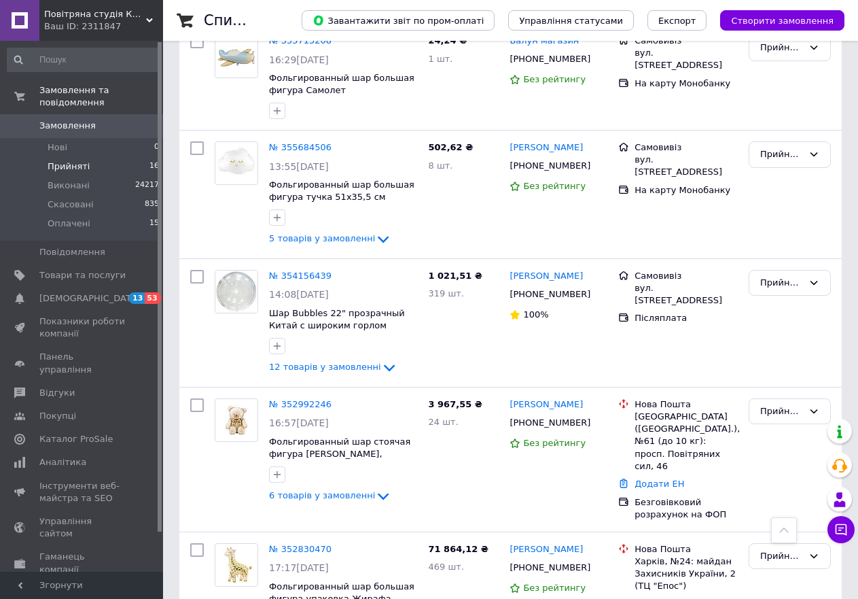
scroll to position [1601, 0]
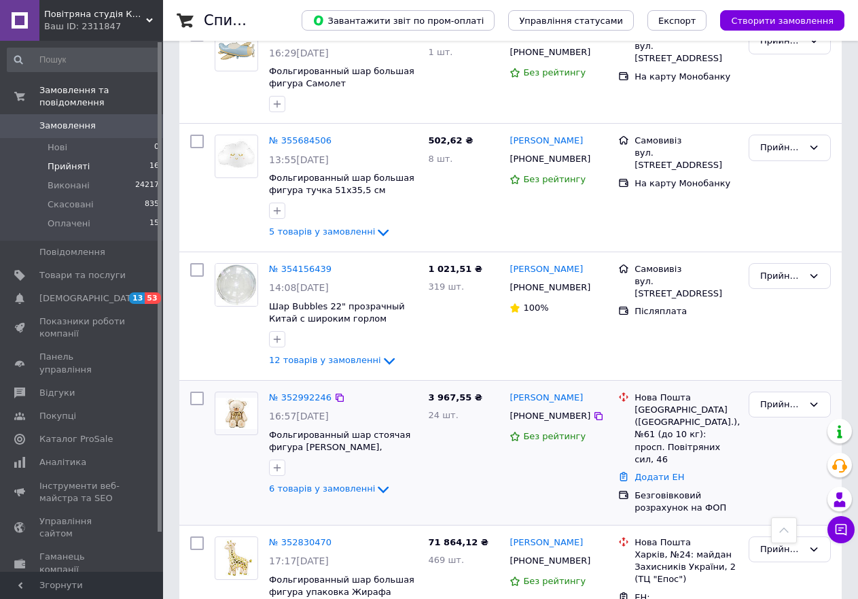
click at [561, 442] on div "[PERSON_NAME] [PHONE_NUMBER] Без рейтингу" at bounding box center [558, 452] width 109 height 133
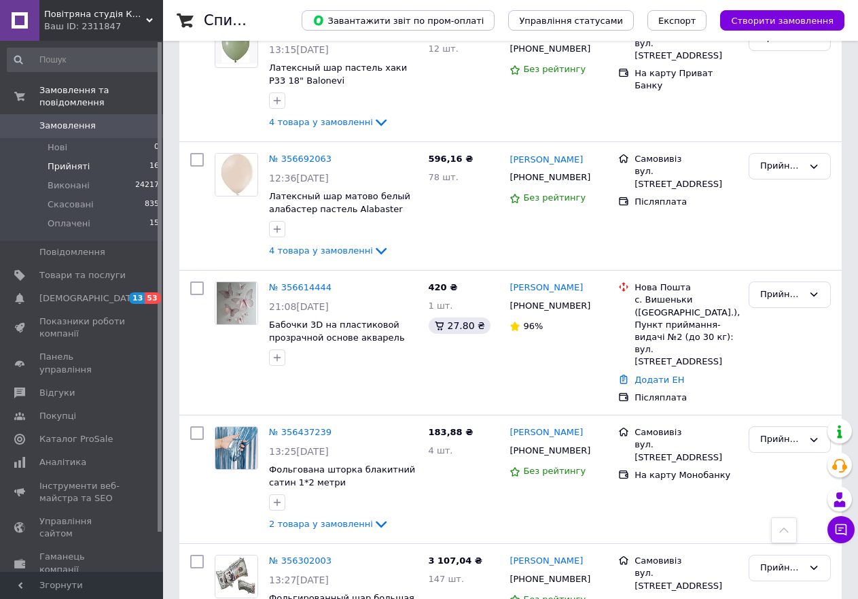
scroll to position [649, 0]
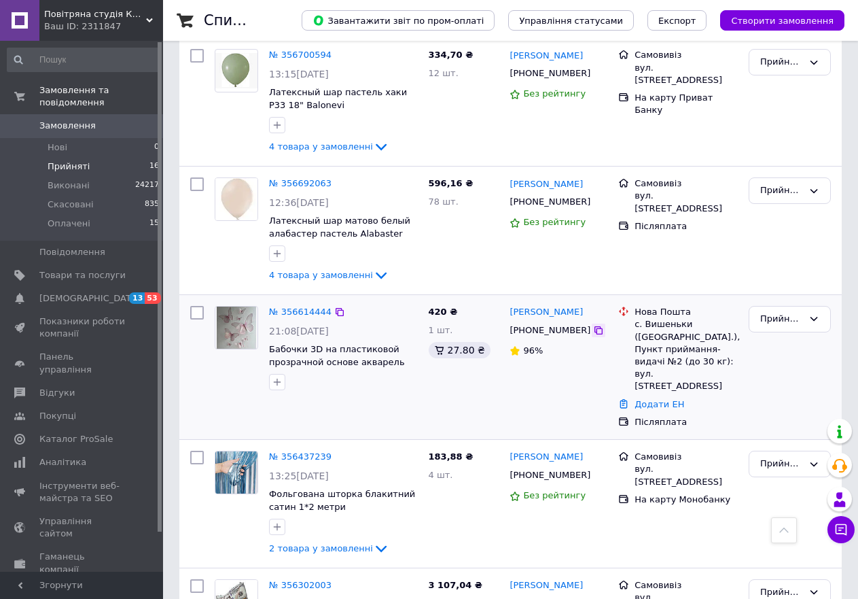
click at [593, 325] on icon at bounding box center [598, 330] width 11 height 11
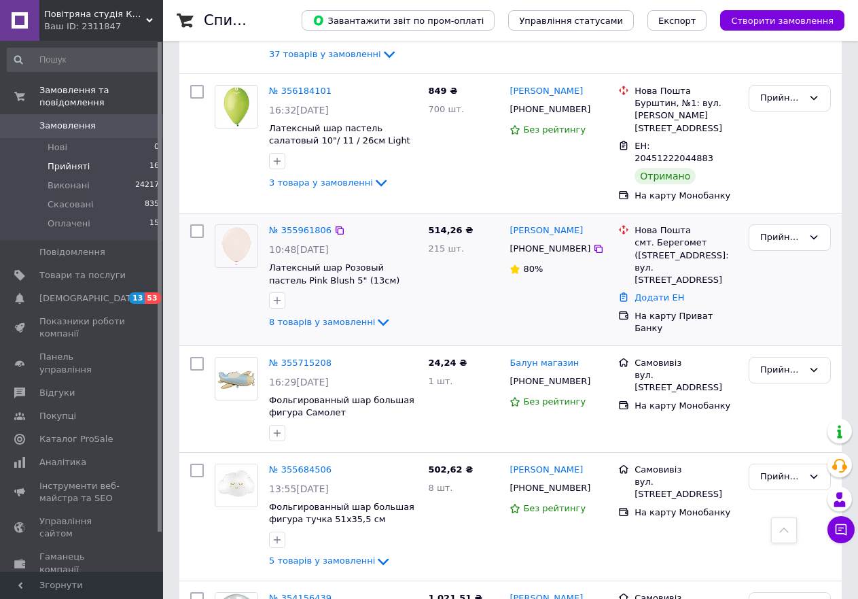
scroll to position [1193, 0]
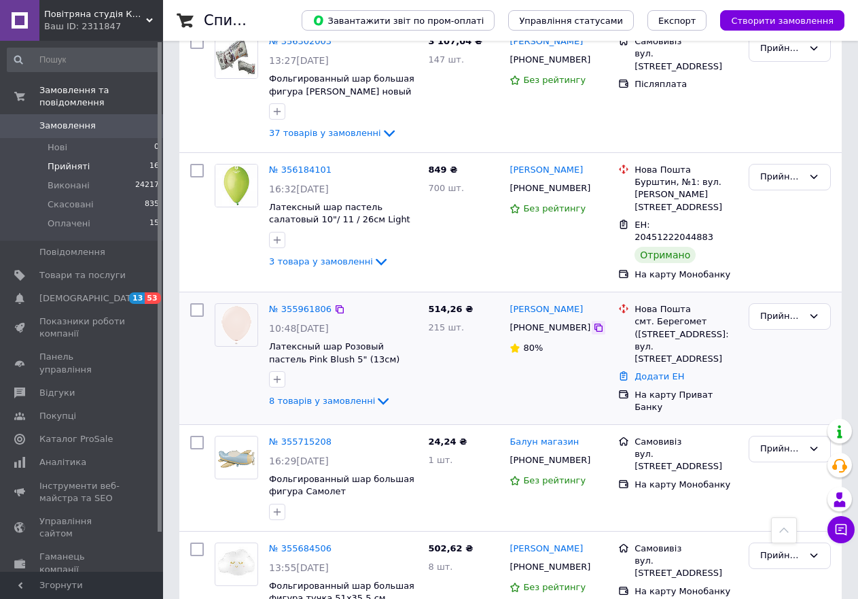
click at [593, 322] on icon at bounding box center [598, 327] width 11 height 11
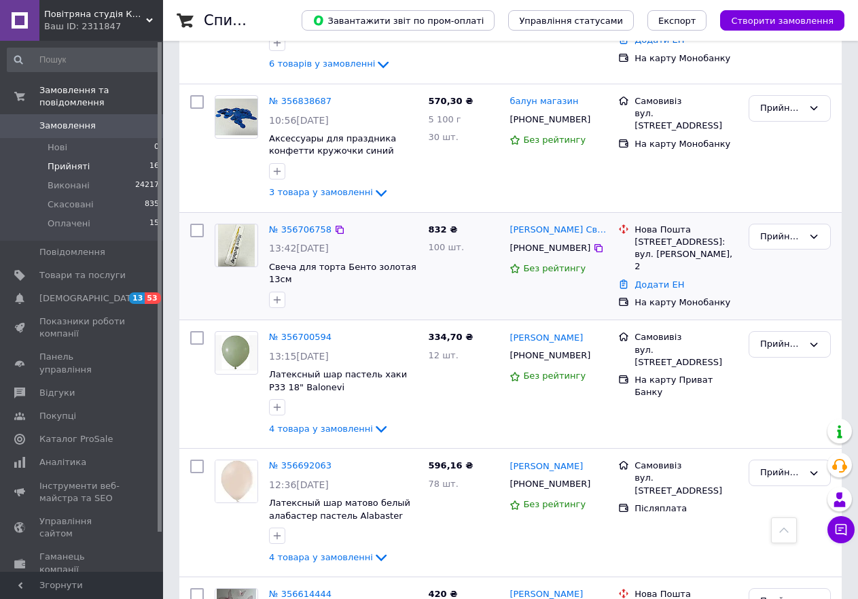
scroll to position [0, 0]
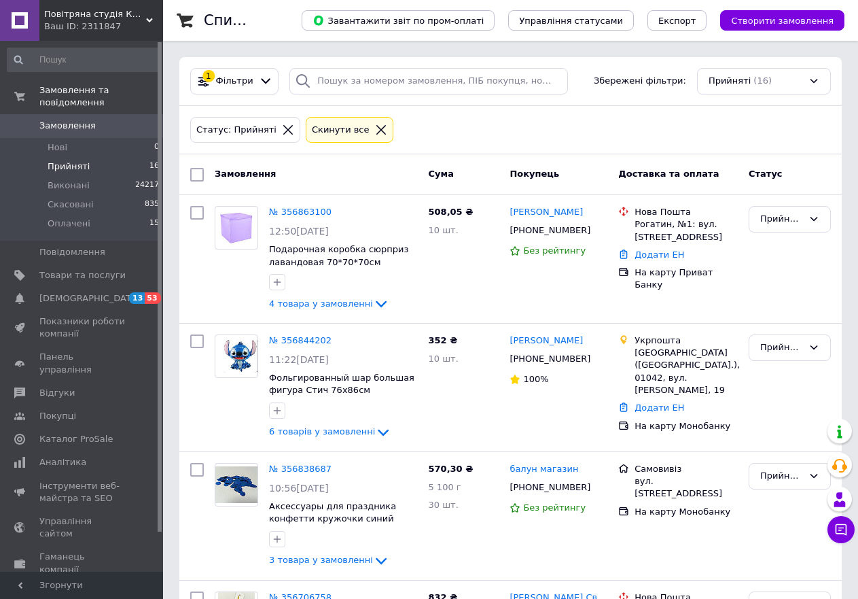
click at [282, 128] on icon at bounding box center [288, 130] width 12 height 12
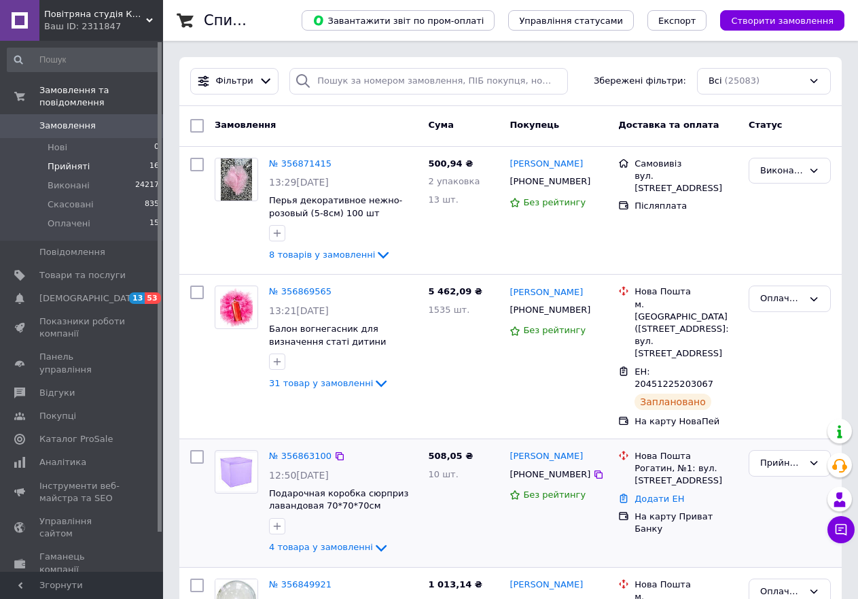
click at [471, 508] on div "508,05 ₴ 10 шт." at bounding box center [464, 502] width 82 height 117
click at [343, 81] on input "search" at bounding box center [428, 81] width 279 height 26
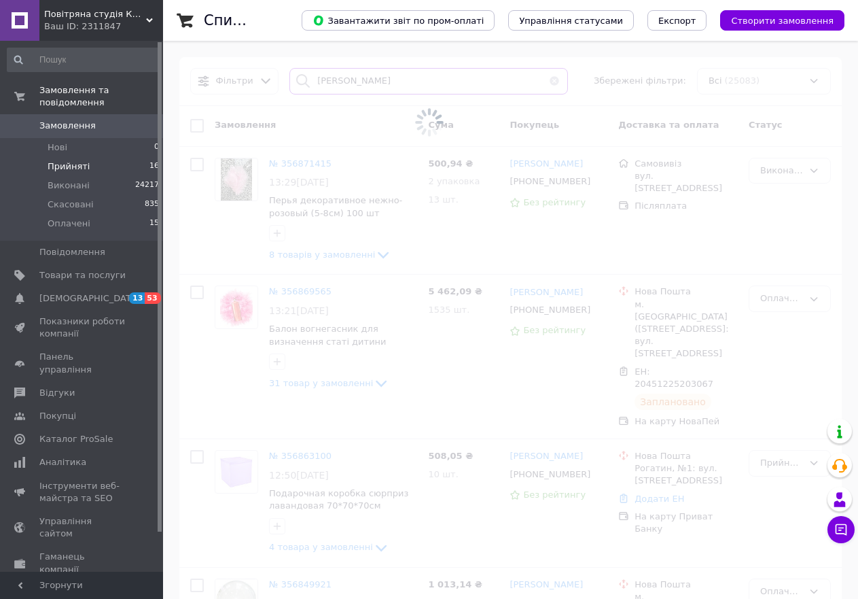
type input "[PERSON_NAME]"
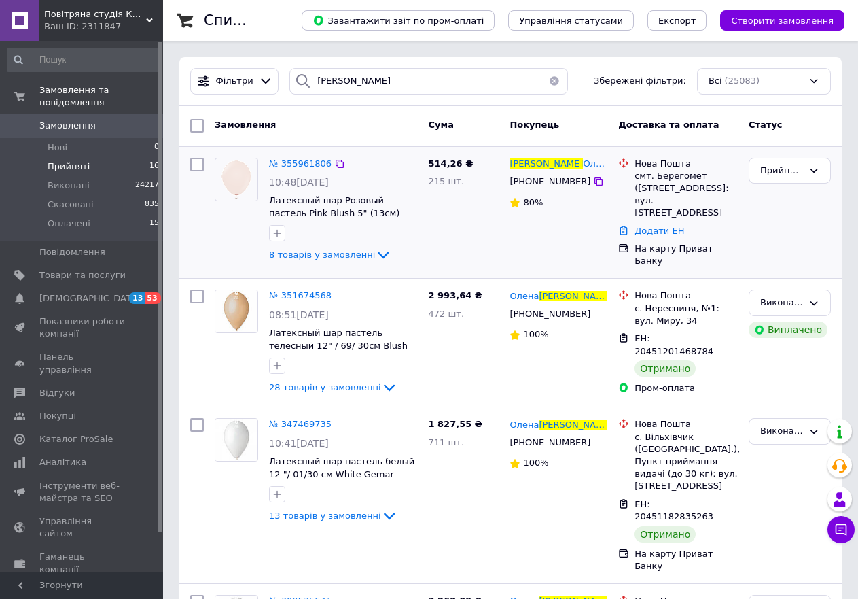
click at [442, 224] on div "514,26 ₴ 215 шт." at bounding box center [464, 212] width 82 height 121
drag, startPoint x: 368, startPoint y: 84, endPoint x: 306, endPoint y: 83, distance: 61.2
click at [306, 83] on div "[PERSON_NAME]" at bounding box center [428, 81] width 279 height 26
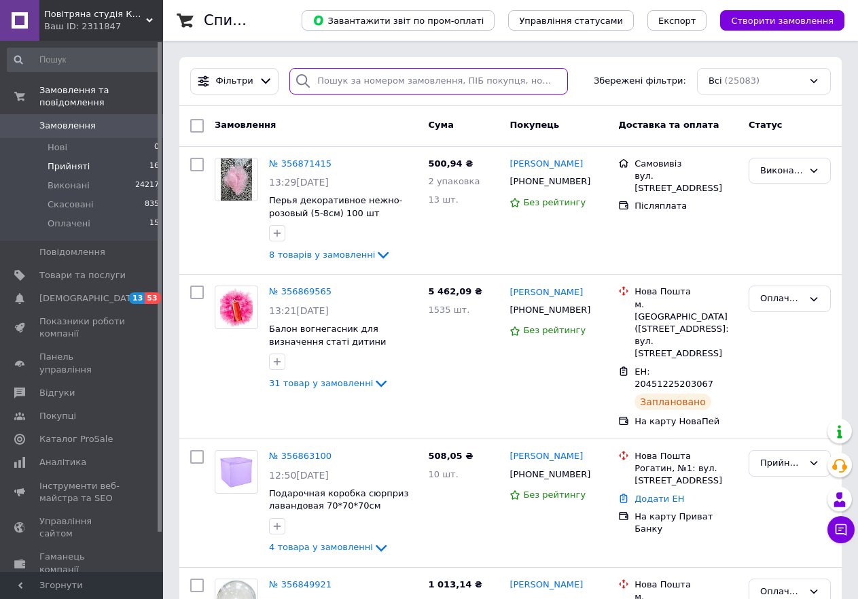
paste input "[PHONE_NUMBER]"
type input "[PHONE_NUMBER]"
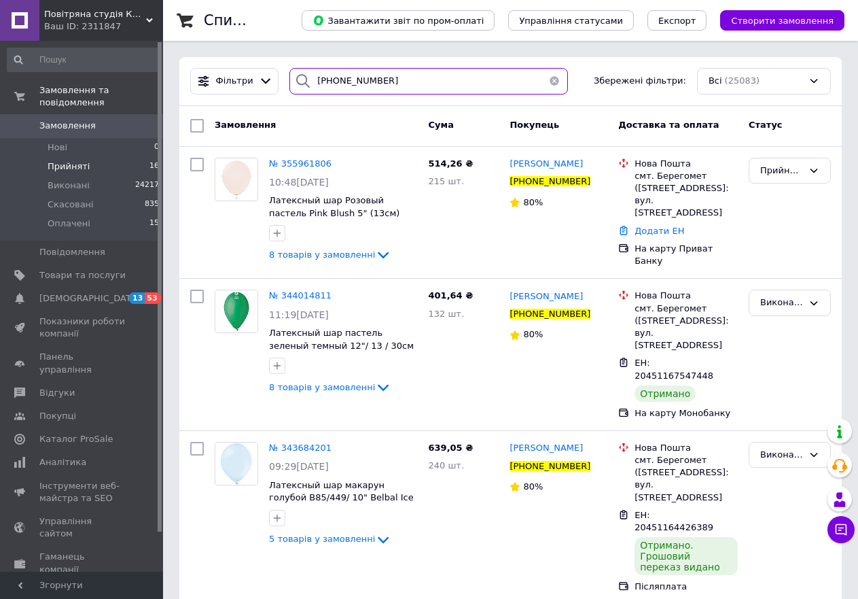
drag, startPoint x: 435, startPoint y: 74, endPoint x: 291, endPoint y: 79, distance: 144.1
click at [291, 79] on div "[PHONE_NUMBER]" at bounding box center [428, 81] width 279 height 26
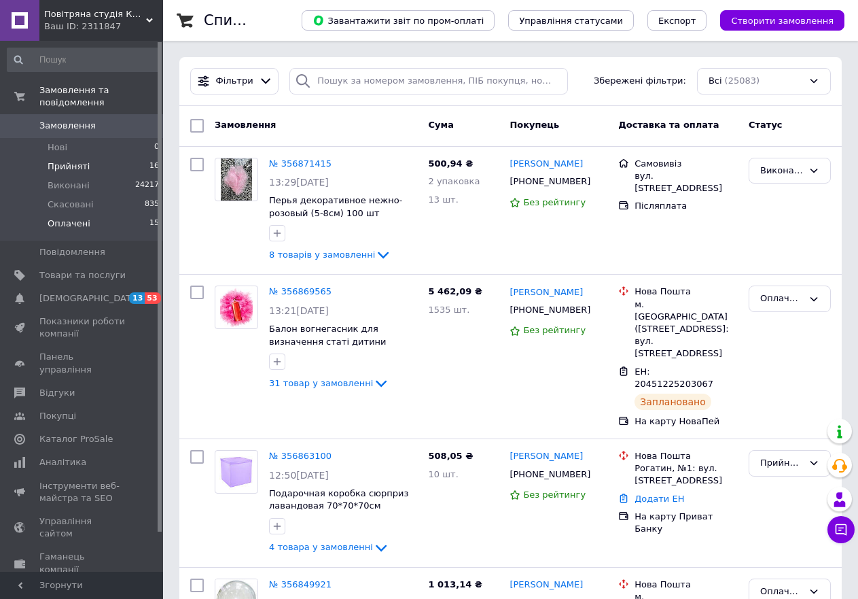
click at [67, 217] on span "Оплачені" at bounding box center [69, 223] width 43 height 12
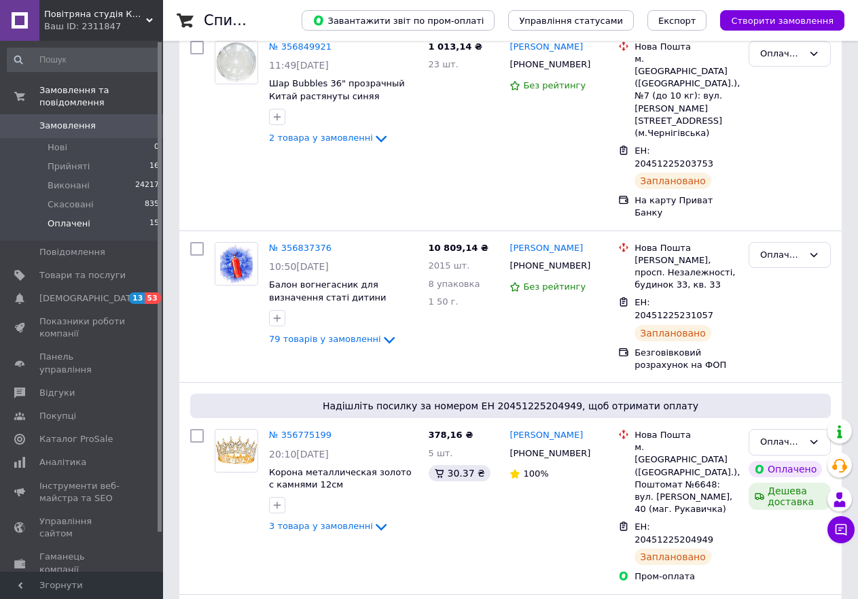
scroll to position [340, 0]
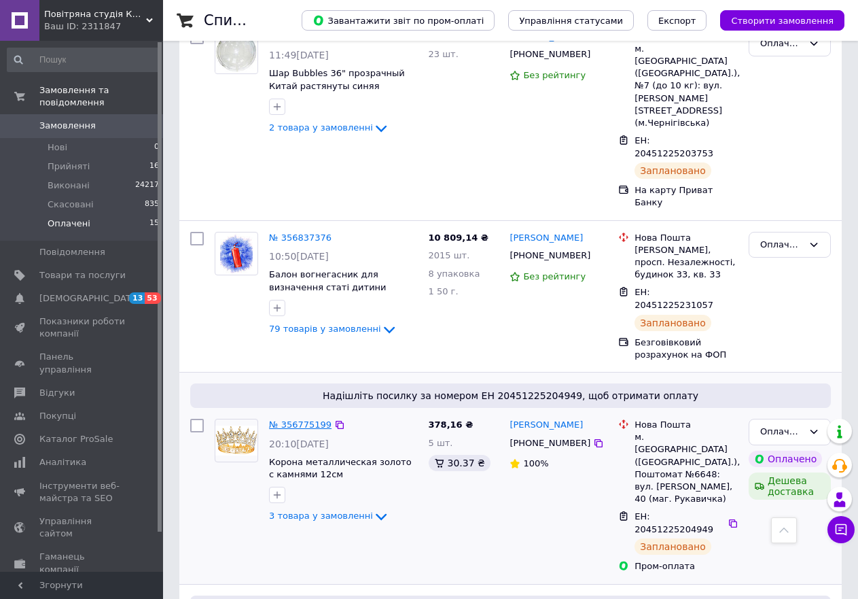
click at [311, 419] on link "№ 356775199" at bounding box center [300, 424] width 63 height 10
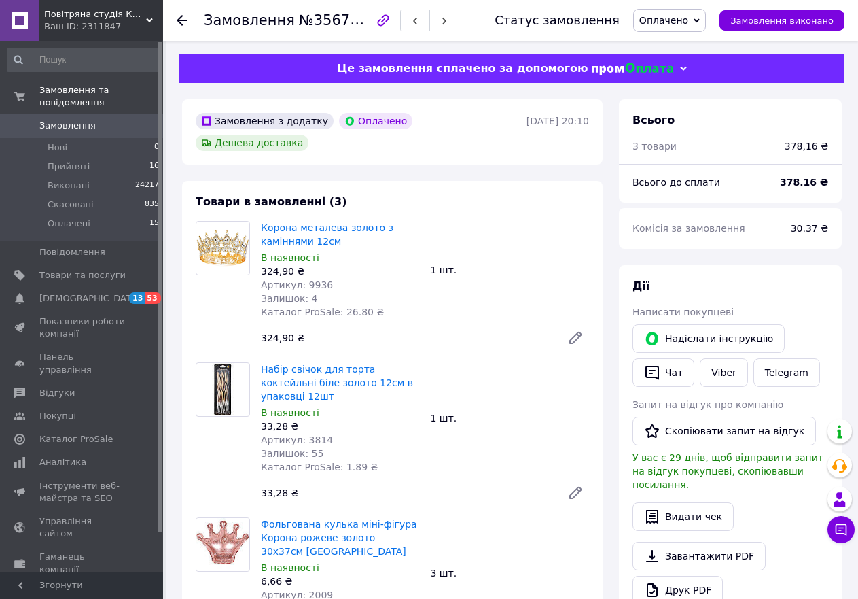
click at [180, 21] on use at bounding box center [182, 20] width 11 height 11
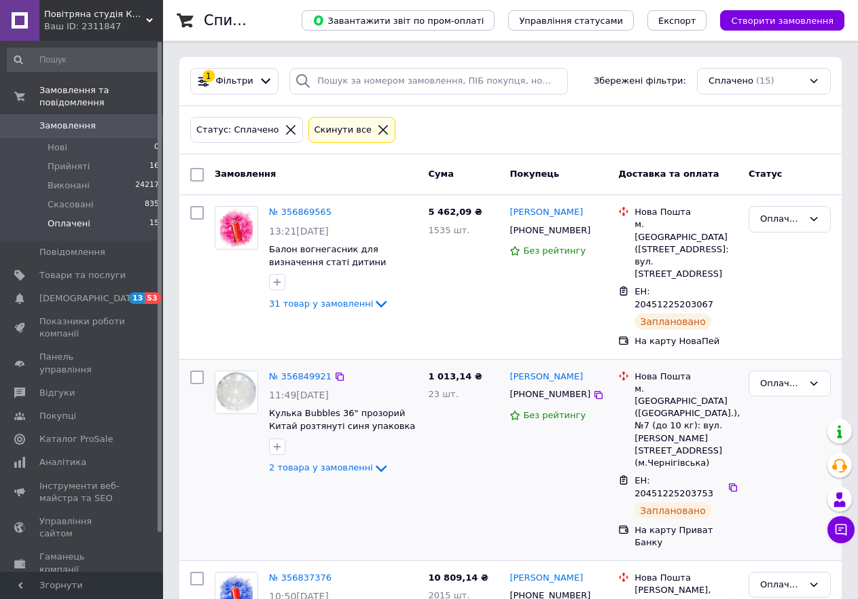
click at [510, 430] on div "[PERSON_NAME] [PHONE_NUMBER] Без рейтингу" at bounding box center [558, 460] width 109 height 190
click at [86, 157] on li "Прийняті 16" at bounding box center [83, 166] width 167 height 19
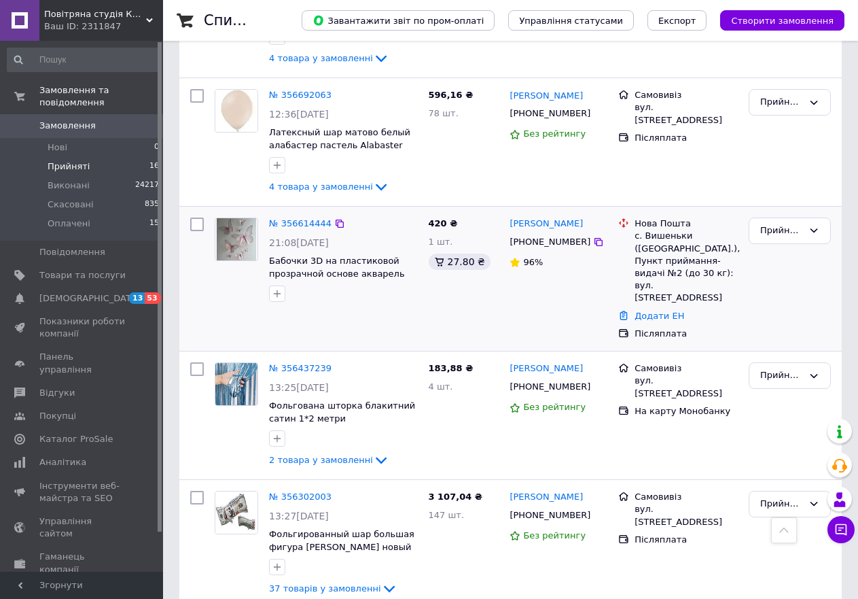
scroll to position [747, 0]
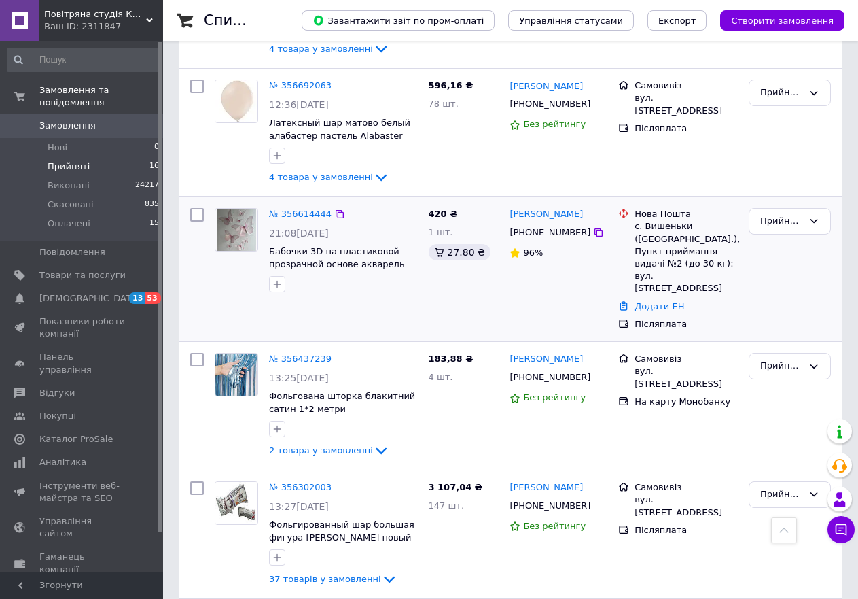
click at [304, 209] on link "№ 356614444" at bounding box center [300, 214] width 63 height 10
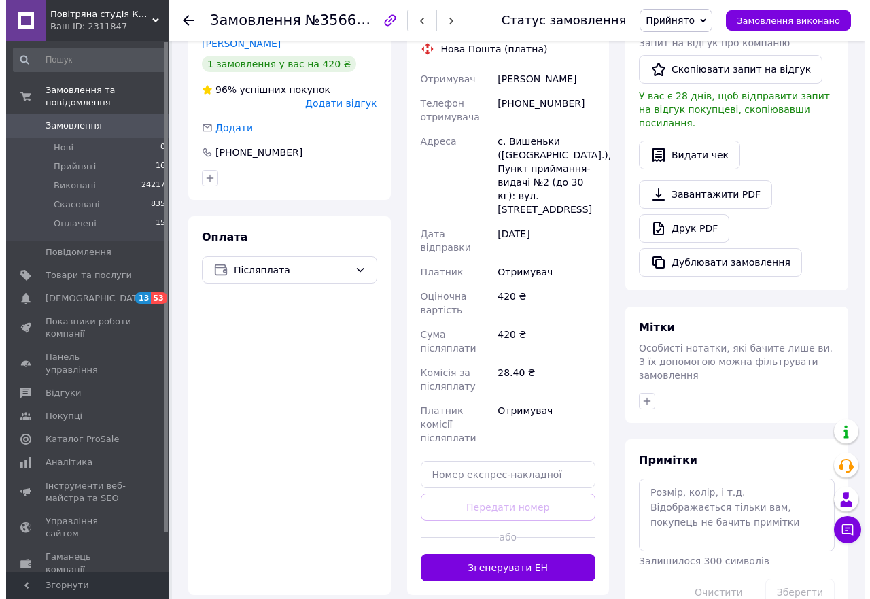
scroll to position [218, 0]
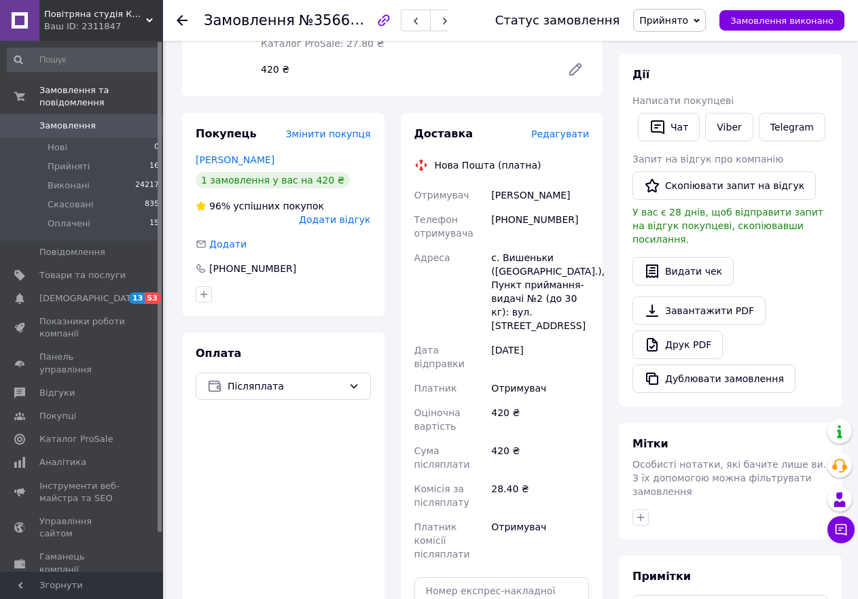
click at [702, 20] on span "Прийнято" at bounding box center [669, 20] width 73 height 23
click at [685, 88] on li "Оплачено" at bounding box center [669, 88] width 71 height 20
click at [552, 135] on span "Редагувати" at bounding box center [560, 133] width 58 height 11
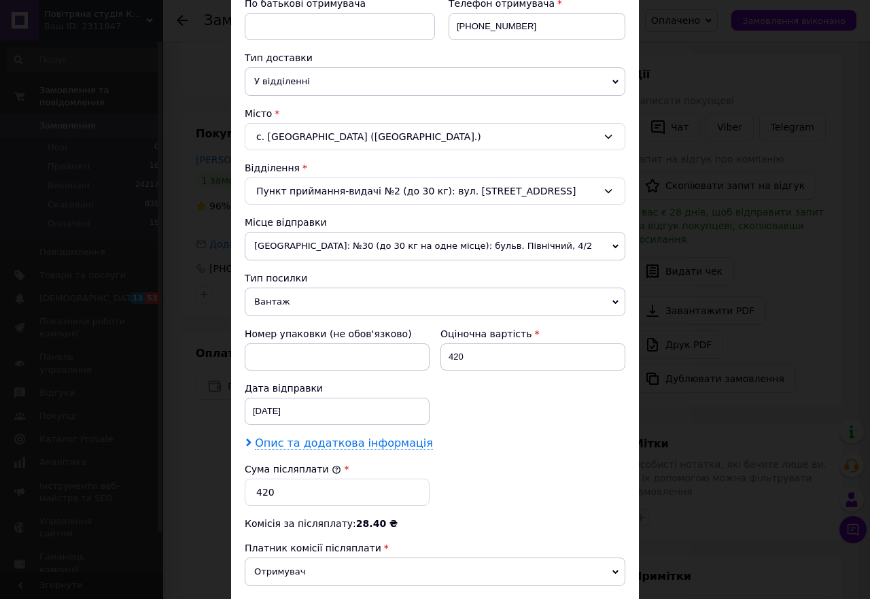
scroll to position [272, 0]
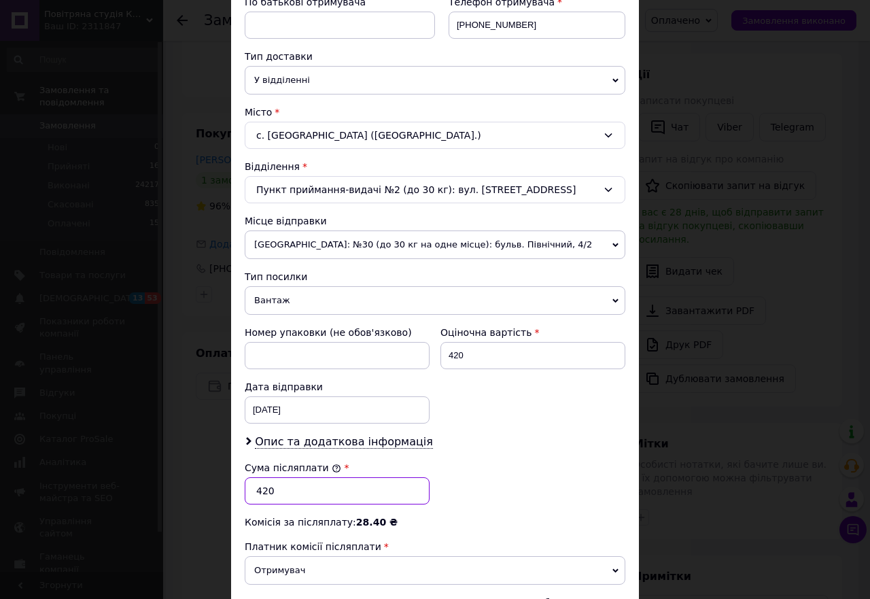
click at [262, 484] on input "420" at bounding box center [337, 490] width 185 height 27
click at [260, 490] on input "420" at bounding box center [337, 490] width 185 height 27
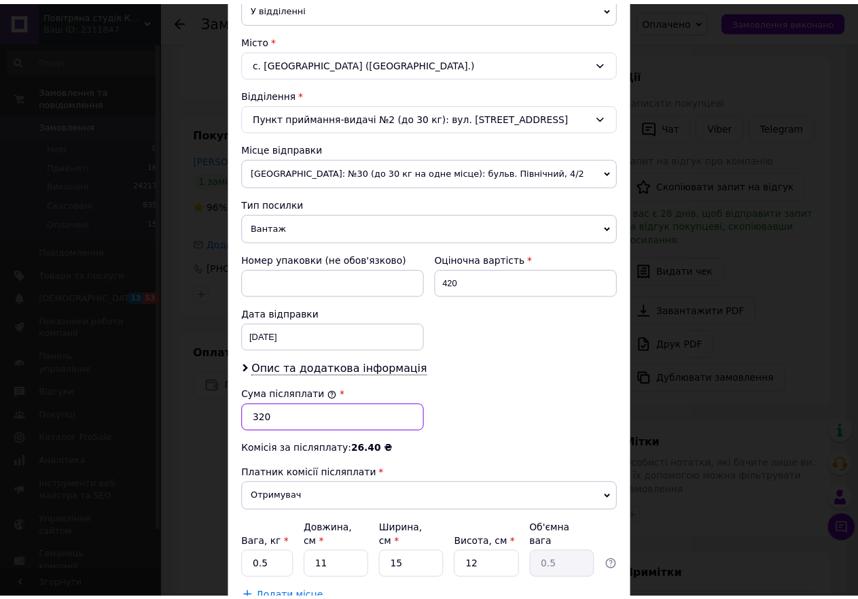
scroll to position [438, 0]
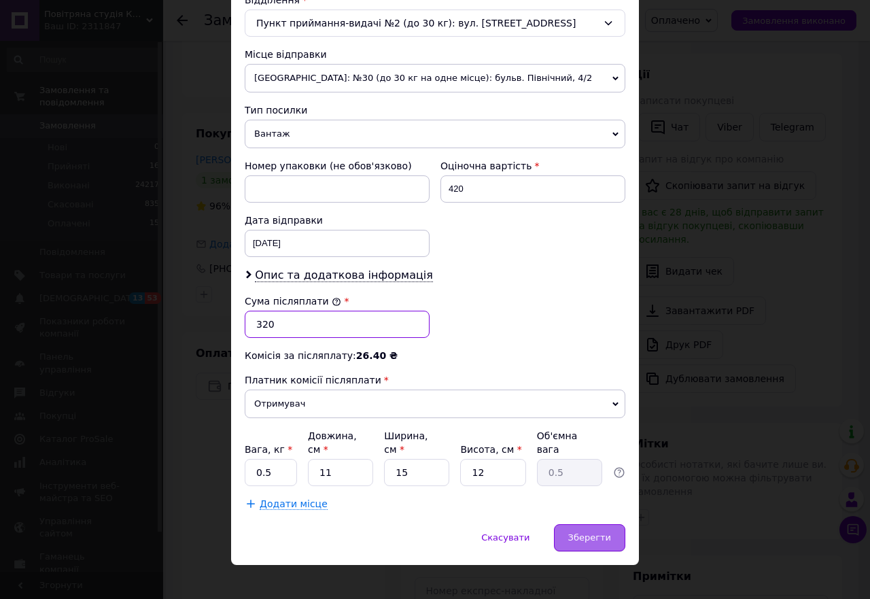
type input "320"
click at [596, 532] on span "Зберегти" at bounding box center [589, 537] width 43 height 10
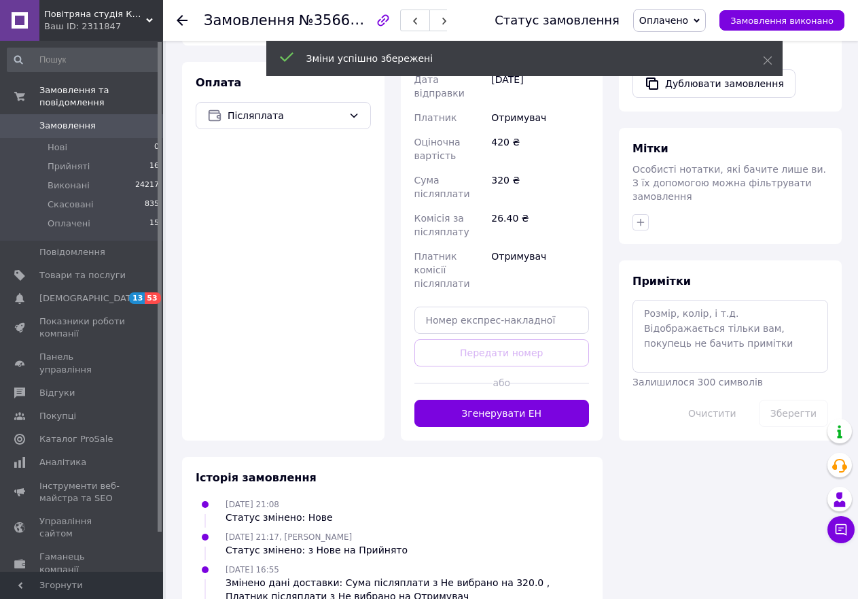
scroll to position [490, 0]
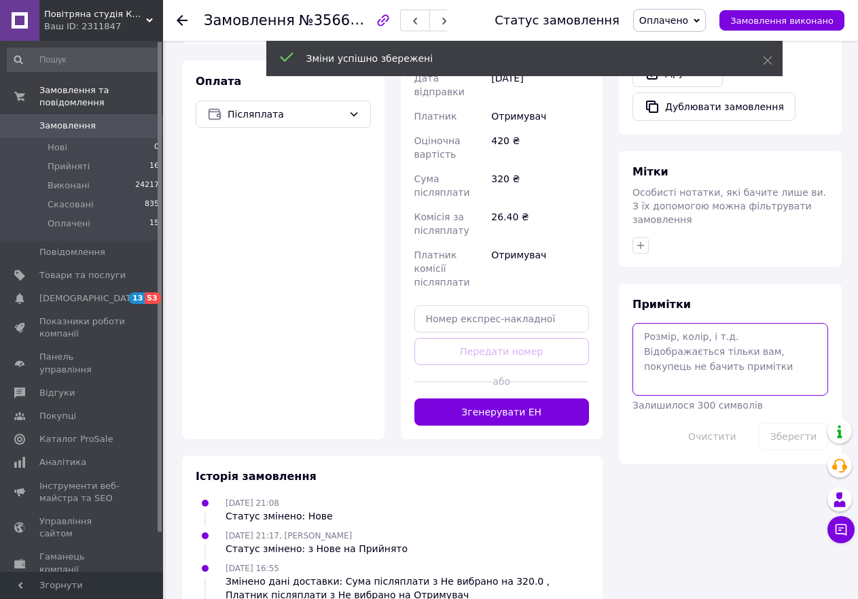
click at [651, 323] on textarea at bounding box center [730, 359] width 196 height 72
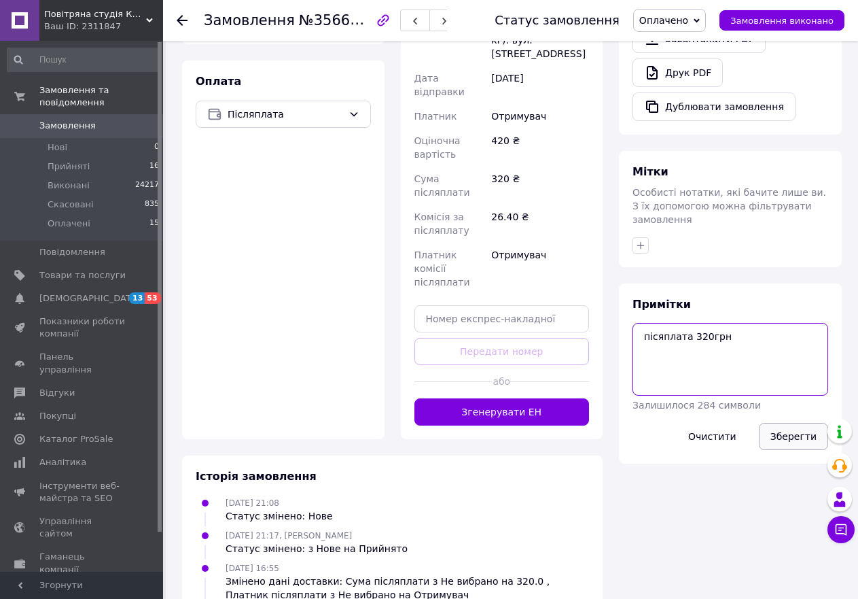
type textarea "пісяплата 320грн"
click at [788, 423] on button "Зберегти" at bounding box center [793, 436] width 69 height 27
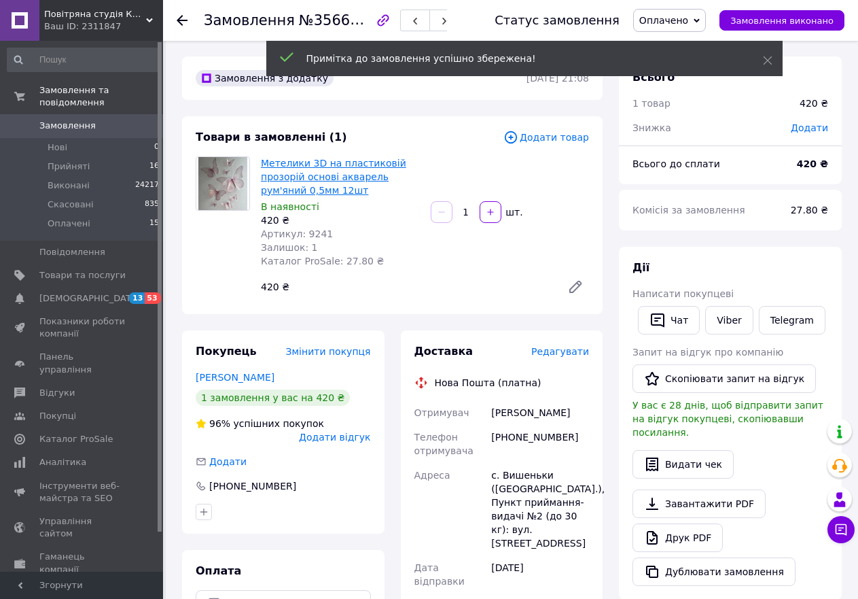
scroll to position [0, 0]
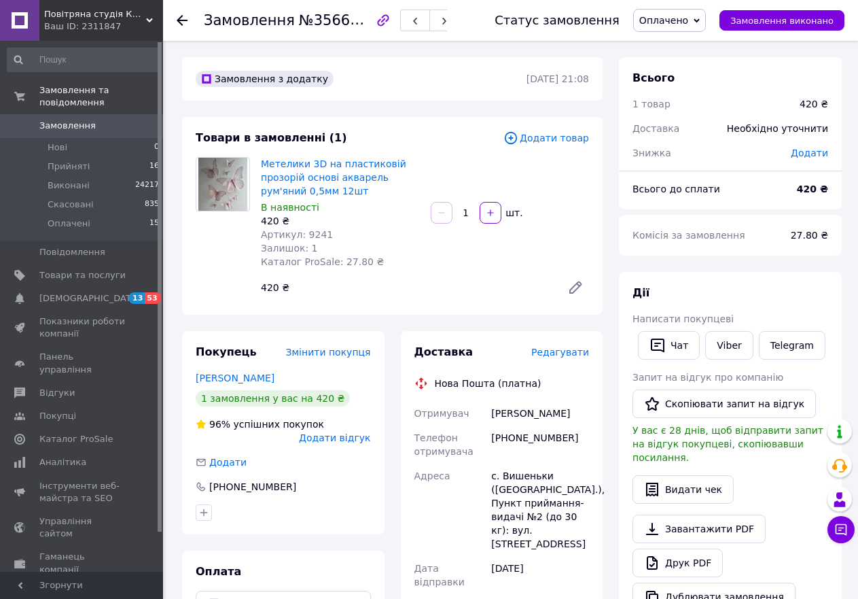
click at [184, 17] on icon at bounding box center [182, 20] width 11 height 11
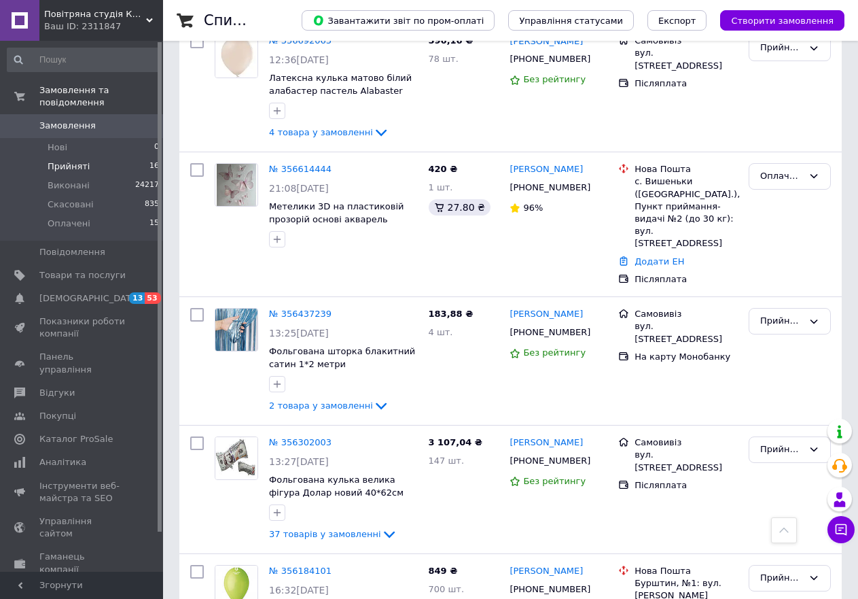
scroll to position [815, 0]
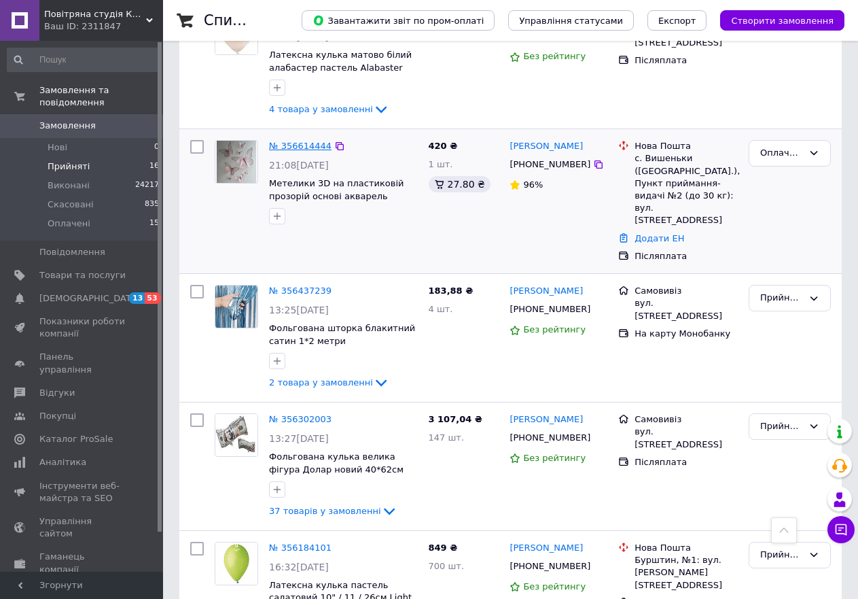
click at [297, 141] on link "№ 356614444" at bounding box center [300, 146] width 63 height 10
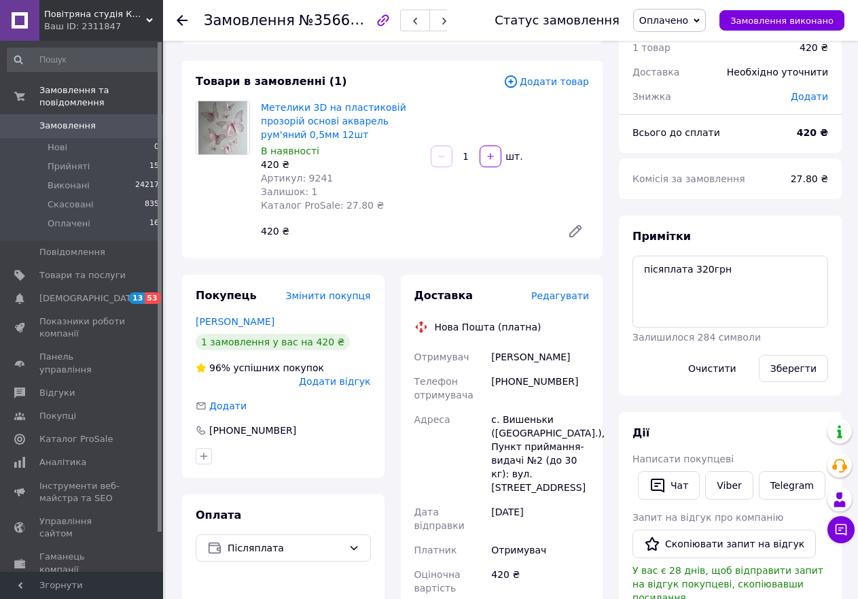
scroll to position [36, 0]
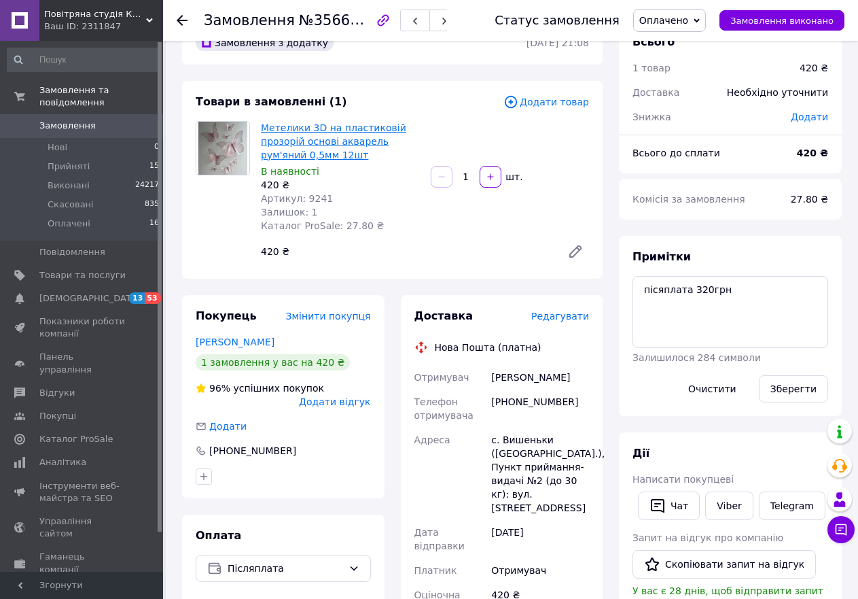
click at [350, 143] on link "Метелики 3D на пластиковій прозорій основі акварель рум'яний 0,5мм 12шт" at bounding box center [333, 141] width 145 height 38
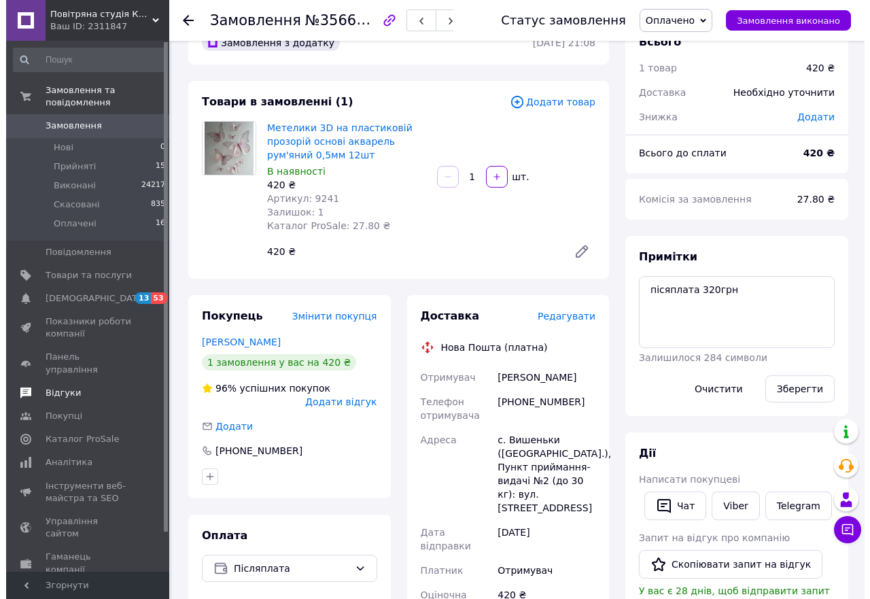
scroll to position [0, 0]
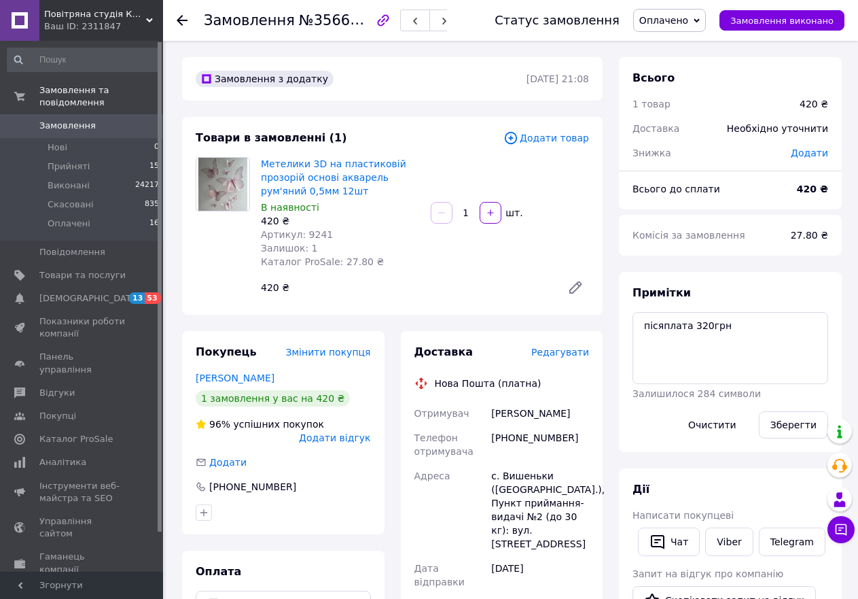
click at [101, 120] on span "Замовлення" at bounding box center [82, 126] width 86 height 12
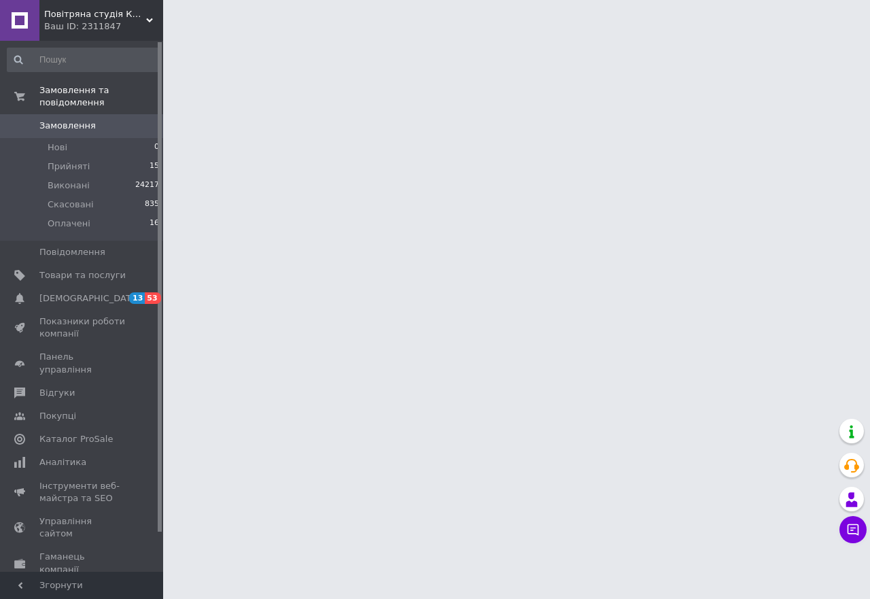
click at [111, 120] on span "Замовлення" at bounding box center [82, 126] width 86 height 12
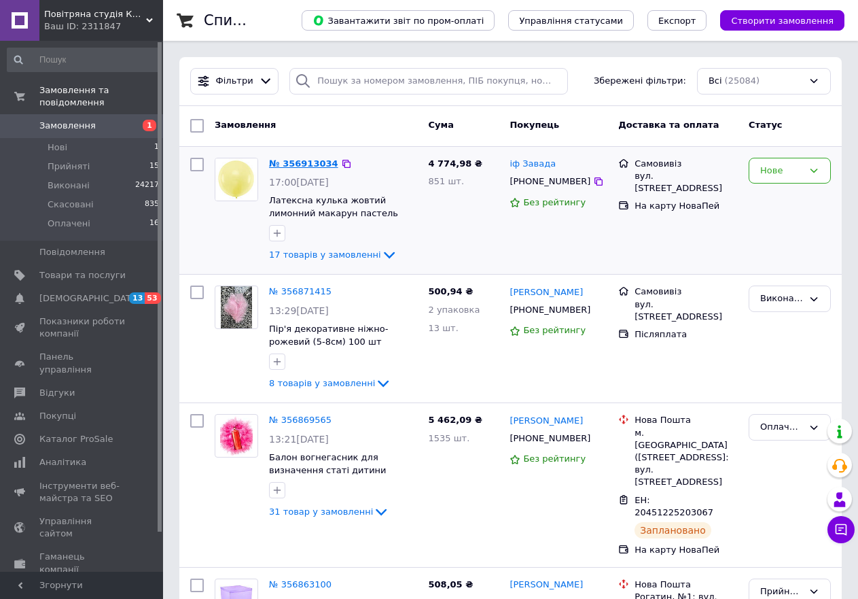
click at [302, 166] on link "№ 356913034" at bounding box center [303, 163] width 69 height 10
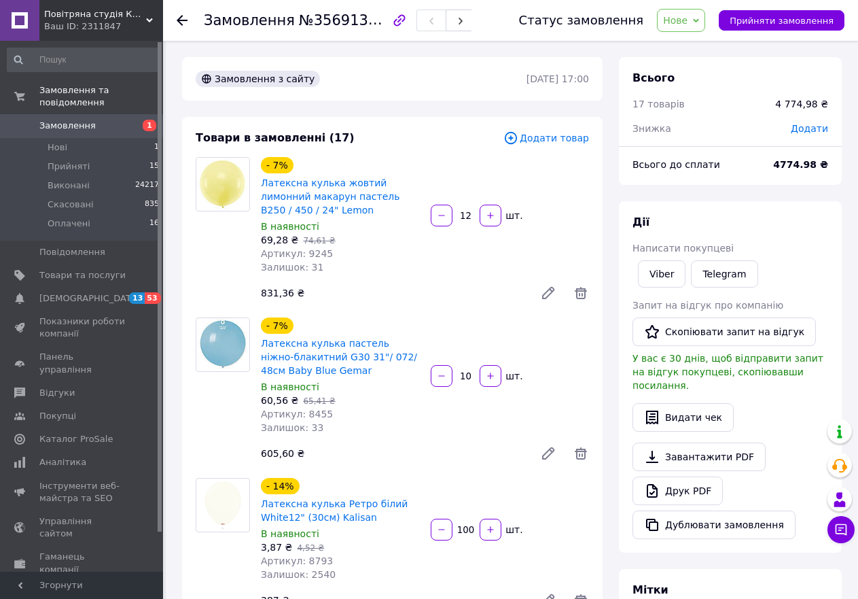
click at [688, 16] on span "Нове" at bounding box center [675, 20] width 24 height 11
click at [692, 45] on li "Прийнято" at bounding box center [689, 47] width 63 height 20
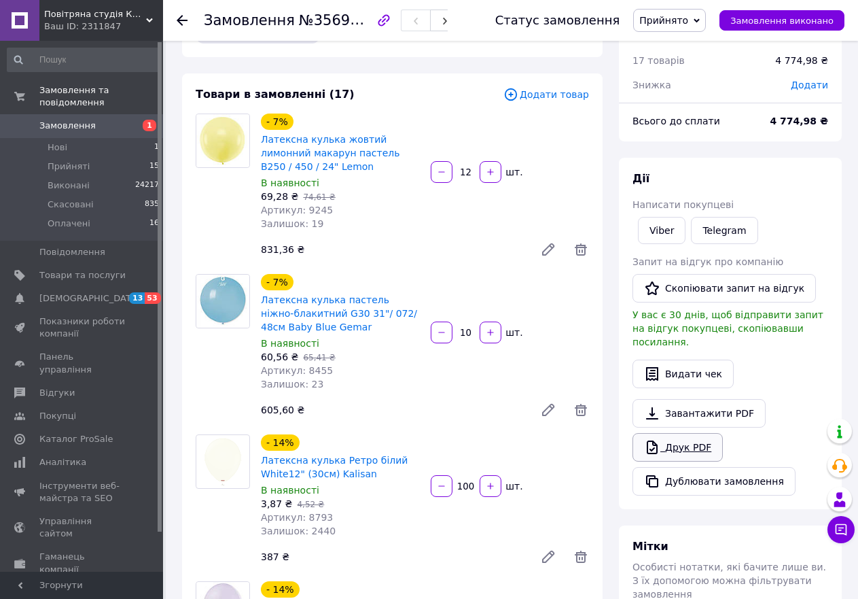
scroll to position [68, 0]
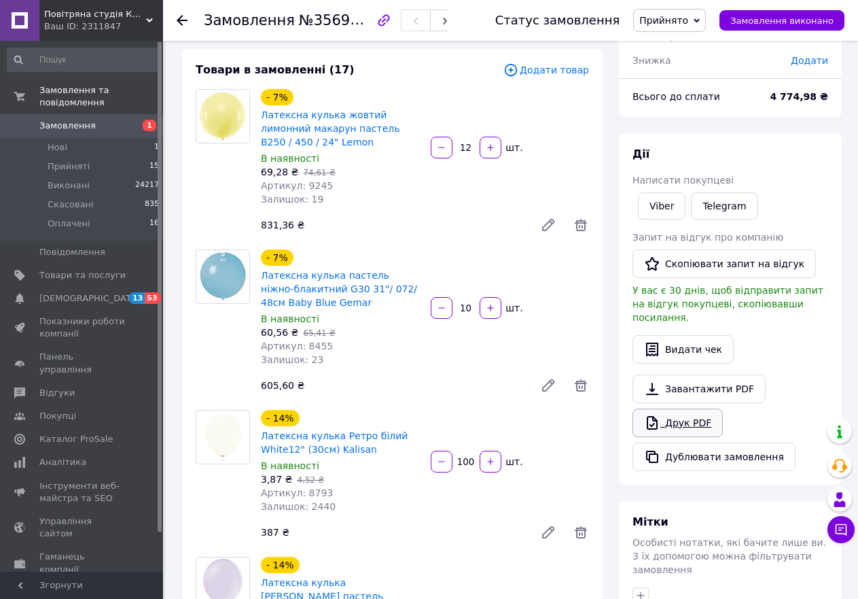
click at [675, 411] on link "Друк PDF" at bounding box center [677, 422] width 90 height 29
click at [181, 22] on icon at bounding box center [182, 20] width 11 height 11
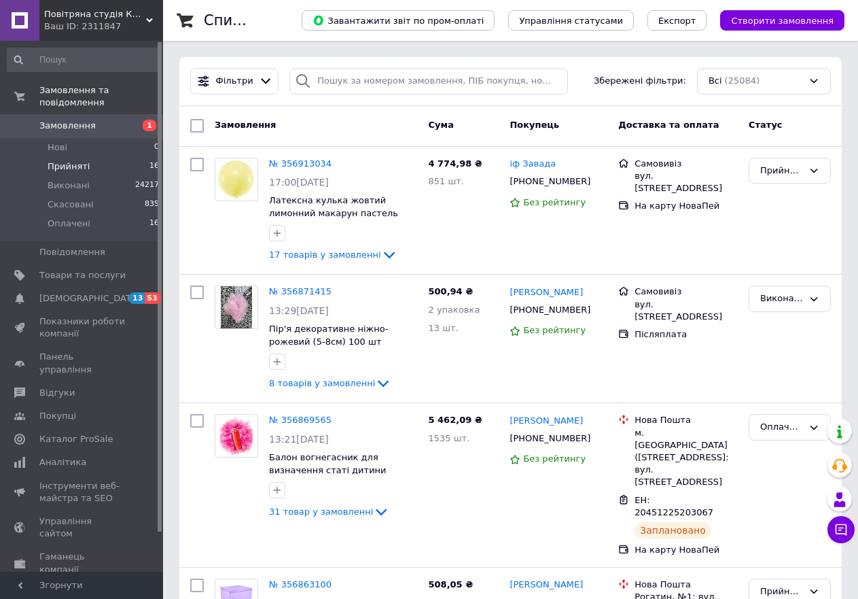
click at [79, 160] on span "Прийняті" at bounding box center [69, 166] width 42 height 12
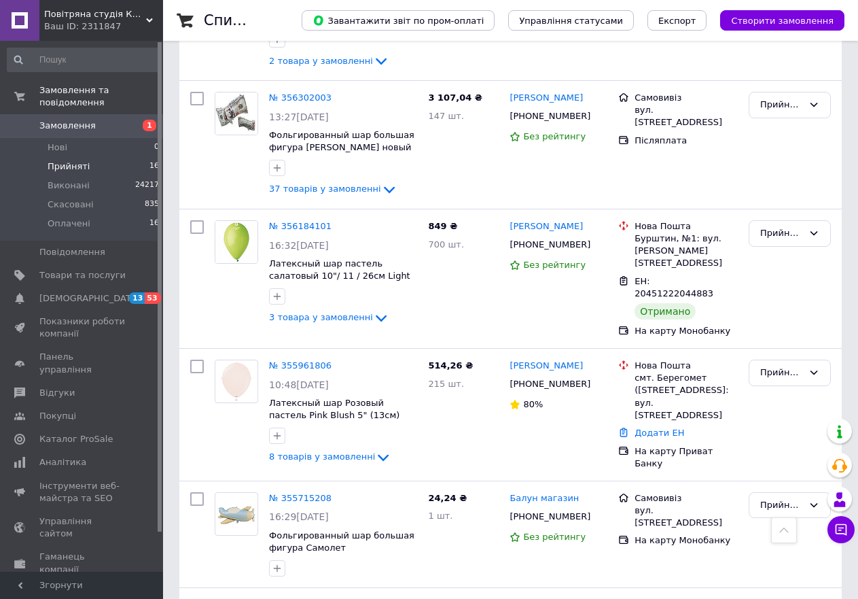
scroll to position [1155, 0]
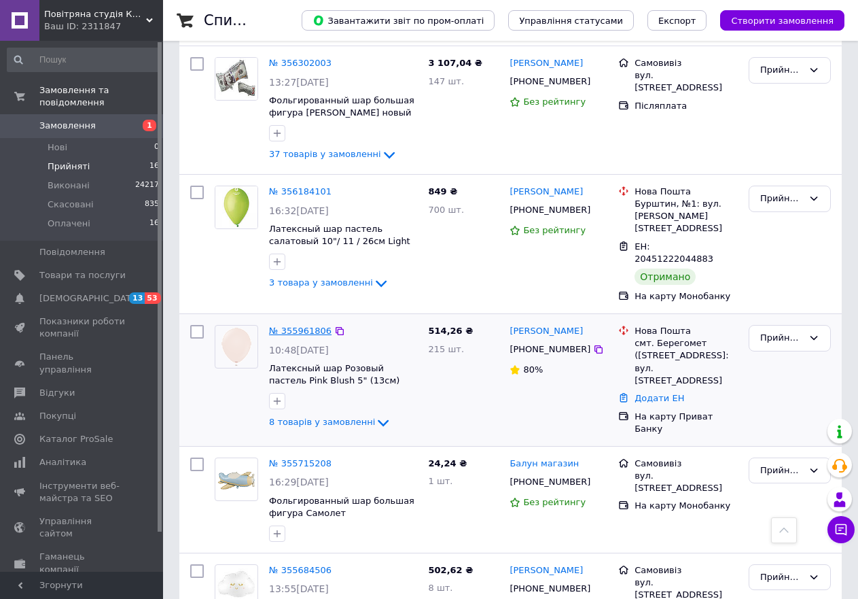
click at [317, 325] on link "№ 355961806" at bounding box center [300, 330] width 63 height 10
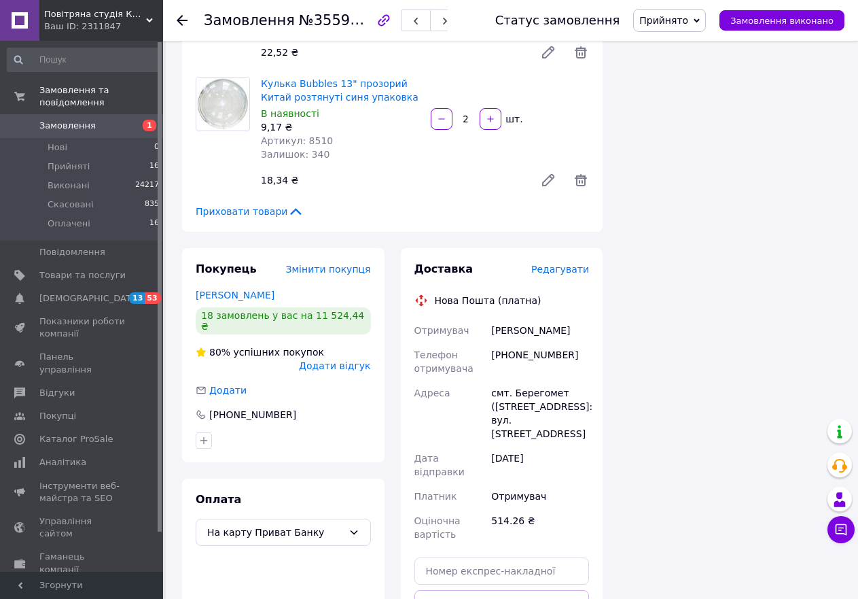
scroll to position [951, 0]
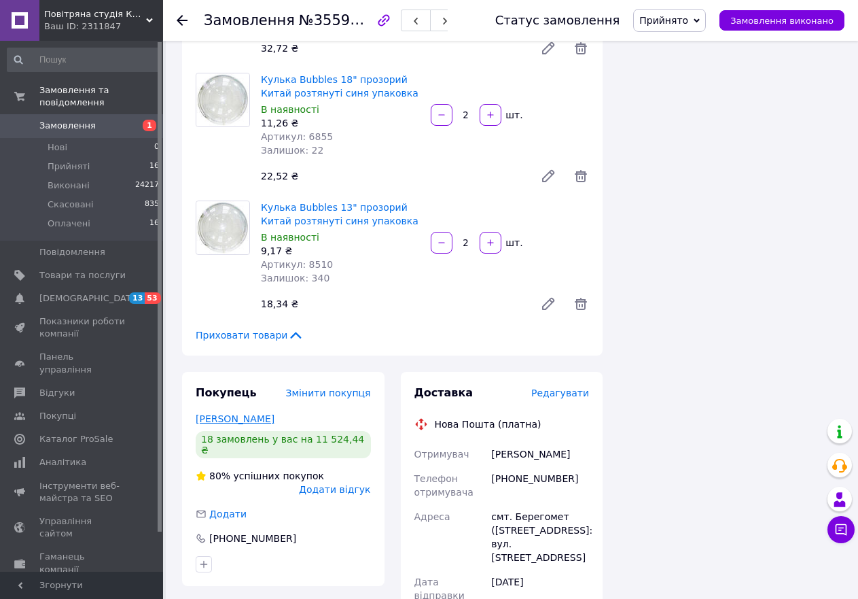
click at [228, 413] on link "[PERSON_NAME]" at bounding box center [235, 418] width 79 height 11
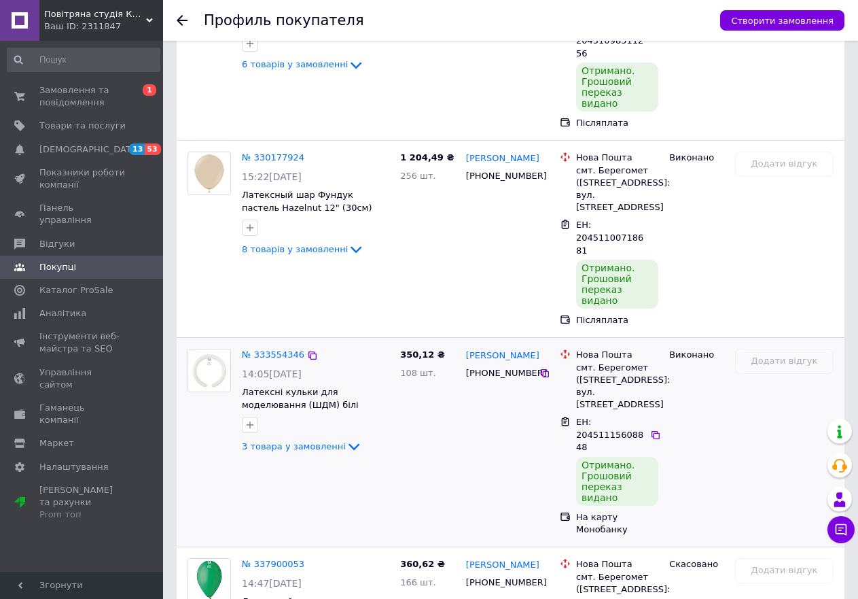
scroll to position [2332, 0]
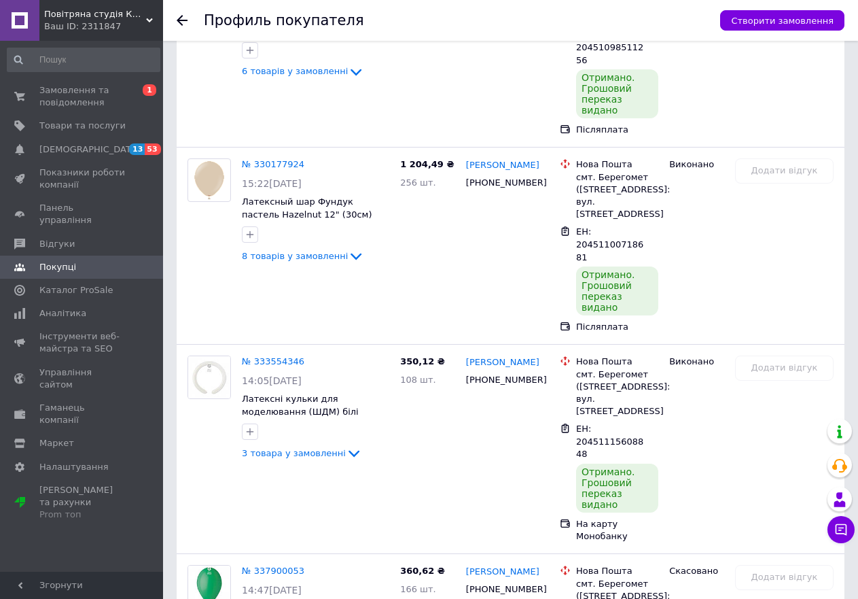
click at [177, 18] on icon at bounding box center [182, 20] width 11 height 11
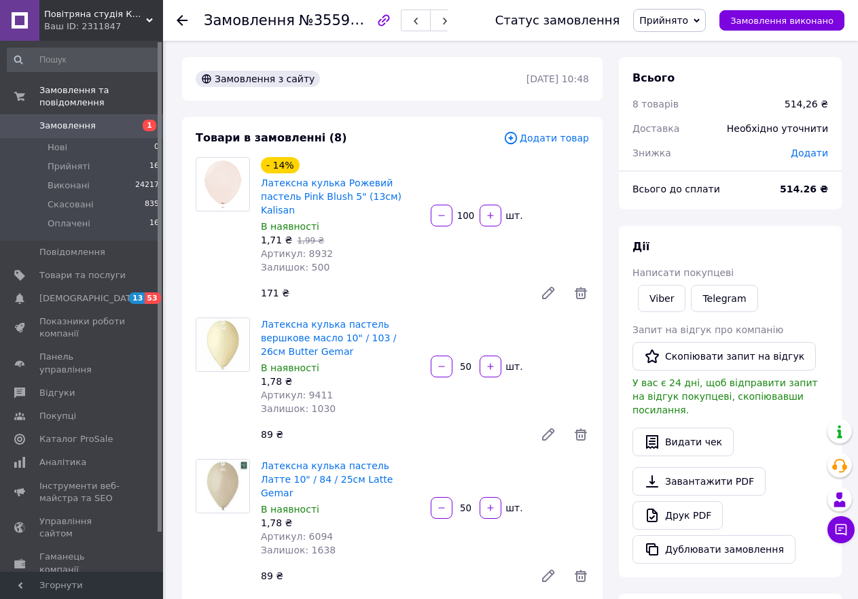
click at [181, 21] on use at bounding box center [182, 20] width 11 height 11
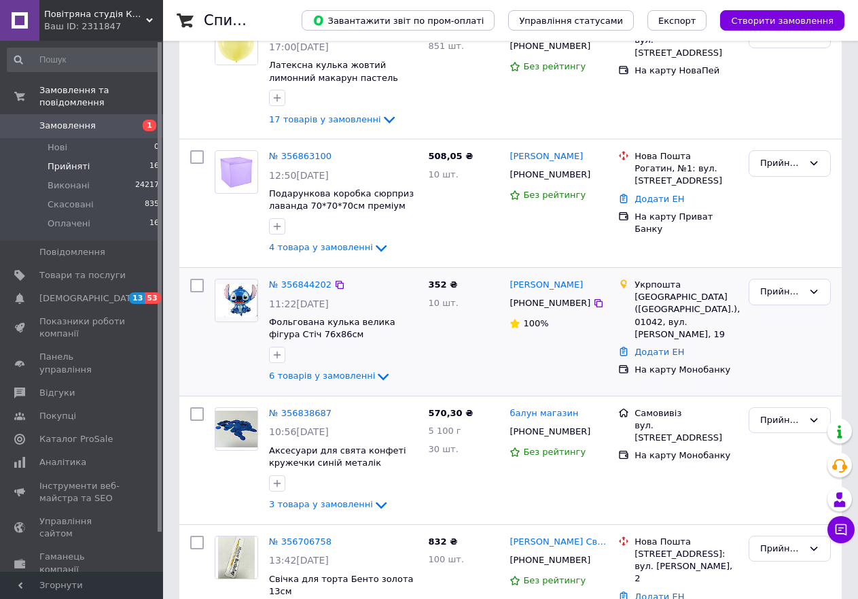
scroll to position [204, 0]
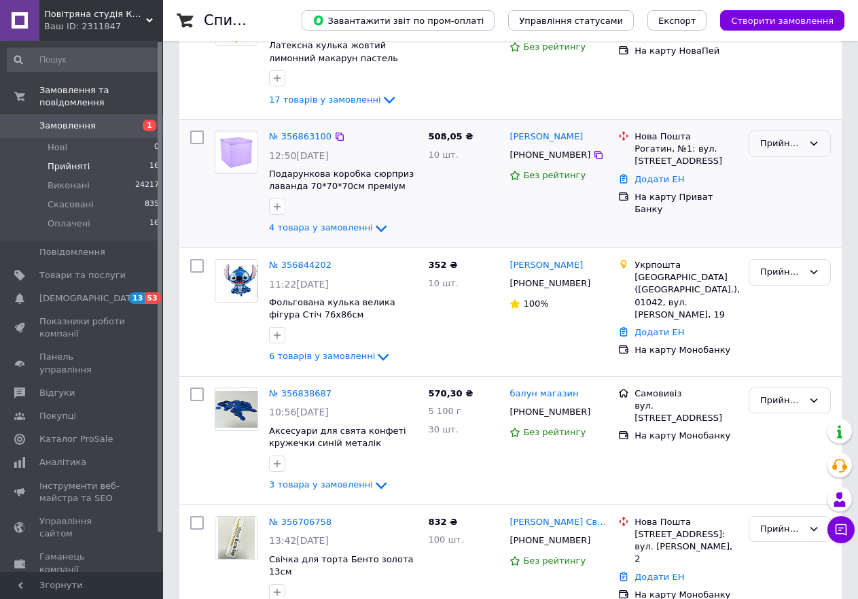
click at [774, 144] on div "Прийнято" at bounding box center [781, 144] width 43 height 14
click at [785, 224] on li "Оплачено" at bounding box center [789, 221] width 81 height 25
click at [789, 272] on div "Прийнято" at bounding box center [781, 272] width 43 height 14
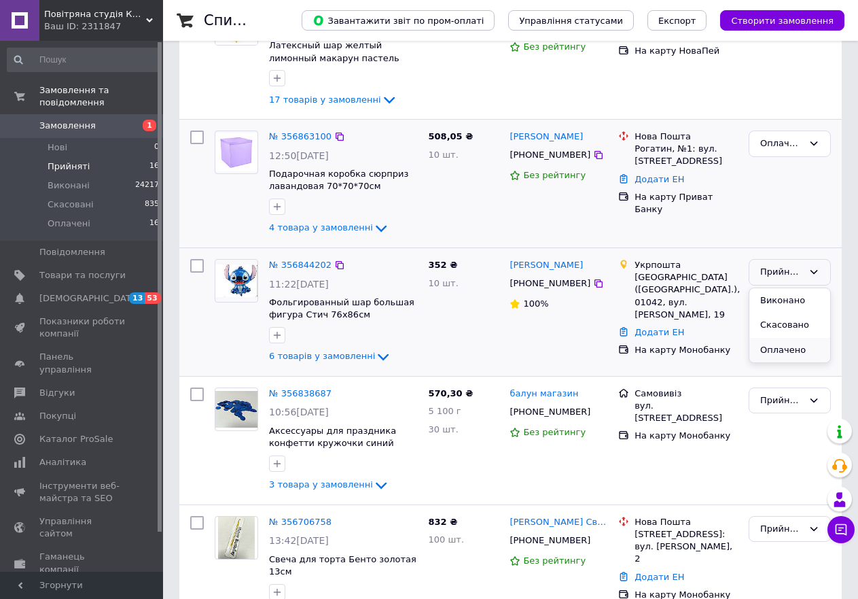
click at [780, 348] on li "Оплачено" at bounding box center [789, 350] width 81 height 25
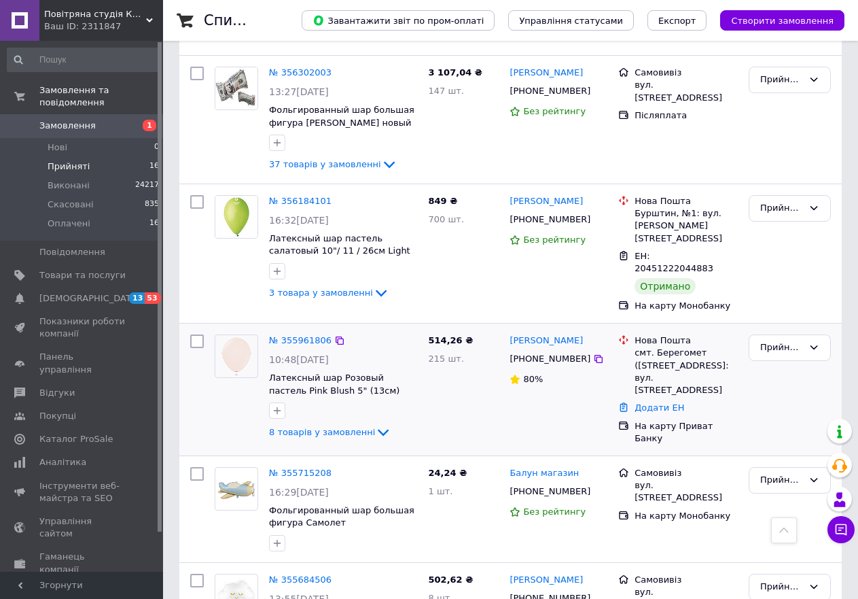
scroll to position [899, 0]
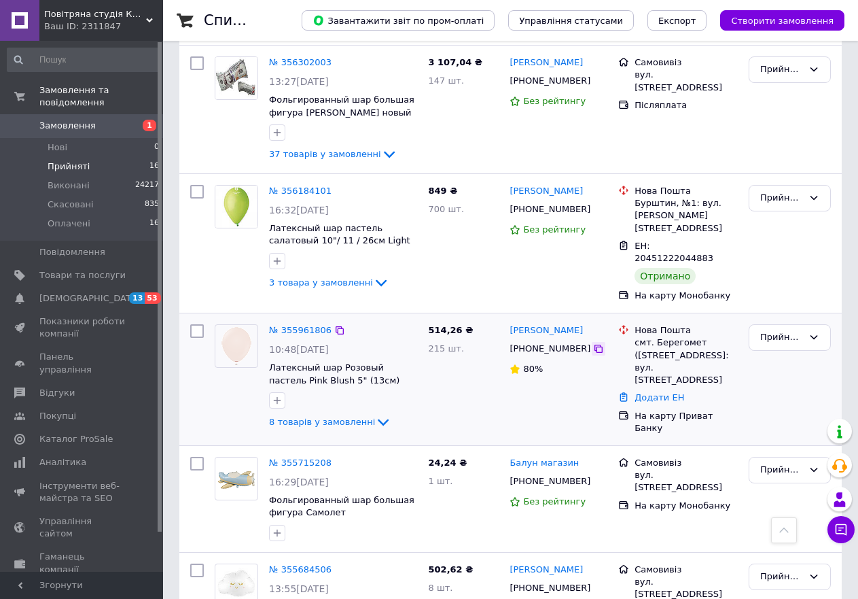
click at [594, 344] on icon at bounding box center [598, 348] width 8 height 8
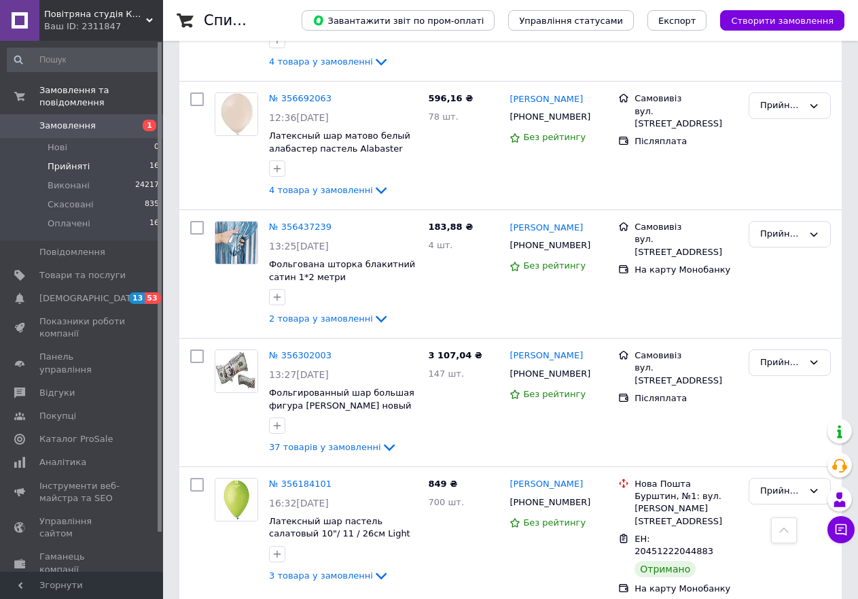
scroll to position [476, 0]
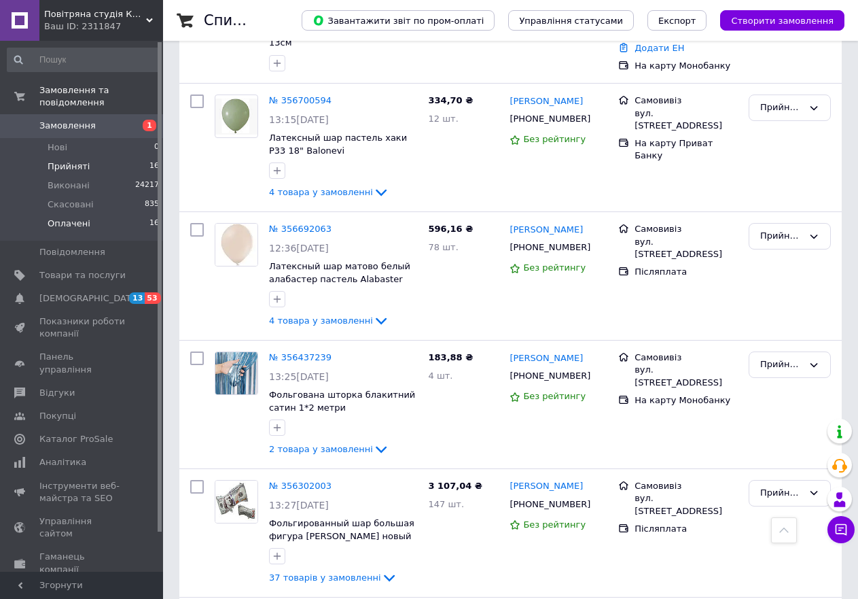
click at [87, 215] on li "Оплачені 16" at bounding box center [83, 227] width 167 height 26
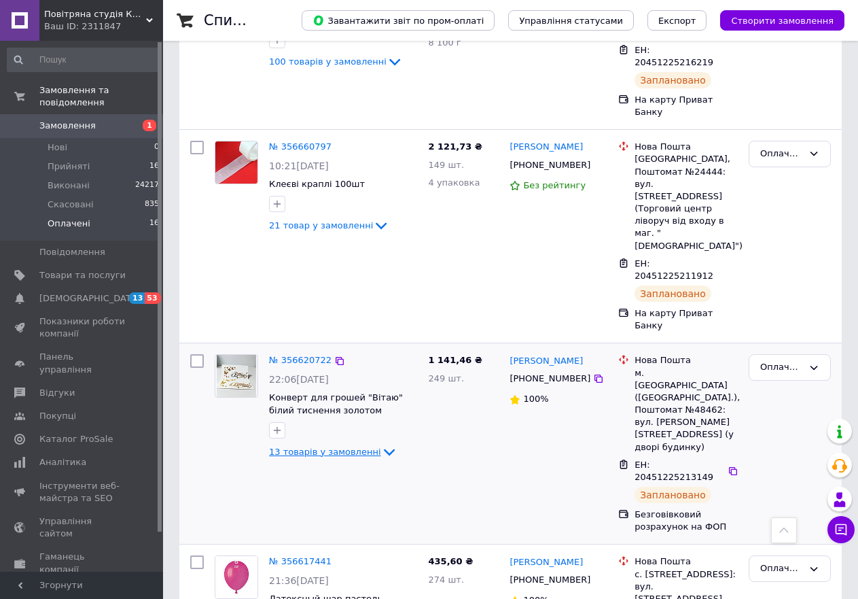
scroll to position [1970, 0]
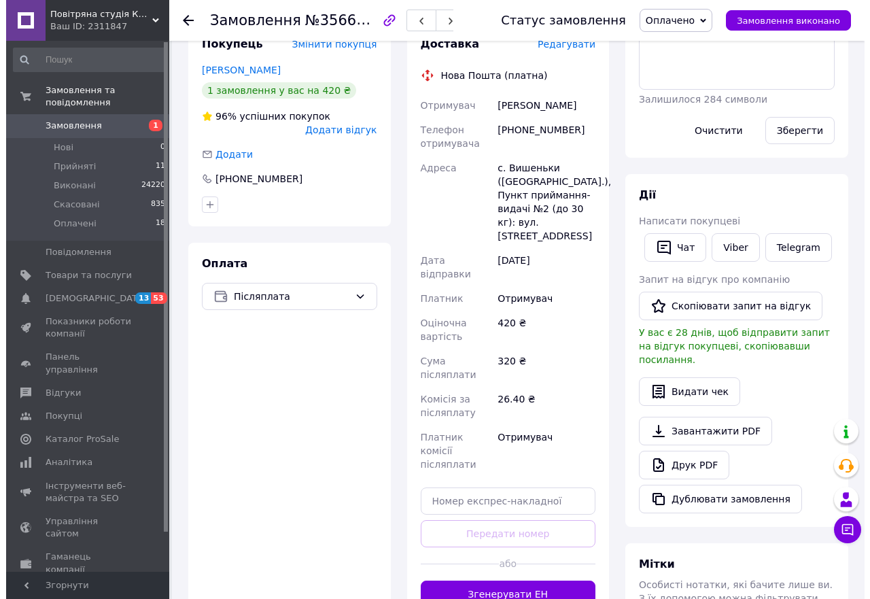
scroll to position [226, 0]
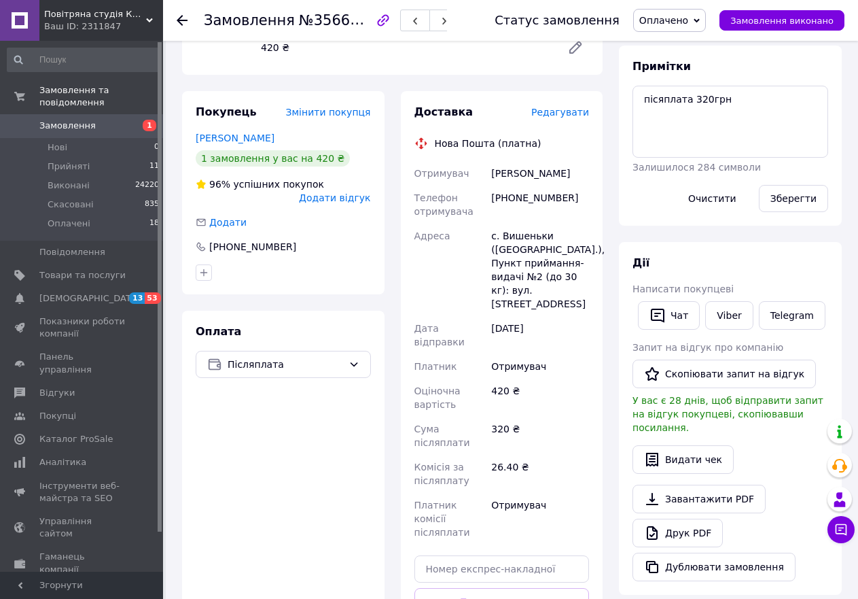
click at [573, 109] on span "Редагувати" at bounding box center [560, 112] width 58 height 11
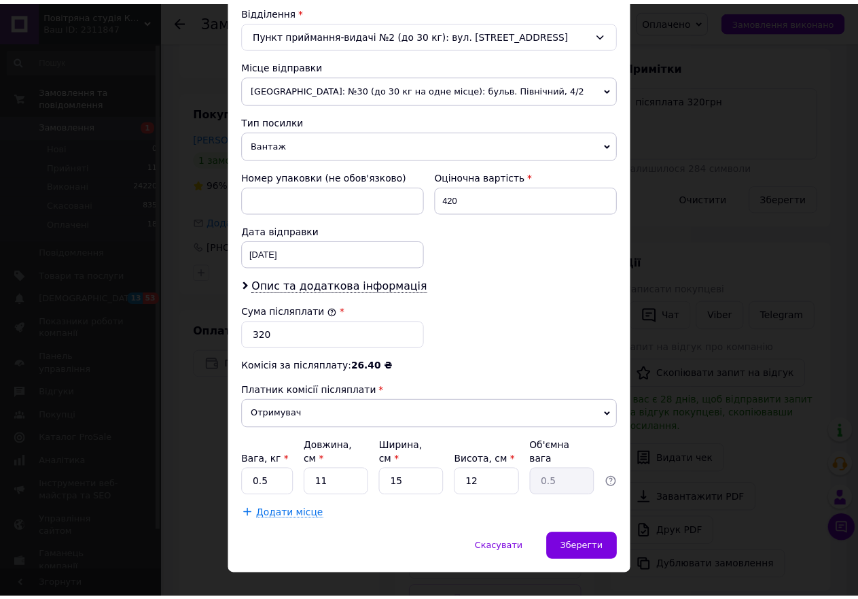
scroll to position [438, 0]
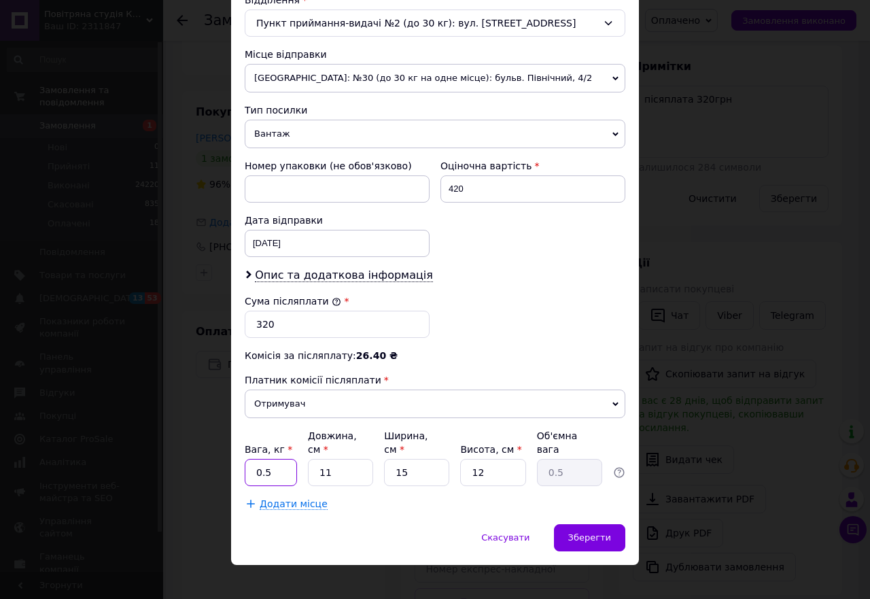
click at [284, 459] on input "0.5" at bounding box center [271, 472] width 52 height 27
type input "0"
type input "1"
click at [358, 459] on input "11" at bounding box center [340, 472] width 65 height 27
type input "1"
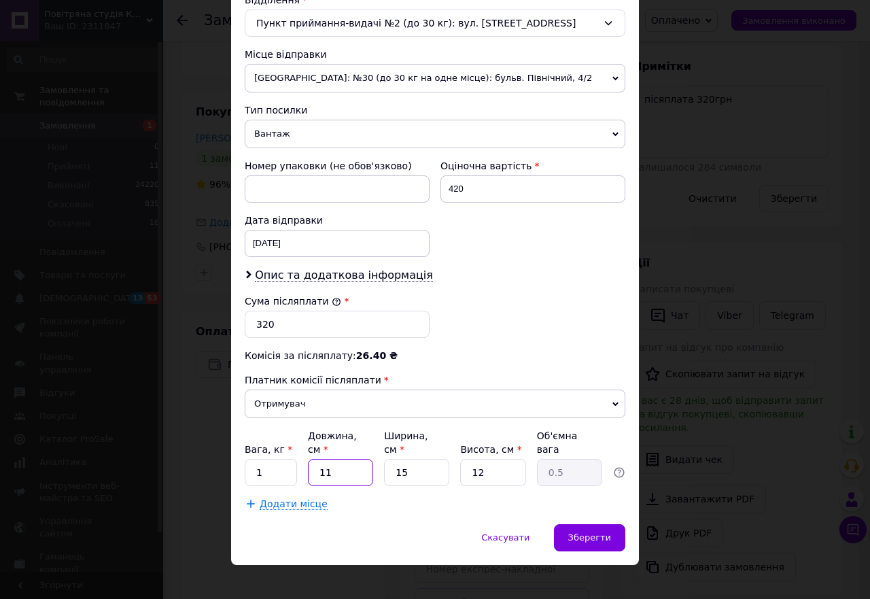
type input "0.1"
type input "4"
type input "0.18"
type input "40"
type input "1.8"
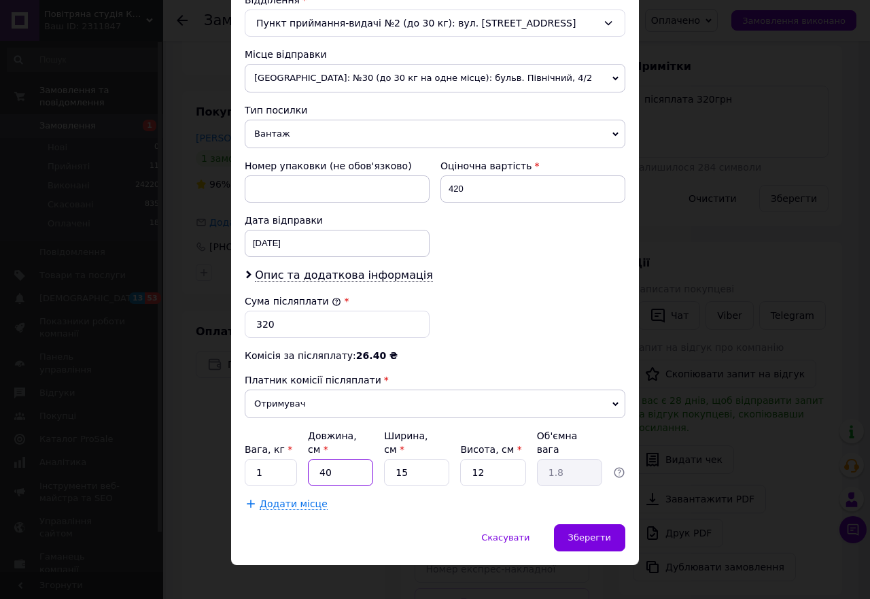
type input "40"
click at [417, 469] on input "15" at bounding box center [416, 472] width 65 height 27
type input "1"
type input "0.12"
type input "3"
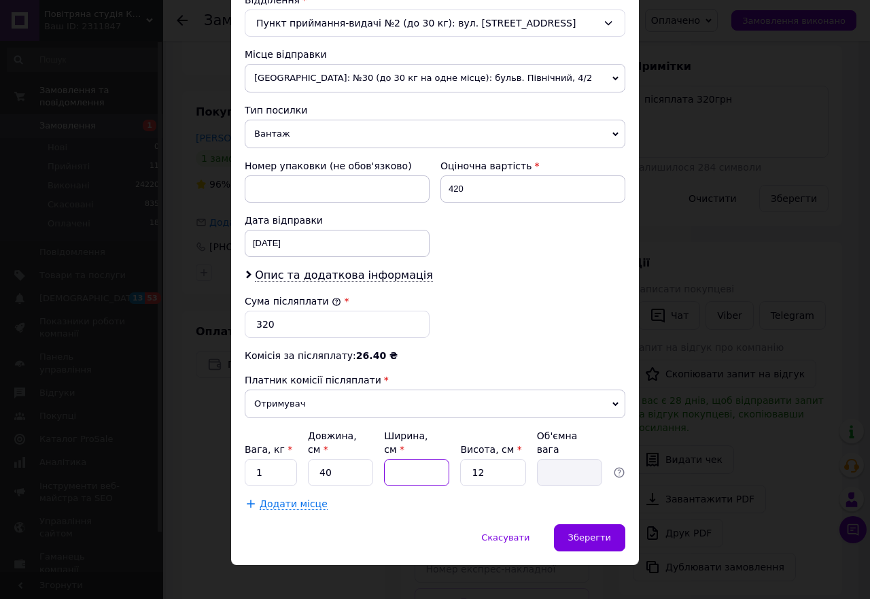
type input "0.36"
type input "34"
type input "4.08"
type input "34"
click at [503, 465] on input "12" at bounding box center [492, 472] width 65 height 27
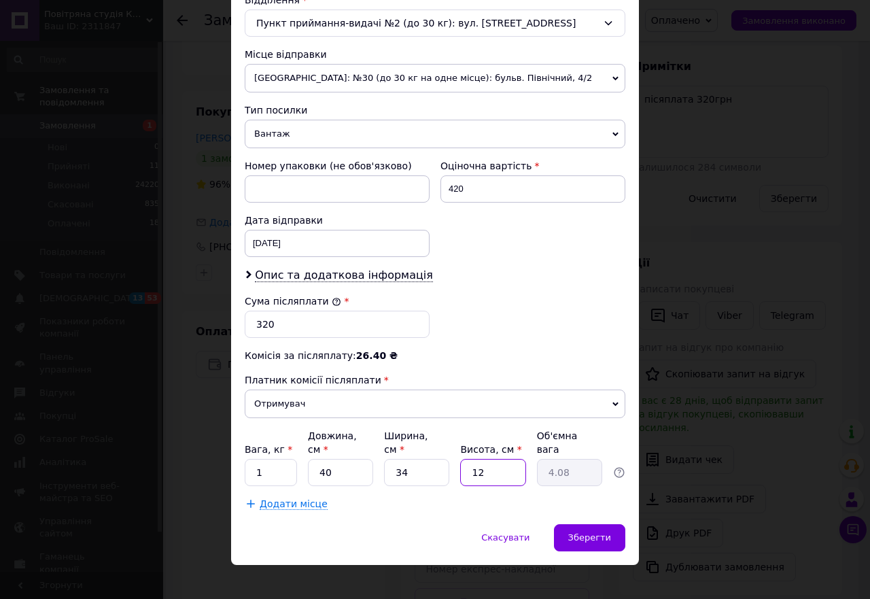
type input "1"
type input "0.34"
type input "8"
type input "2.72"
type input "8"
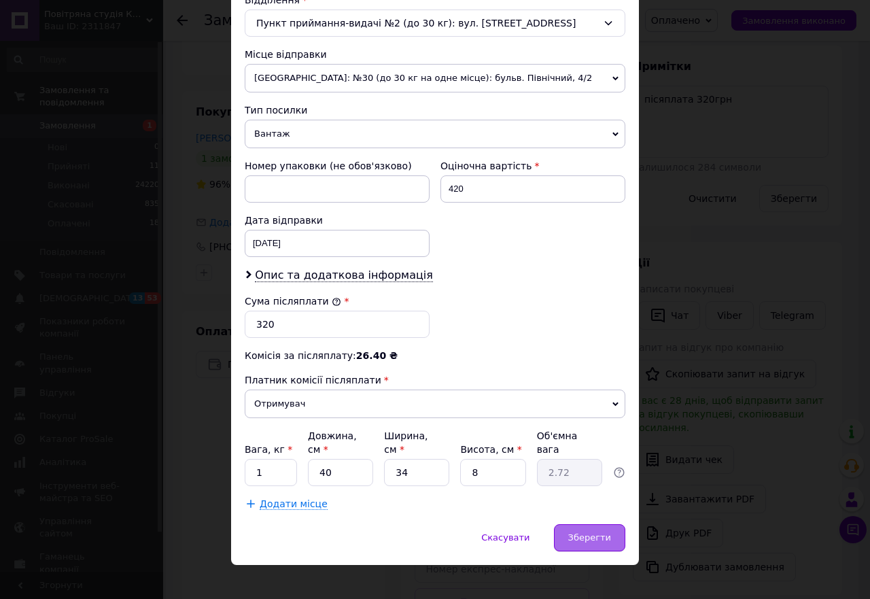
click at [594, 532] on span "Зберегти" at bounding box center [589, 537] width 43 height 10
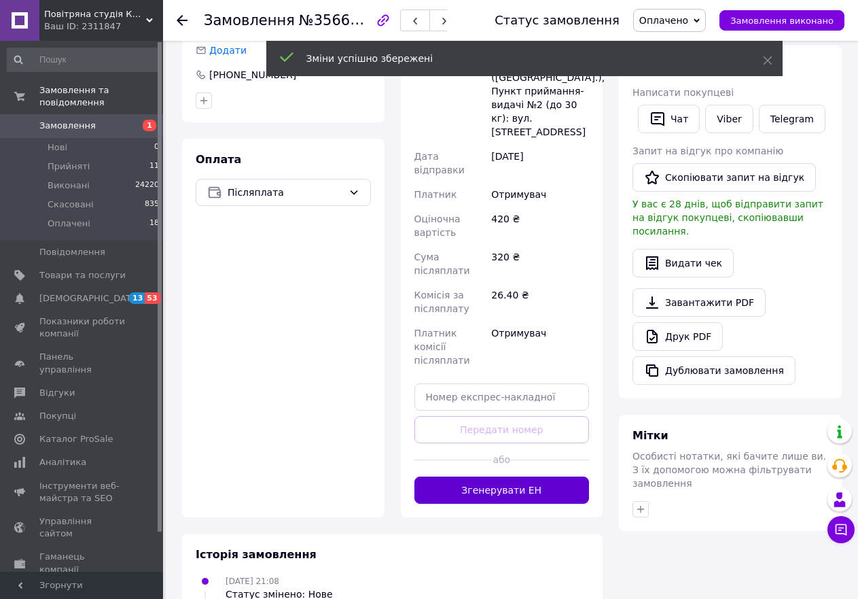
scroll to position [430, 0]
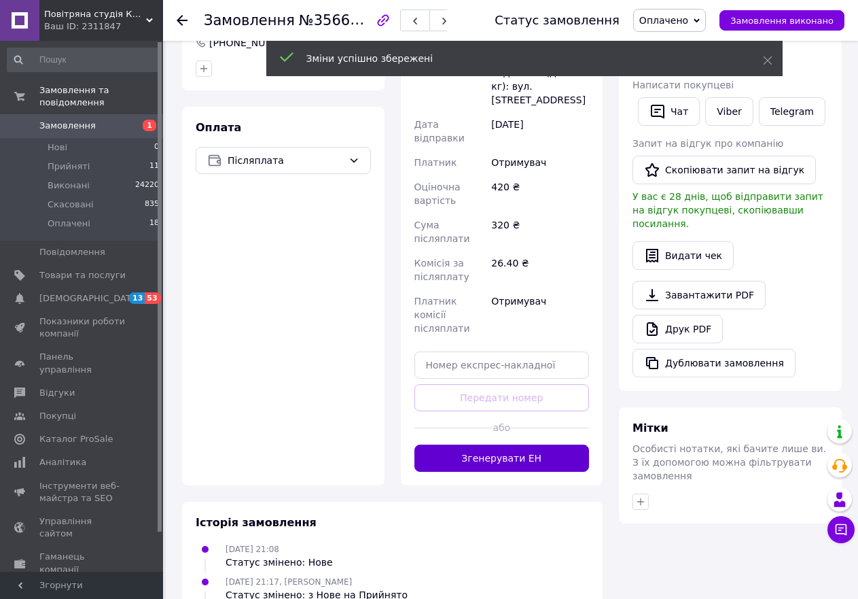
click at [501, 444] on button "Згенерувати ЕН" at bounding box center [501, 457] width 175 height 27
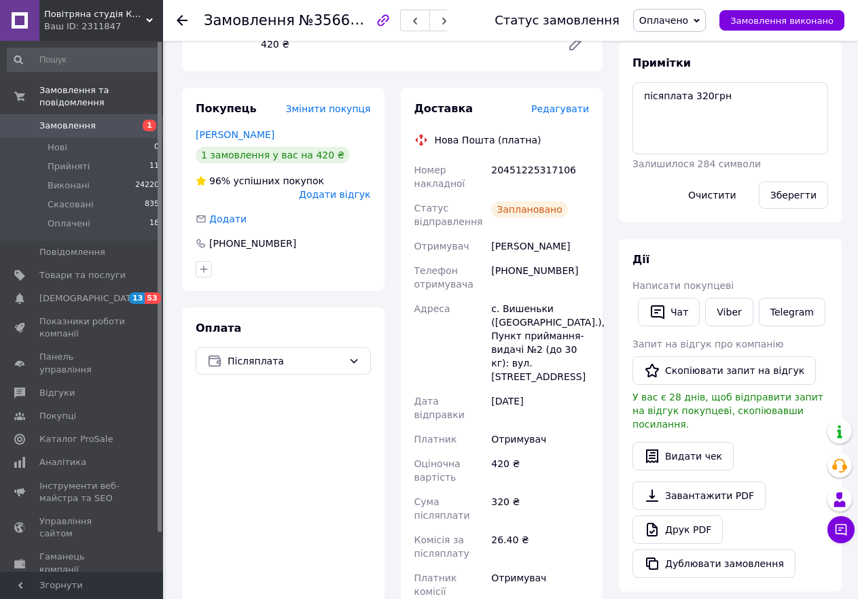
scroll to position [226, 0]
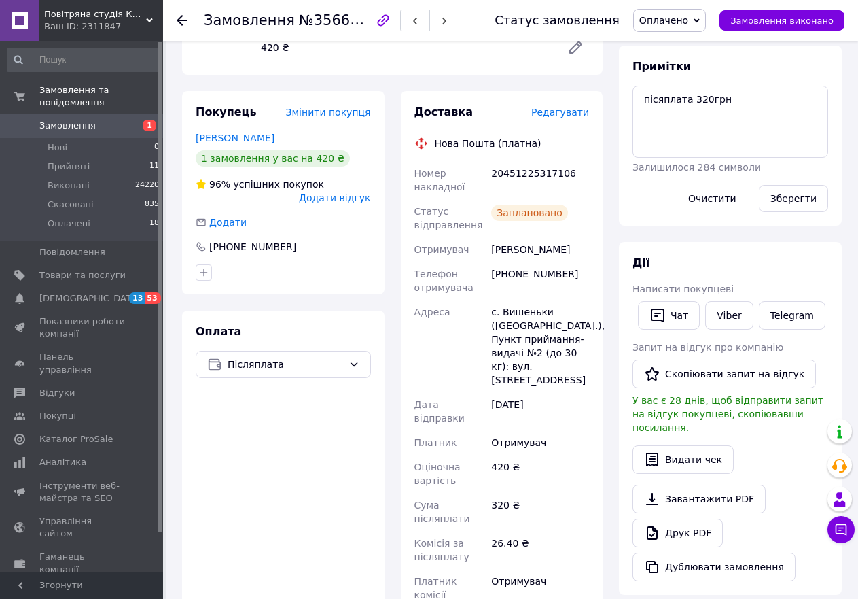
click at [177, 21] on use at bounding box center [182, 20] width 11 height 11
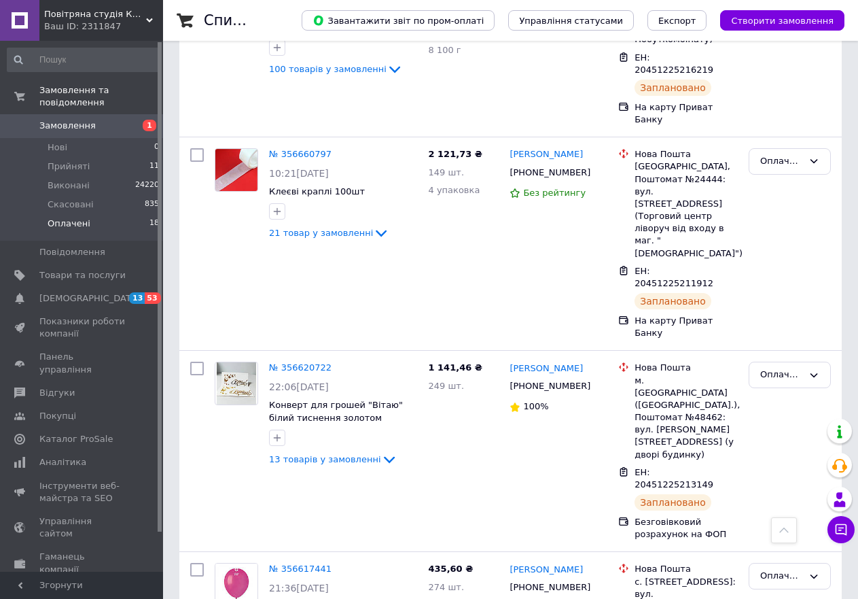
scroll to position [1902, 0]
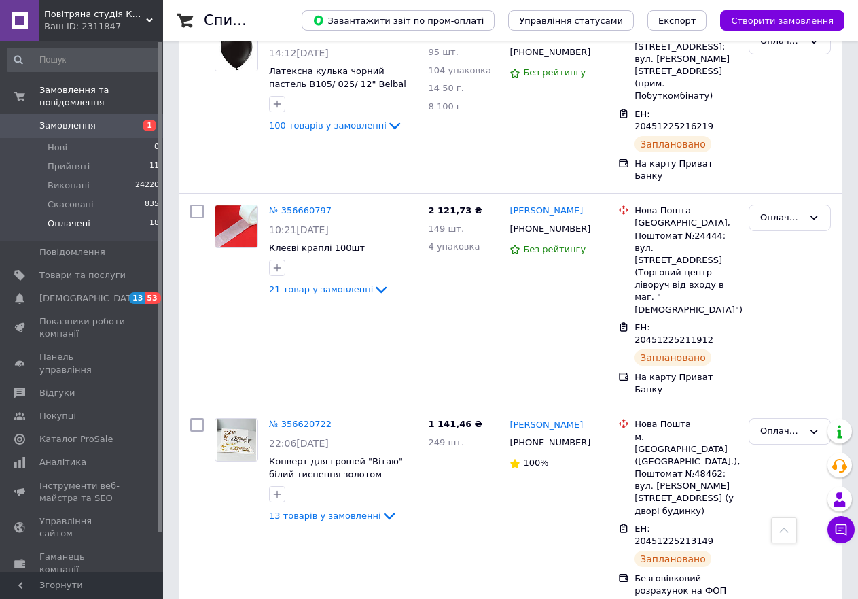
drag, startPoint x: 637, startPoint y: 428, endPoint x: 653, endPoint y: 433, distance: 16.3
drag, startPoint x: 630, startPoint y: 427, endPoint x: 715, endPoint y: 429, distance: 85.6
copy span "ЕН: 20451225317106"
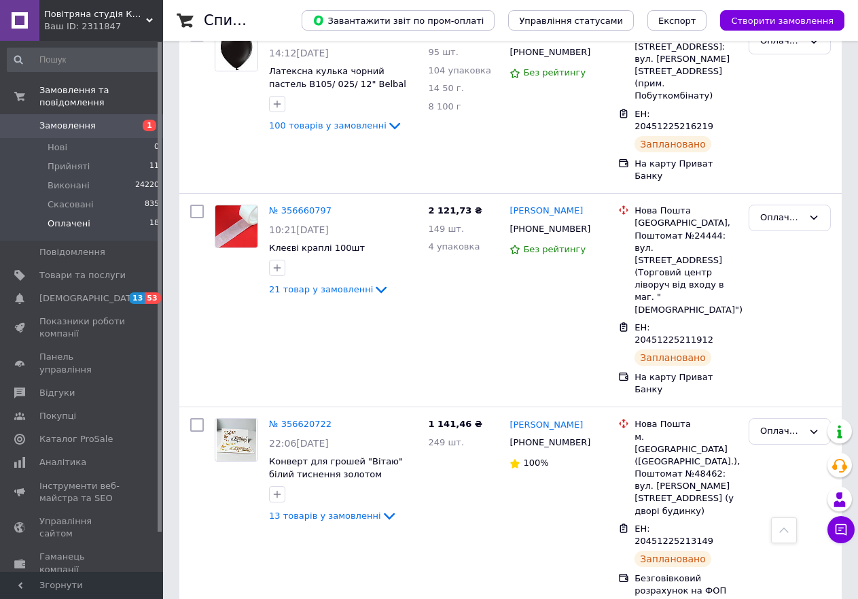
copy span "ЕН: 20451225317106"
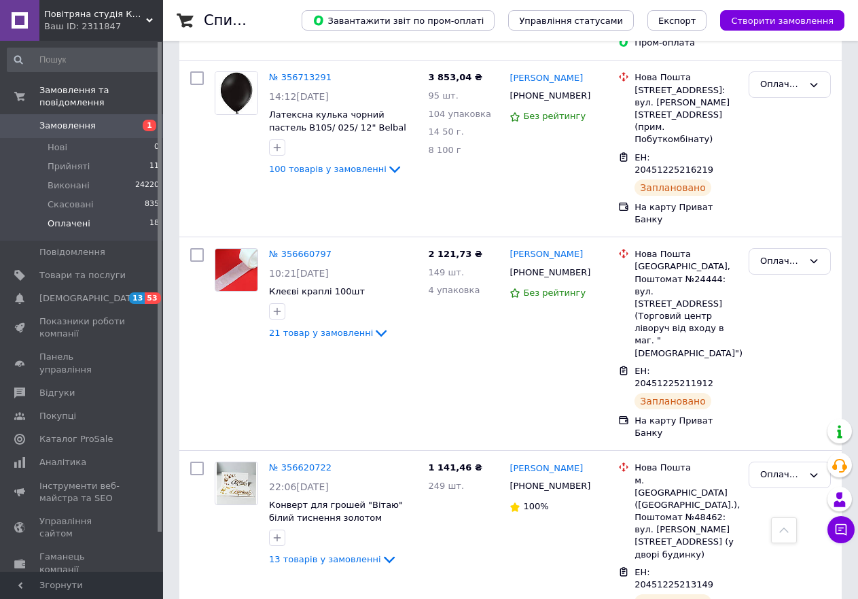
scroll to position [1834, 0]
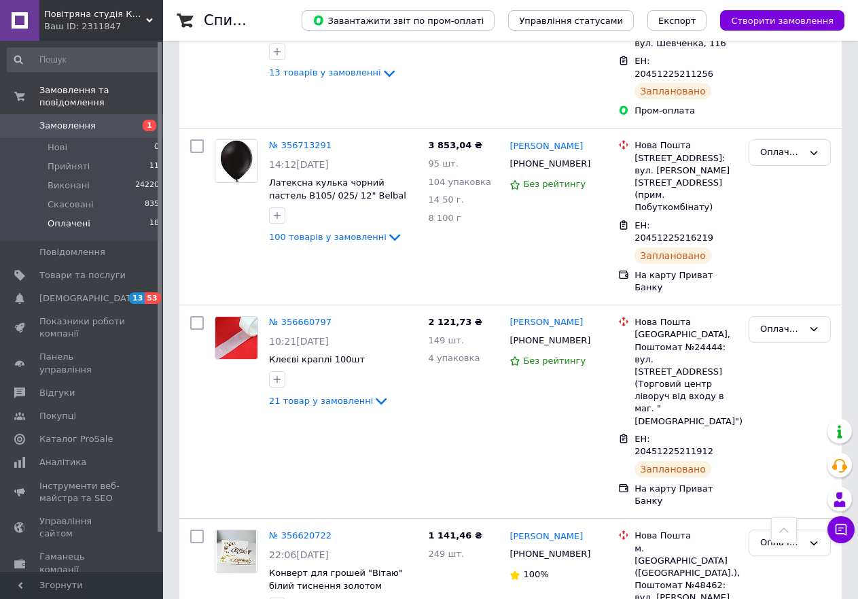
scroll to position [1766, 0]
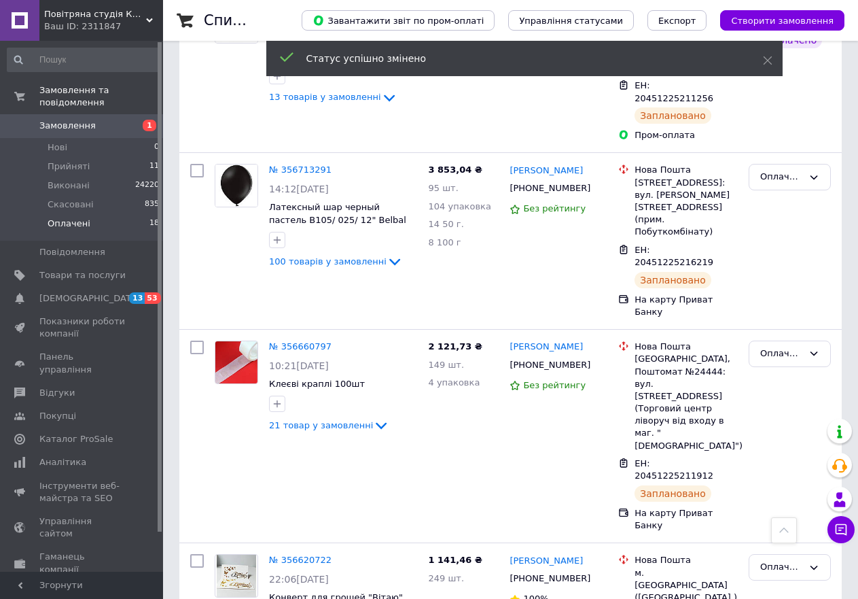
drag, startPoint x: 636, startPoint y: 409, endPoint x: 717, endPoint y: 410, distance: 80.8
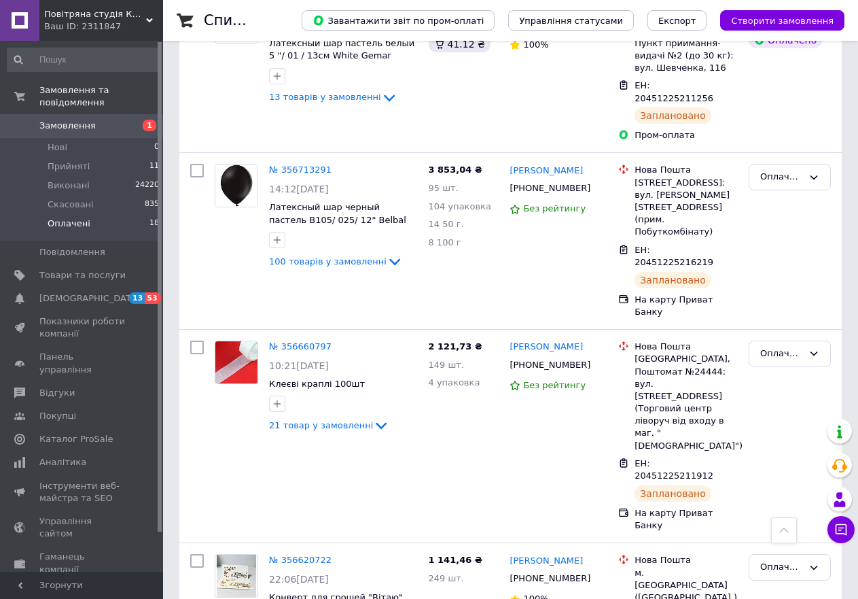
copy span "ЕН: 20451225213941"
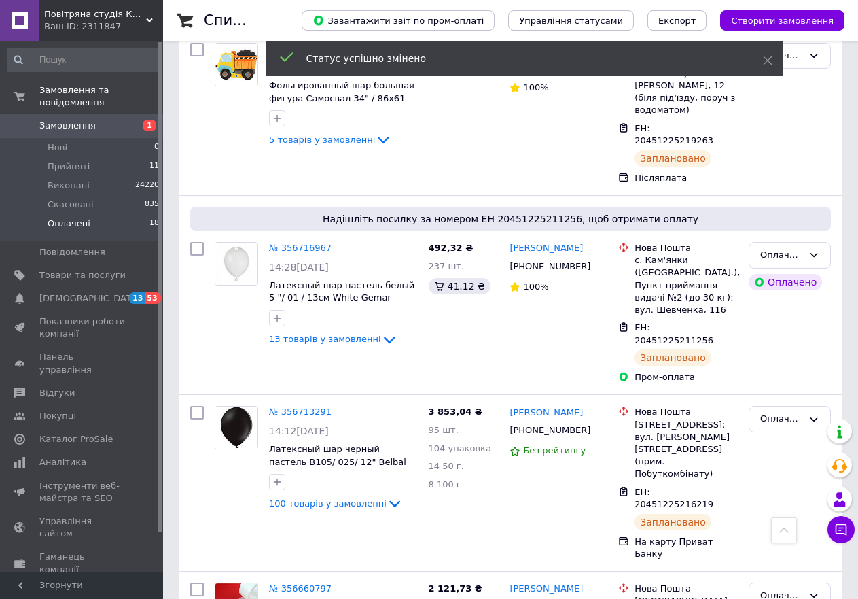
scroll to position [1630, 0]
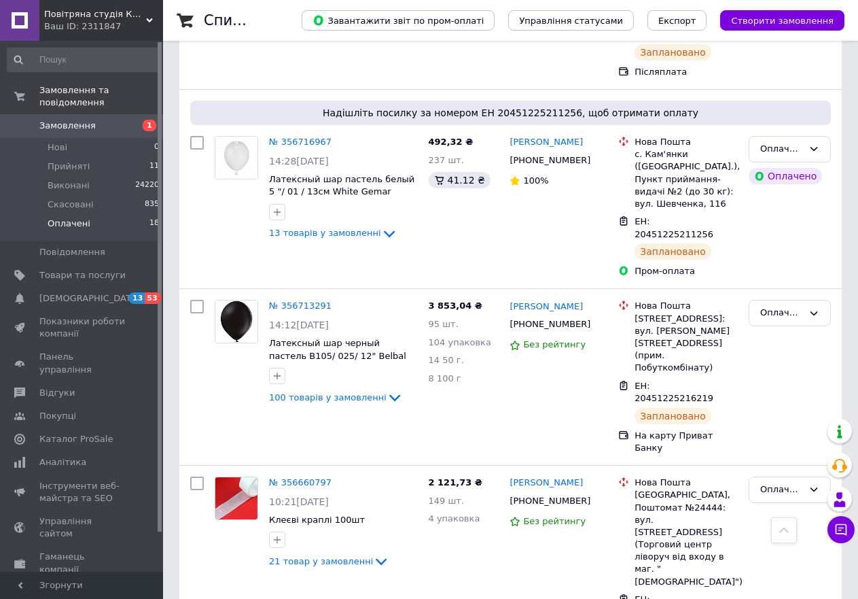
drag, startPoint x: 632, startPoint y: 421, endPoint x: 717, endPoint y: 417, distance: 84.3
copy span "ЕН: 20451225213149"
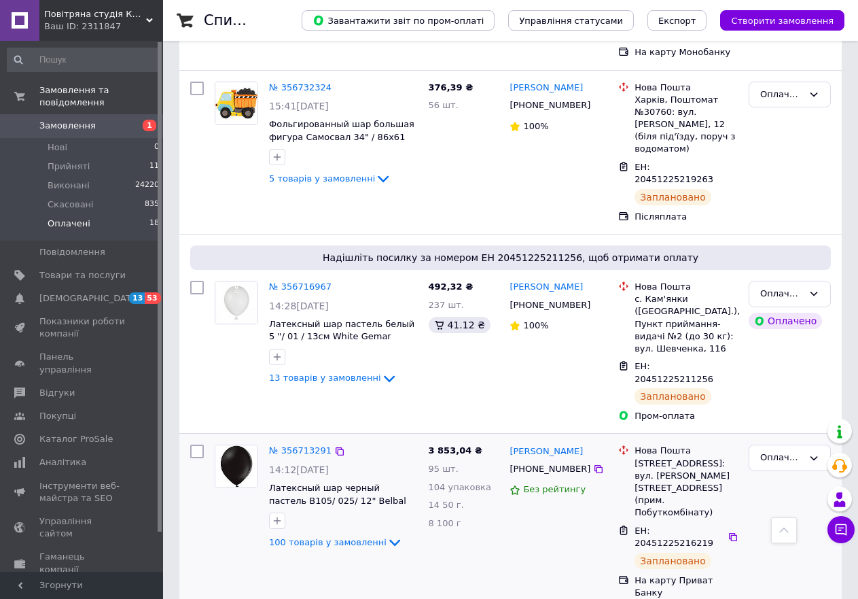
scroll to position [1427, 0]
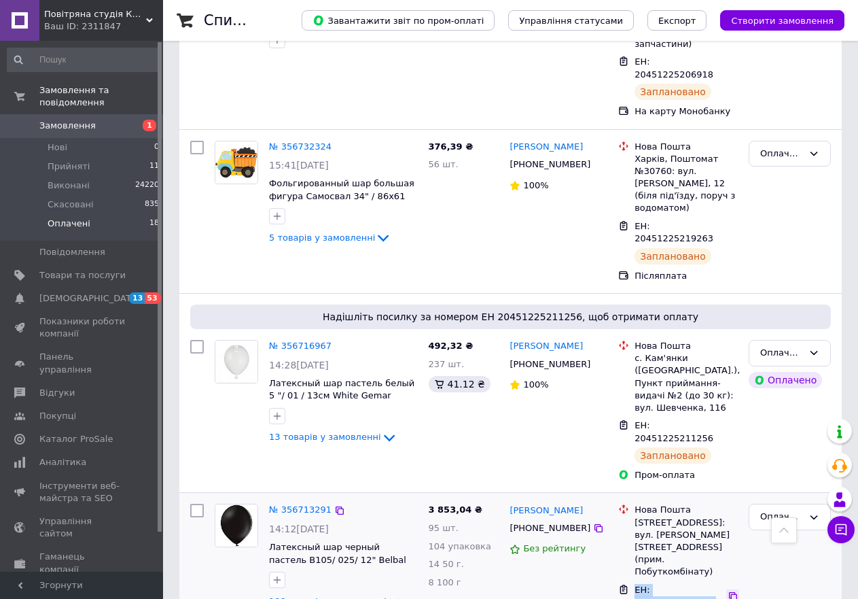
drag, startPoint x: 635, startPoint y: 321, endPoint x: 719, endPoint y: 315, distance: 84.4
click at [719, 582] on div "ЕН: 20451225216219" at bounding box center [686, 596] width 106 height 28
copy div "ЕН: 20451225216219"
click at [789, 510] on div "Оплачено" at bounding box center [781, 517] width 43 height 14
click at [782, 558] on li "Виконано" at bounding box center [789, 570] width 81 height 25
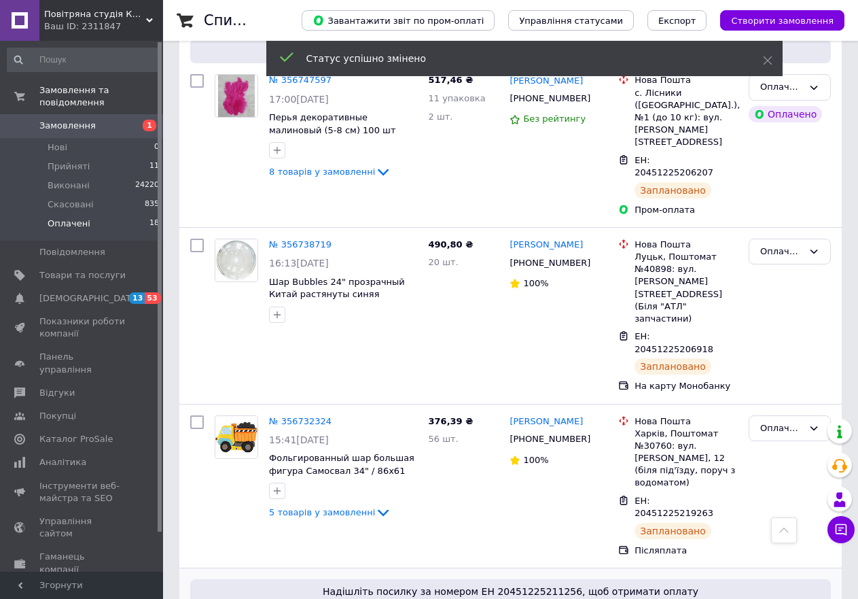
scroll to position [1223, 0]
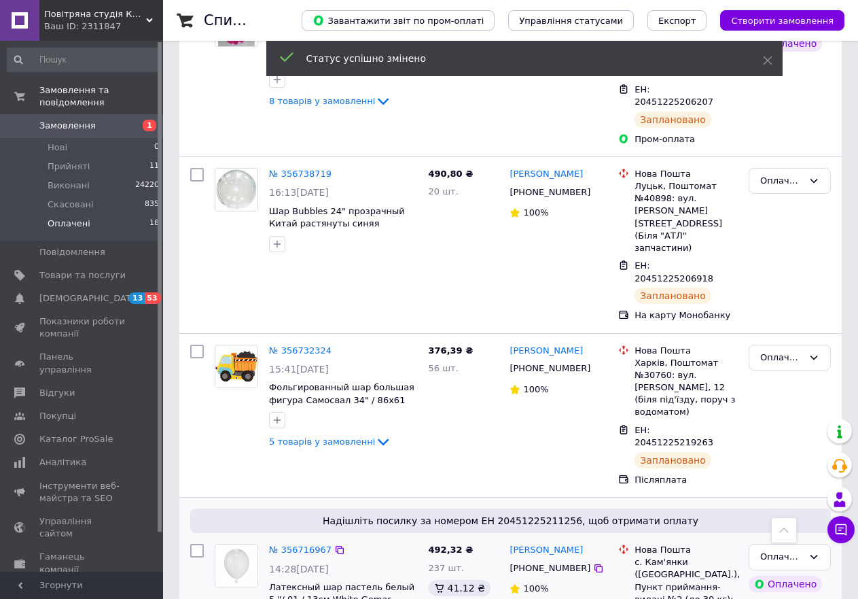
drag, startPoint x: 636, startPoint y: 397, endPoint x: 646, endPoint y: 397, distance: 10.2
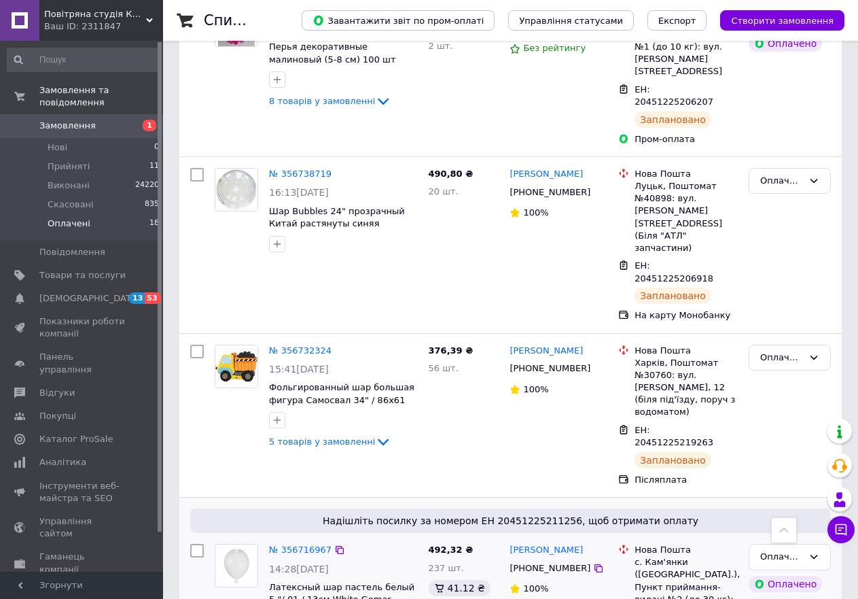
drag, startPoint x: 635, startPoint y: 396, endPoint x: 717, endPoint y: 401, distance: 83.0
copy div "ЕН: 20451225211256"
click at [593, 563] on icon at bounding box center [598, 568] width 11 height 11
drag, startPoint x: 634, startPoint y: 399, endPoint x: 717, endPoint y: 398, distance: 82.9
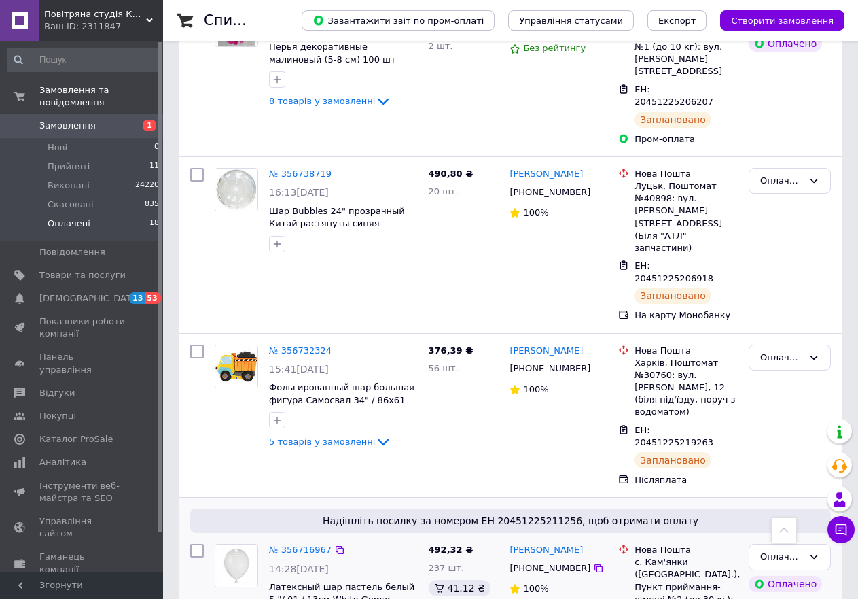
copy span "ЕН: 20451225211256"
click at [802, 550] on div "Оплачено" at bounding box center [781, 557] width 43 height 14
click at [789, 597] on li "Виконано" at bounding box center [789, 609] width 81 height 25
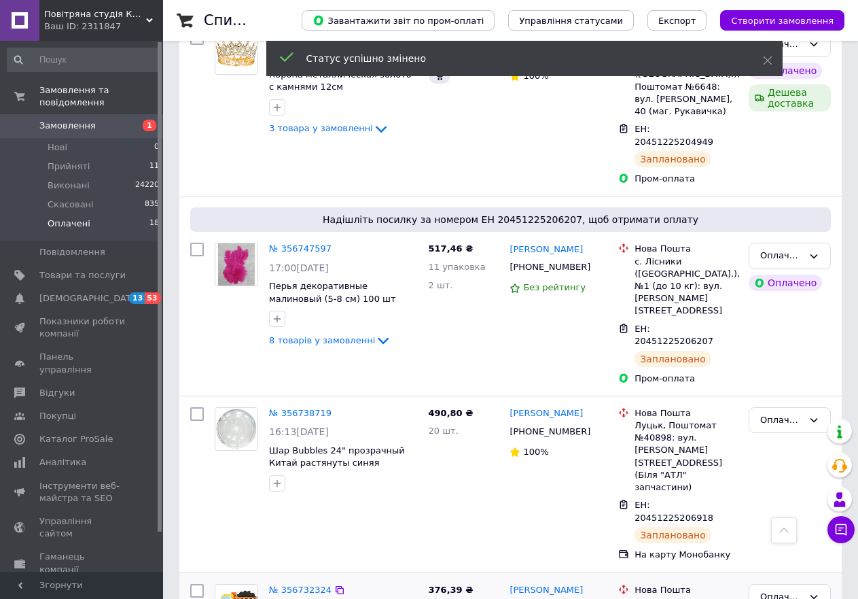
scroll to position [1019, 0]
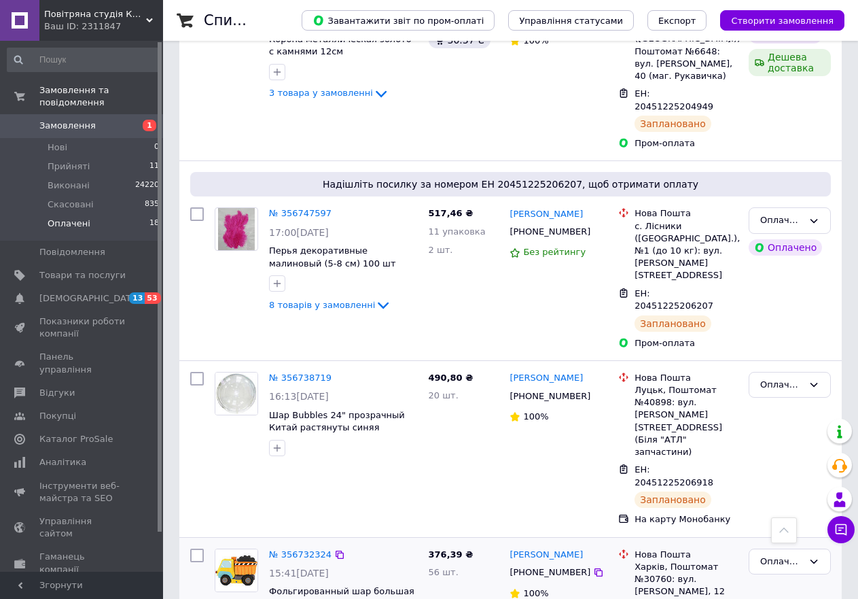
drag, startPoint x: 633, startPoint y: 411, endPoint x: 715, endPoint y: 411, distance: 82.2
copy span "ЕН: 20451225219263"
click at [792, 554] on div "Оплачено" at bounding box center [781, 561] width 43 height 14
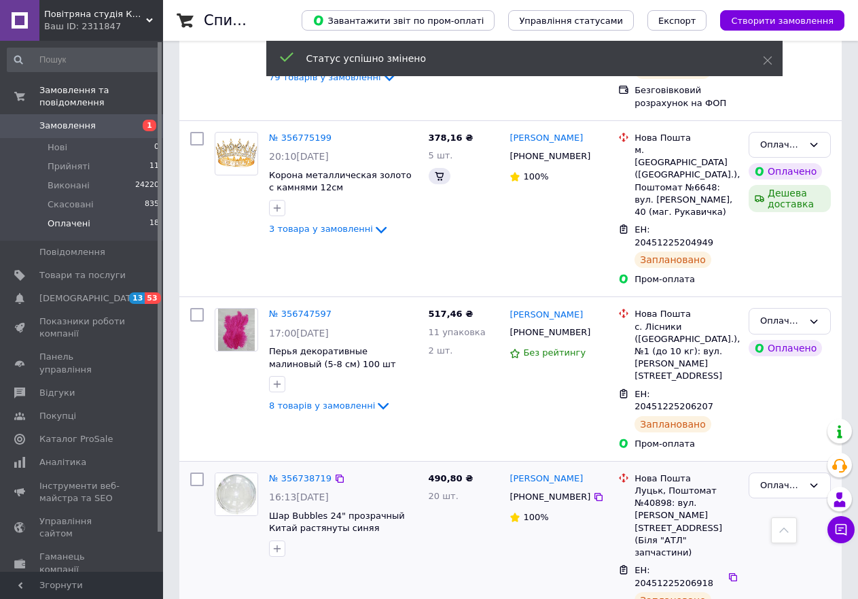
scroll to position [883, 0]
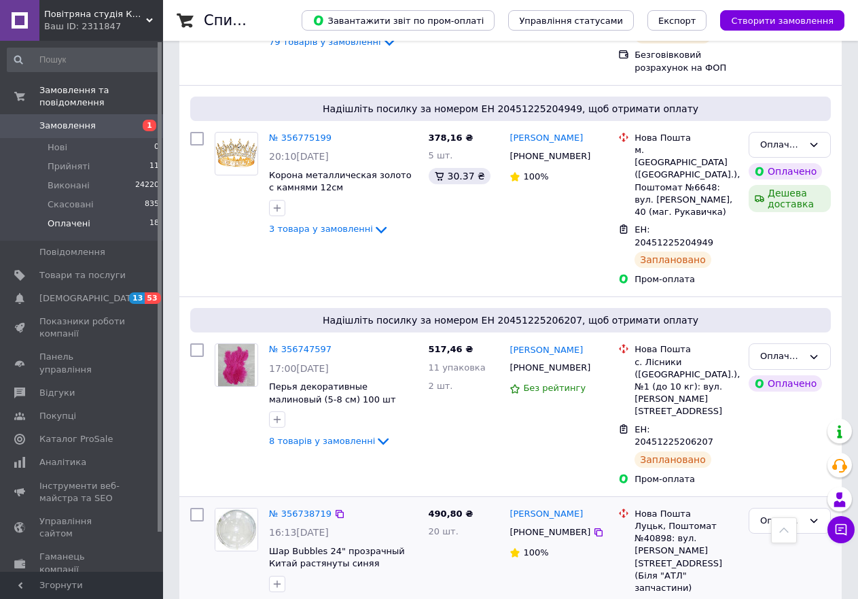
drag, startPoint x: 635, startPoint y: 397, endPoint x: 718, endPoint y: 399, distance: 82.9
click at [794, 514] on div "Оплачено" at bounding box center [781, 521] width 43 height 14
click at [785, 561] on li "Виконано" at bounding box center [789, 573] width 81 height 25
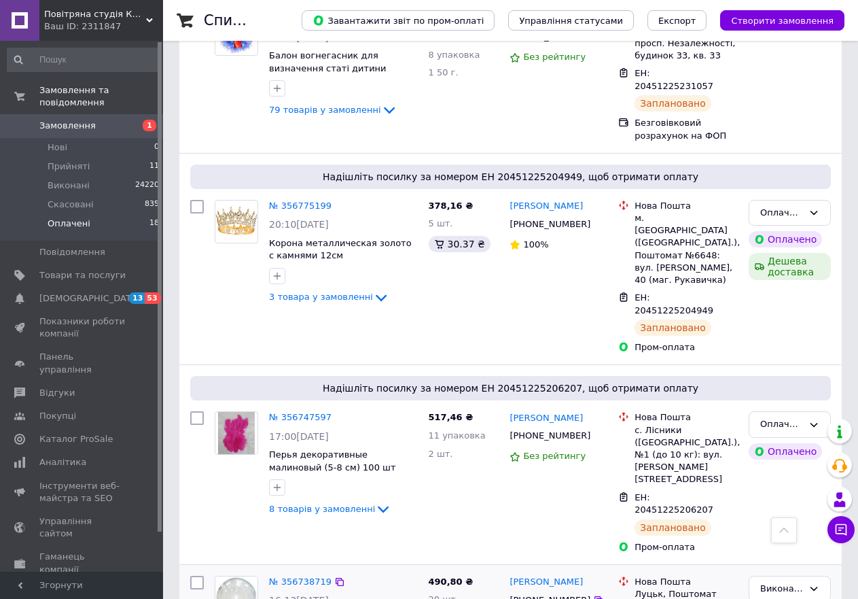
scroll to position [747, 0]
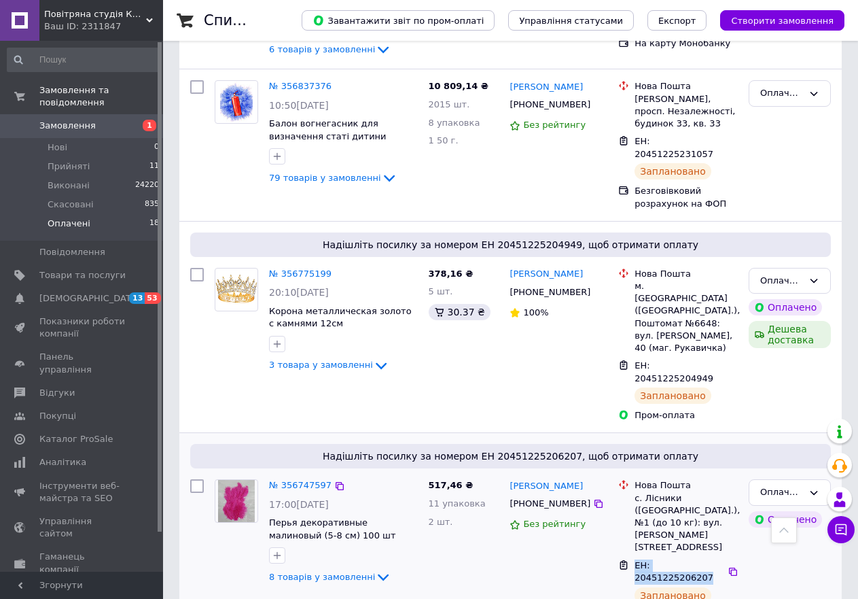
drag, startPoint x: 635, startPoint y: 389, endPoint x: 716, endPoint y: 399, distance: 82.1
click at [716, 558] on div "ЕН: 20451225206207" at bounding box center [679, 572] width 93 height 28
click at [779, 485] on div "Оплачено" at bounding box center [781, 492] width 43 height 14
click at [768, 533] on li "Виконано" at bounding box center [789, 545] width 81 height 25
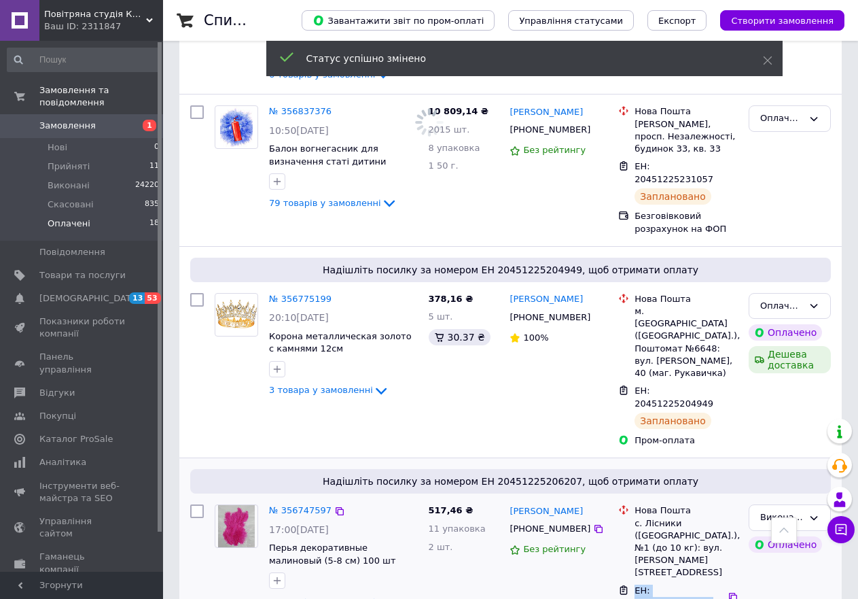
scroll to position [611, 0]
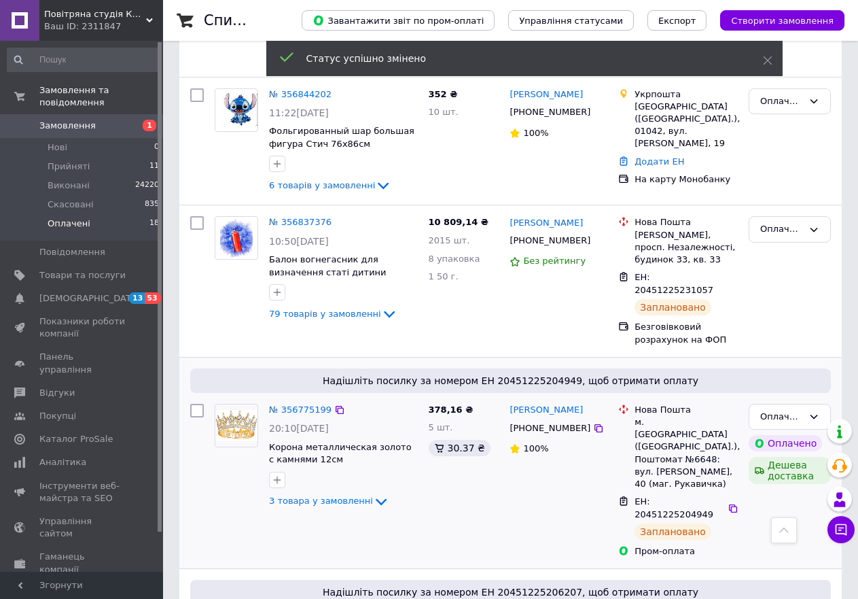
click at [638, 401] on ul "Нова Пошта м. Львів (Львівська обл.), Поштомат №6648: вул. Шота Руставелі, 40 (…" at bounding box center [678, 481] width 120 height 160
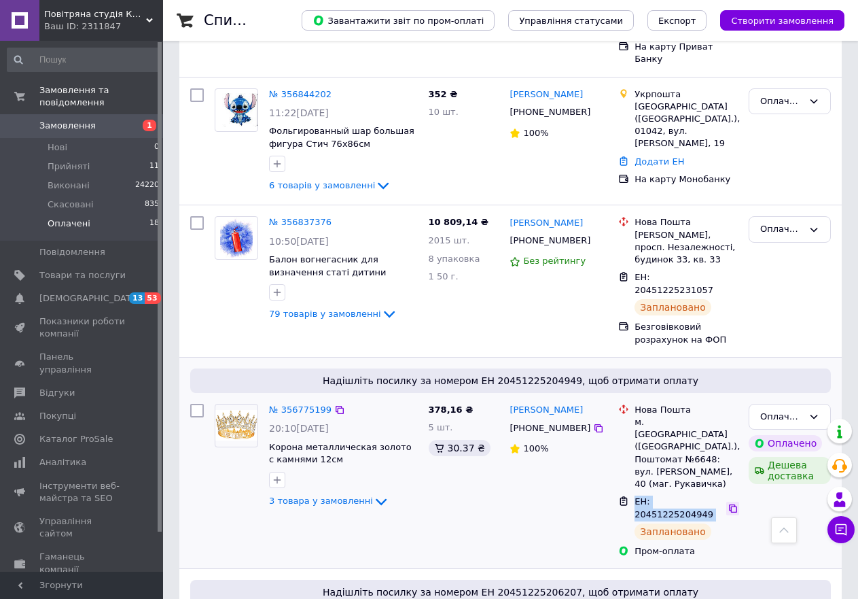
drag, startPoint x: 633, startPoint y: 368, endPoint x: 717, endPoint y: 363, distance: 84.4
click at [717, 494] on div "ЕН: 20451225204949" at bounding box center [686, 508] width 106 height 28
click at [808, 404] on div "Оплачено" at bounding box center [790, 417] width 82 height 26
click at [791, 457] on li "Виконано" at bounding box center [789, 469] width 81 height 25
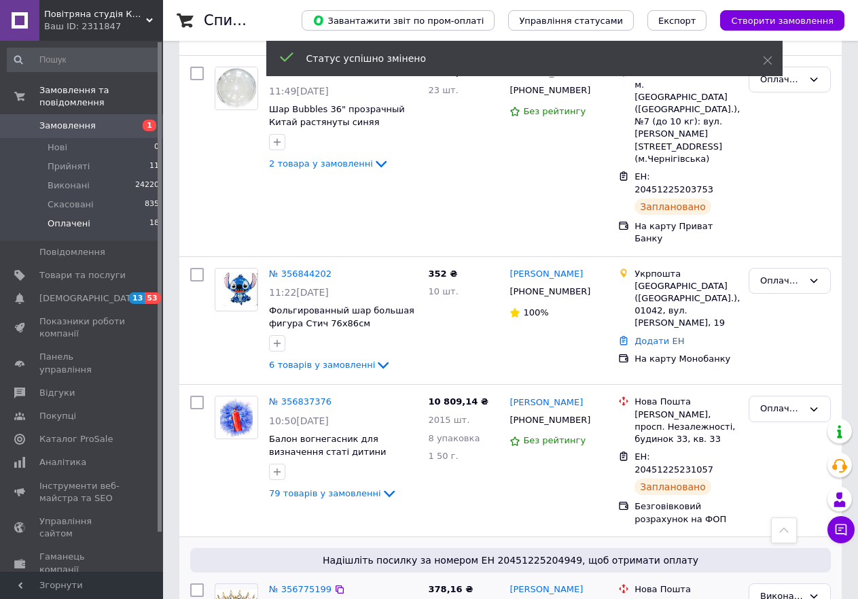
scroll to position [408, 0]
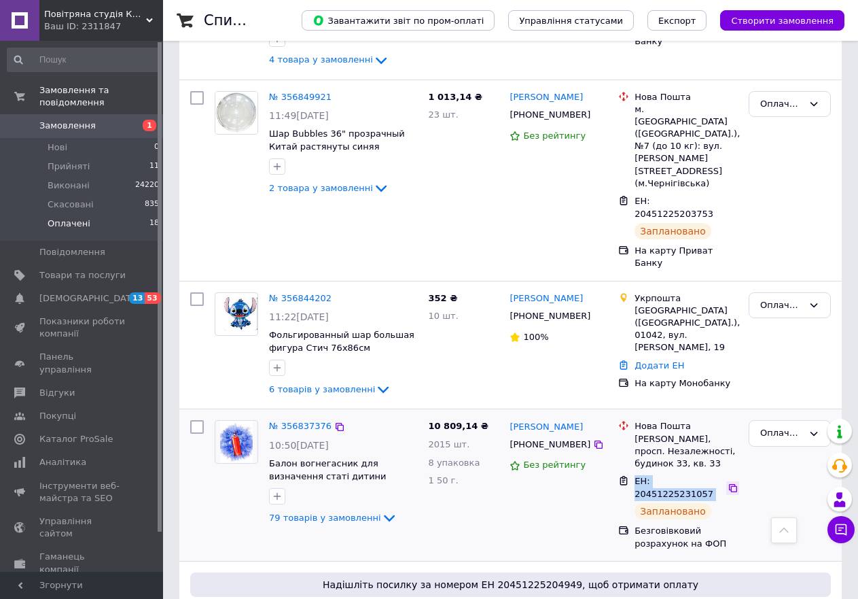
drag, startPoint x: 637, startPoint y: 385, endPoint x: 717, endPoint y: 381, distance: 80.9
click at [717, 474] on div "ЕН: 20451225231057" at bounding box center [686, 488] width 106 height 28
click at [803, 420] on div "Оплачено" at bounding box center [790, 433] width 82 height 26
click at [798, 474] on li "Виконано" at bounding box center [789, 486] width 81 height 25
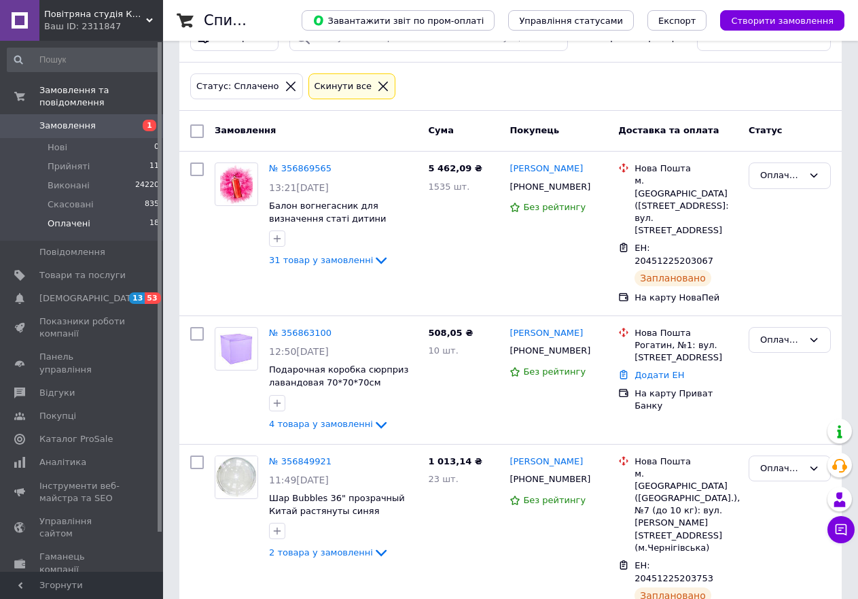
scroll to position [0, 0]
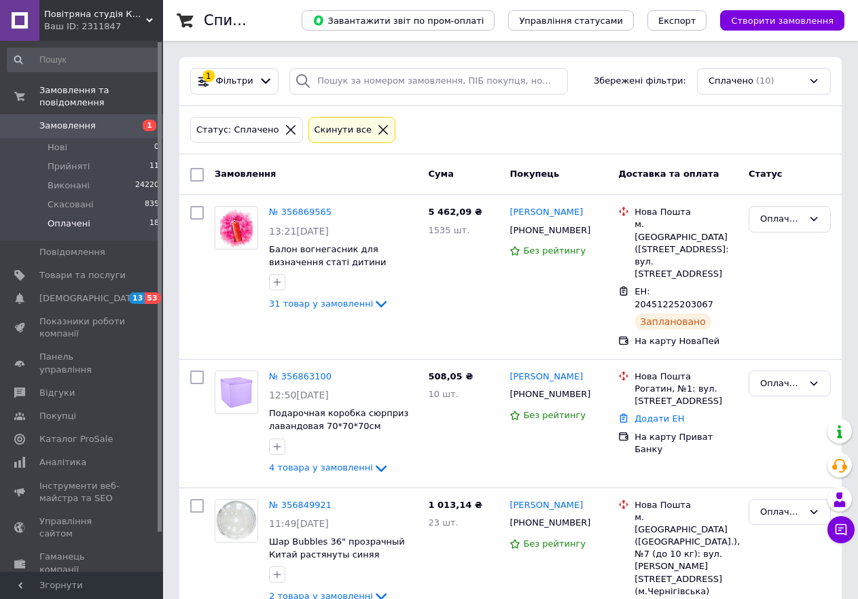
click at [285, 130] on icon at bounding box center [291, 130] width 12 height 12
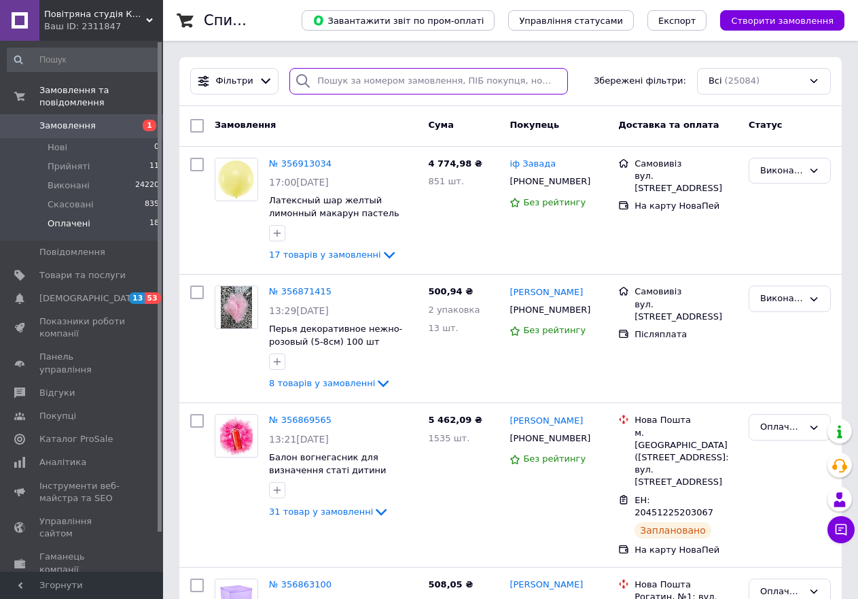
click at [394, 83] on input "search" at bounding box center [428, 81] width 279 height 26
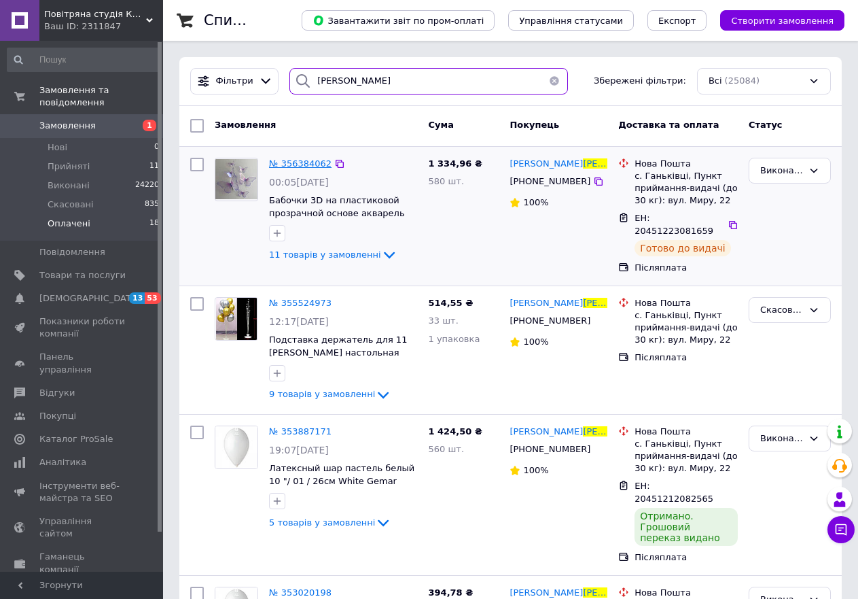
type input "бойчук"
click at [310, 165] on span "№ 356384062" at bounding box center [300, 163] width 63 height 10
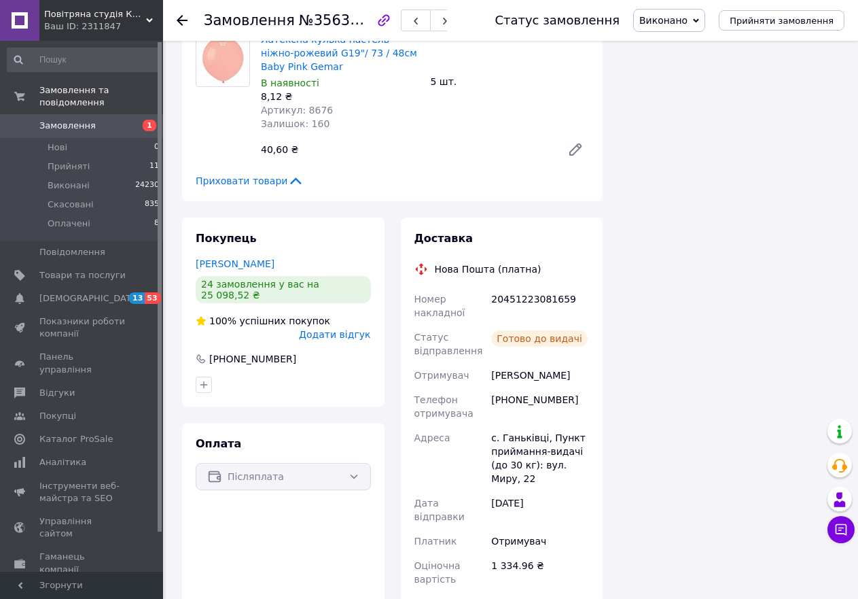
scroll to position [1630, 0]
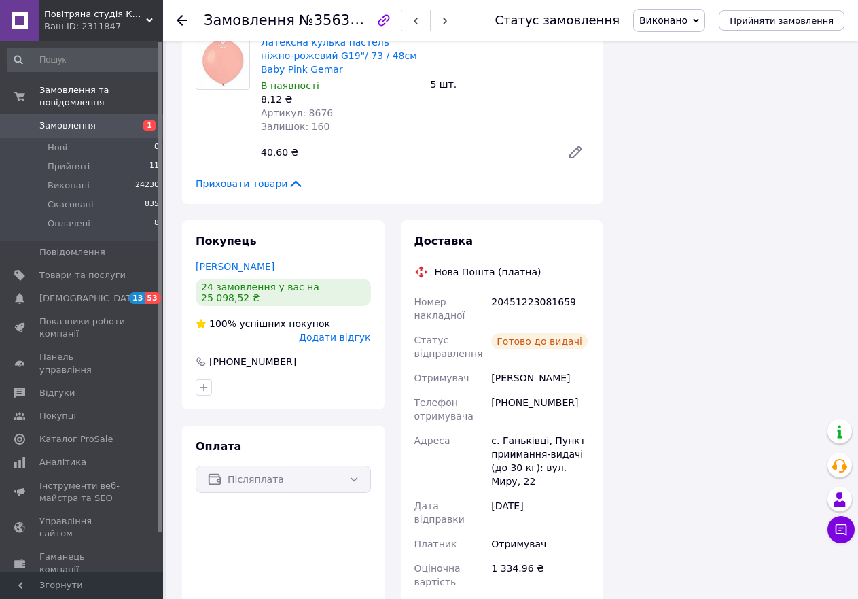
click at [182, 20] on use at bounding box center [182, 20] width 11 height 11
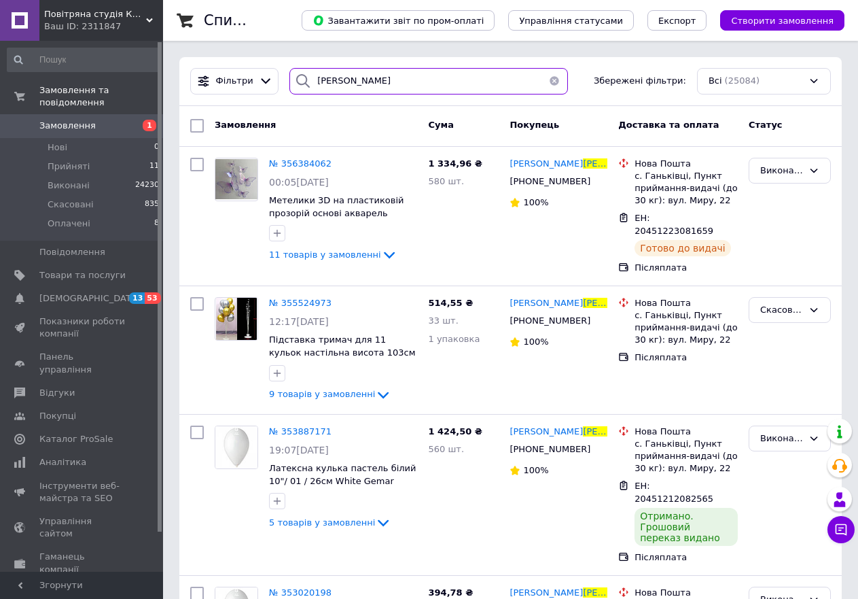
drag, startPoint x: 305, startPoint y: 82, endPoint x: 294, endPoint y: 81, distance: 10.9
click at [294, 81] on div "бойчук" at bounding box center [428, 81] width 279 height 26
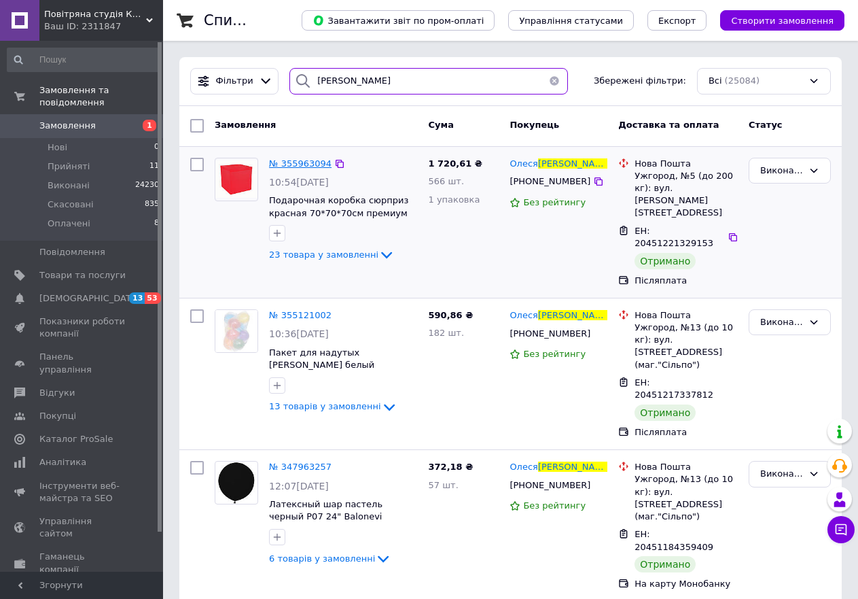
type input "лендєл"
click at [283, 165] on span "№ 355963094" at bounding box center [300, 163] width 63 height 10
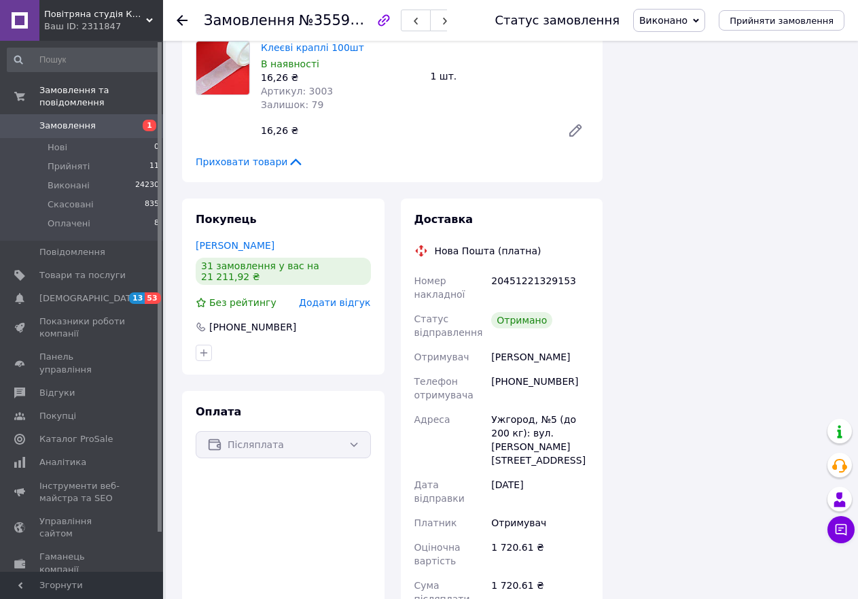
scroll to position [3125, 0]
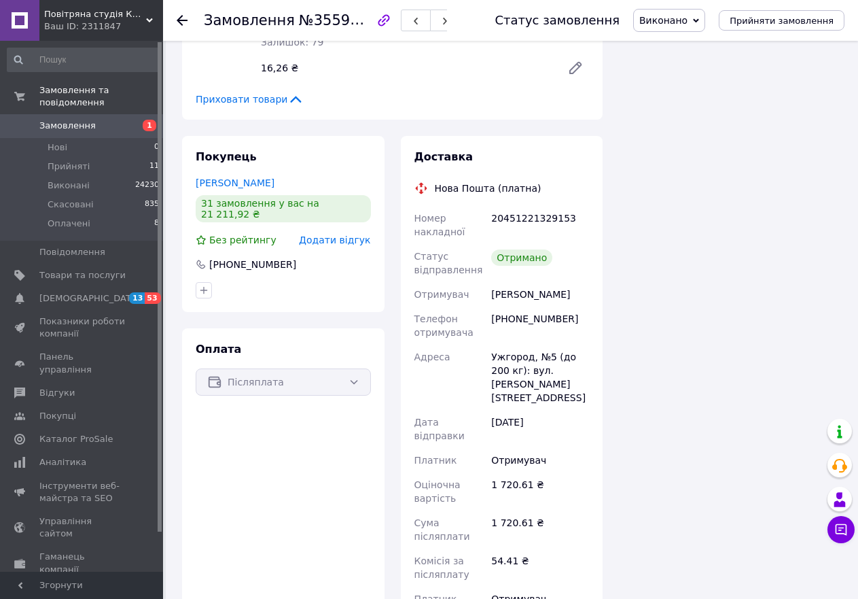
scroll to position [3147, 0]
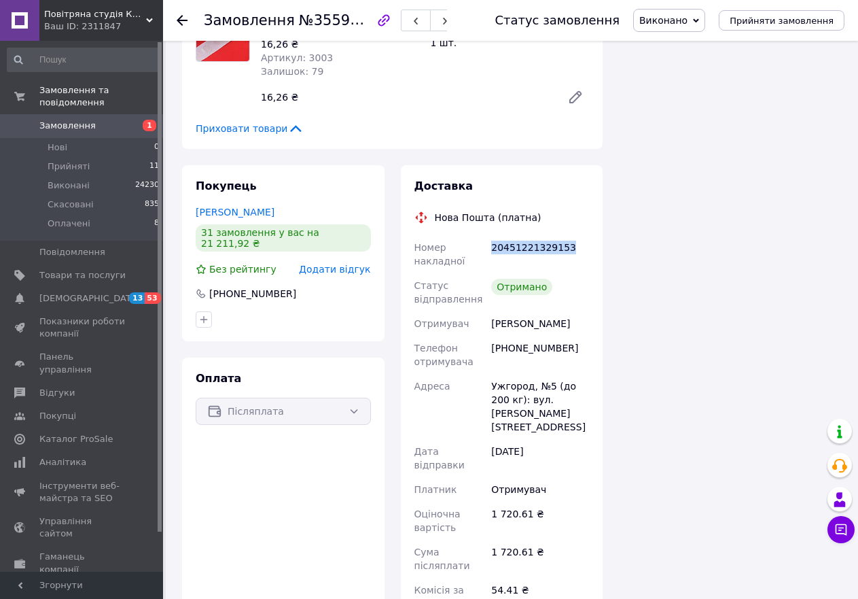
drag, startPoint x: 567, startPoint y: 124, endPoint x: 492, endPoint y: 122, distance: 75.4
click at [492, 235] on div "20451221329153" at bounding box center [539, 254] width 103 height 38
click at [182, 23] on icon at bounding box center [182, 20] width 11 height 11
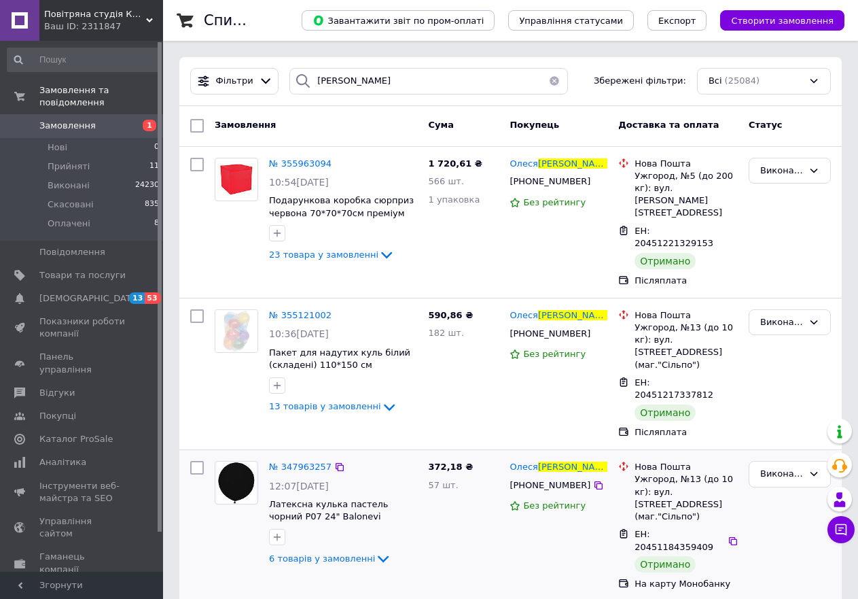
click at [574, 496] on div "Олеся Лендєл +380660370530 Без рейтингу" at bounding box center [558, 525] width 109 height 140
drag, startPoint x: 304, startPoint y: 83, endPoint x: 281, endPoint y: 84, distance: 22.4
click at [284, 84] on div "лендєл" at bounding box center [428, 81] width 289 height 26
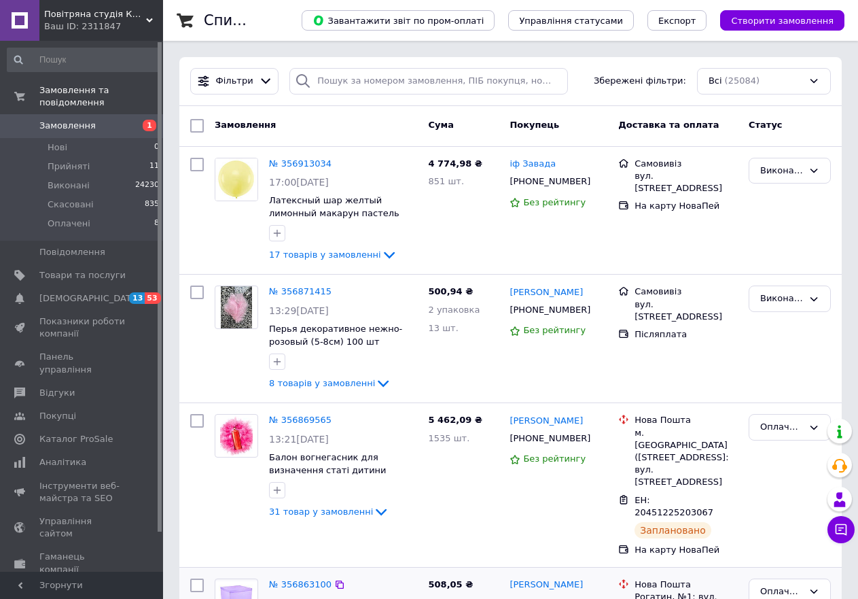
click at [87, 214] on li "Оплачені 8" at bounding box center [83, 227] width 167 height 26
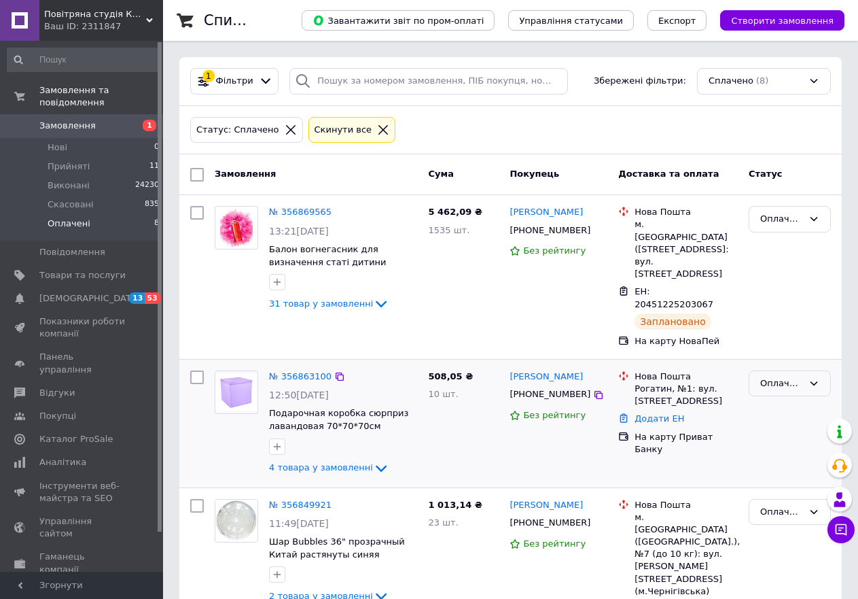
click at [779, 376] on div "Оплачено" at bounding box center [781, 383] width 43 height 14
click at [784, 424] on li "Виконано" at bounding box center [789, 436] width 81 height 25
click at [285, 127] on icon at bounding box center [291, 130] width 12 height 12
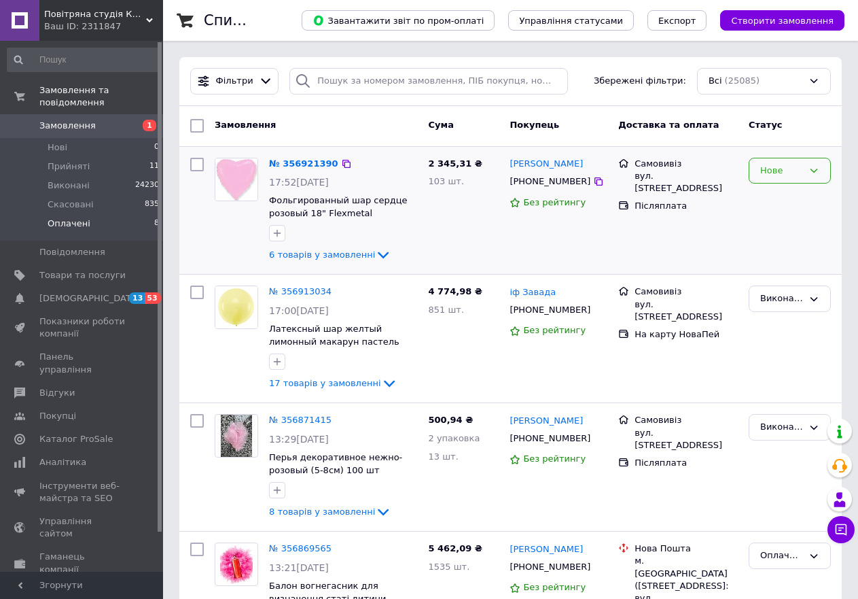
click at [774, 170] on div "Нове" at bounding box center [781, 171] width 43 height 14
click at [776, 198] on li "Прийнято" at bounding box center [789, 198] width 81 height 25
click at [311, 160] on link "№ 356921390" at bounding box center [300, 163] width 63 height 10
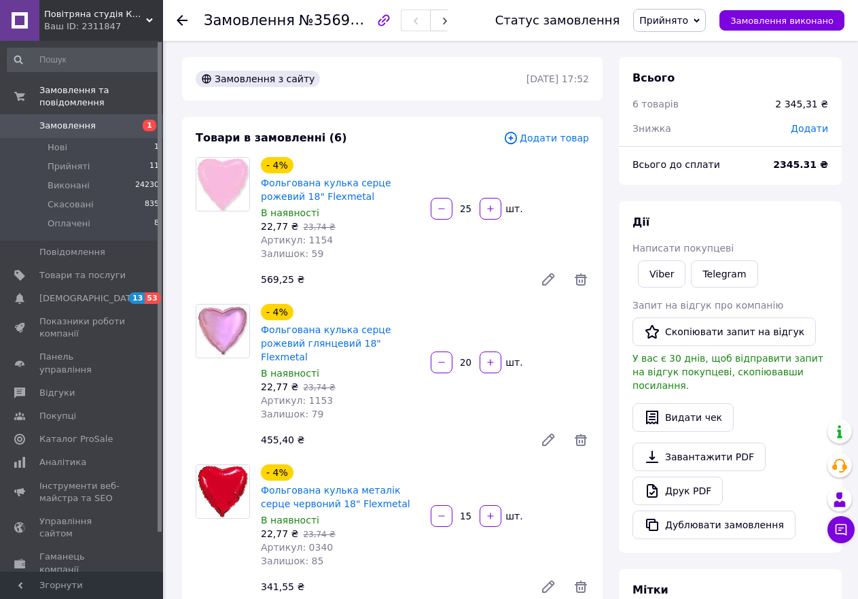
click at [185, 23] on icon at bounding box center [182, 20] width 11 height 11
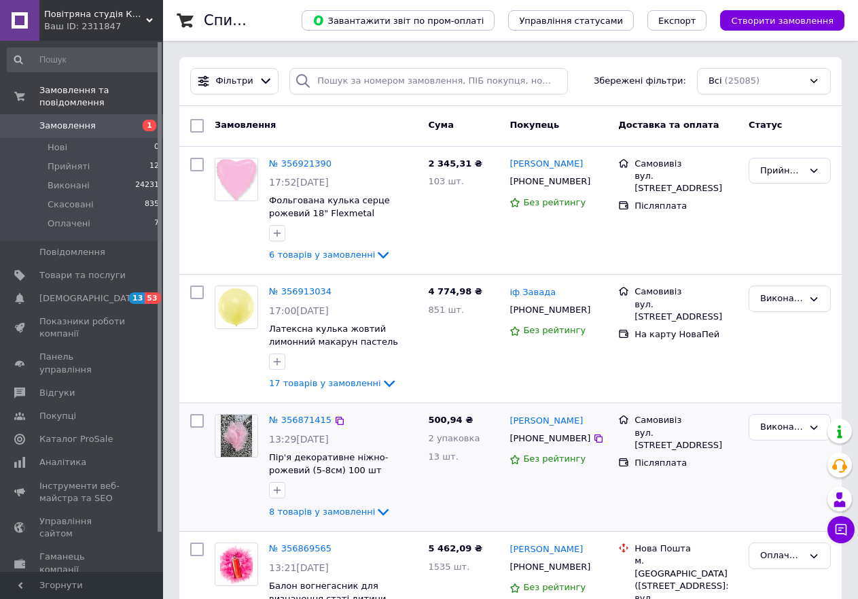
click at [426, 485] on div "500,94 ₴ 2 упаковка 13 шт." at bounding box center [464, 466] width 82 height 117
